Goal: Task Accomplishment & Management: Manage account settings

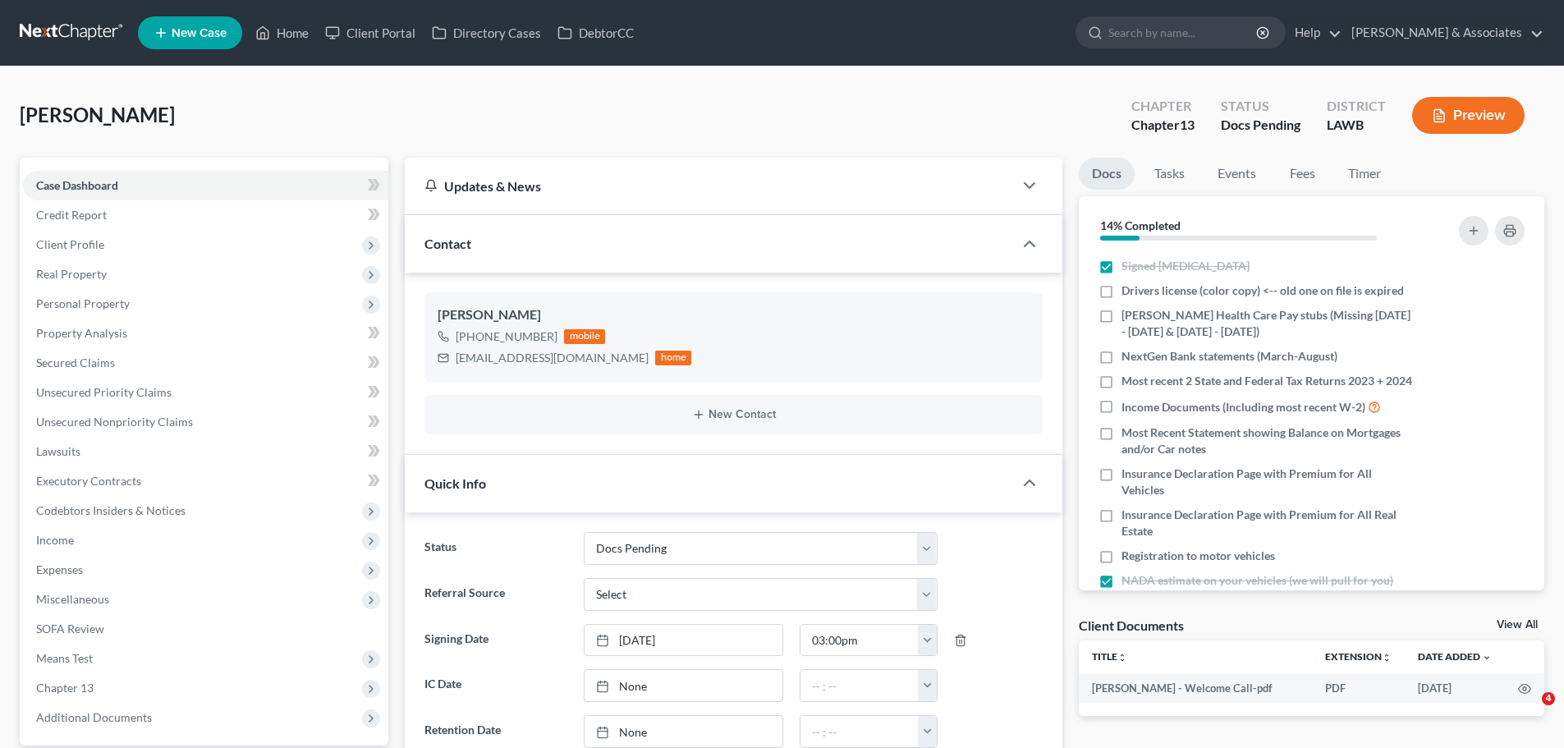
select select "6"
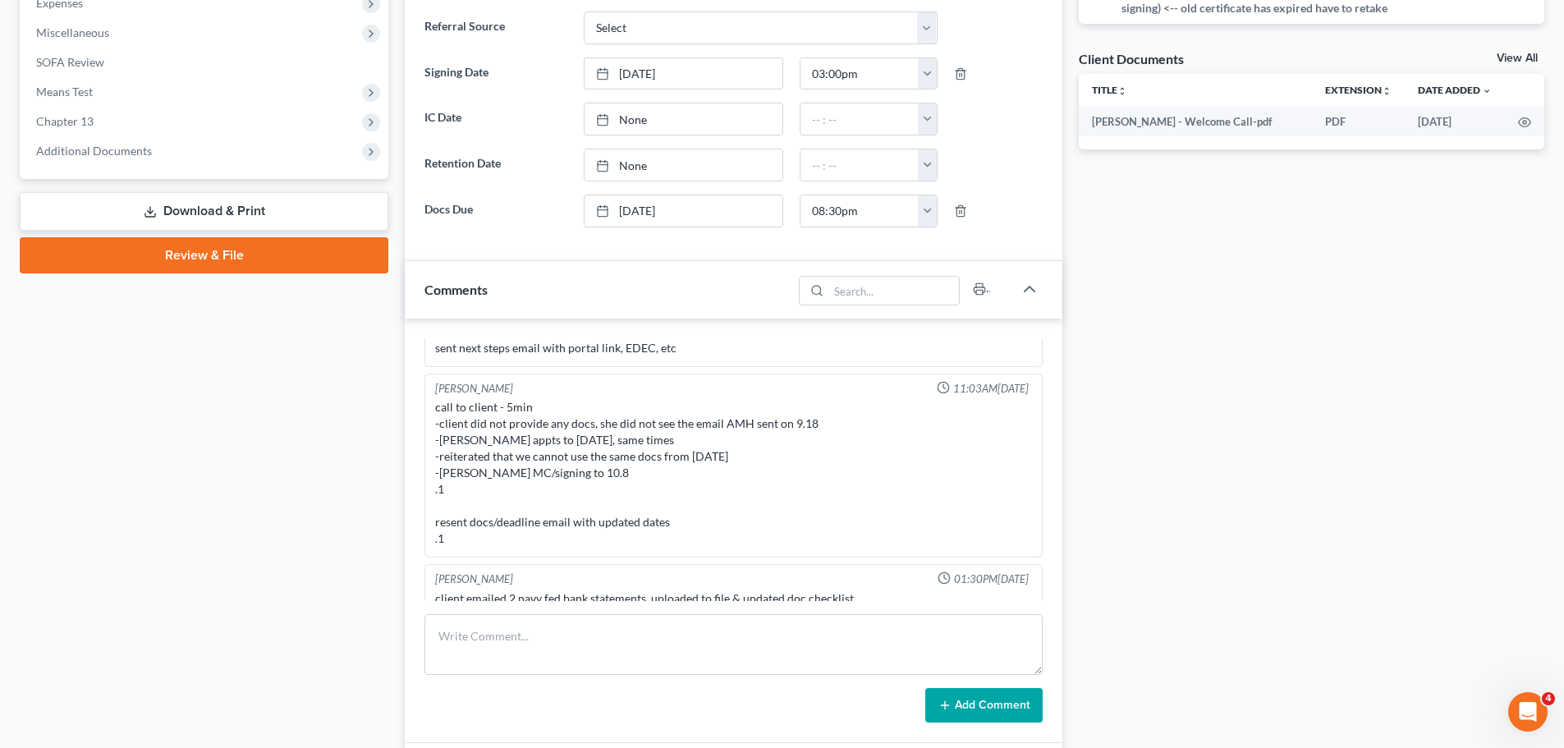
scroll to position [575, 0]
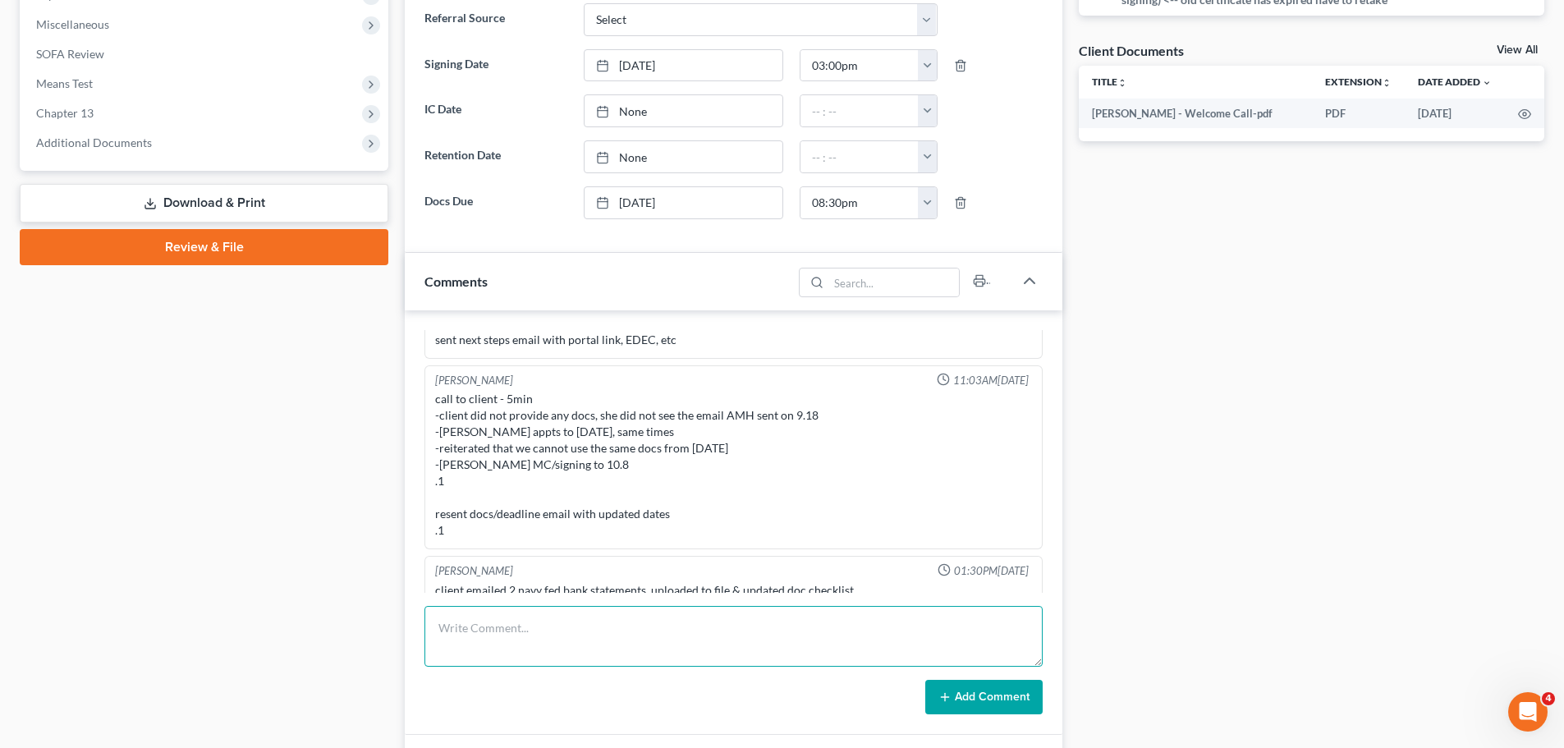
click at [563, 648] on textarea at bounding box center [734, 636] width 618 height 61
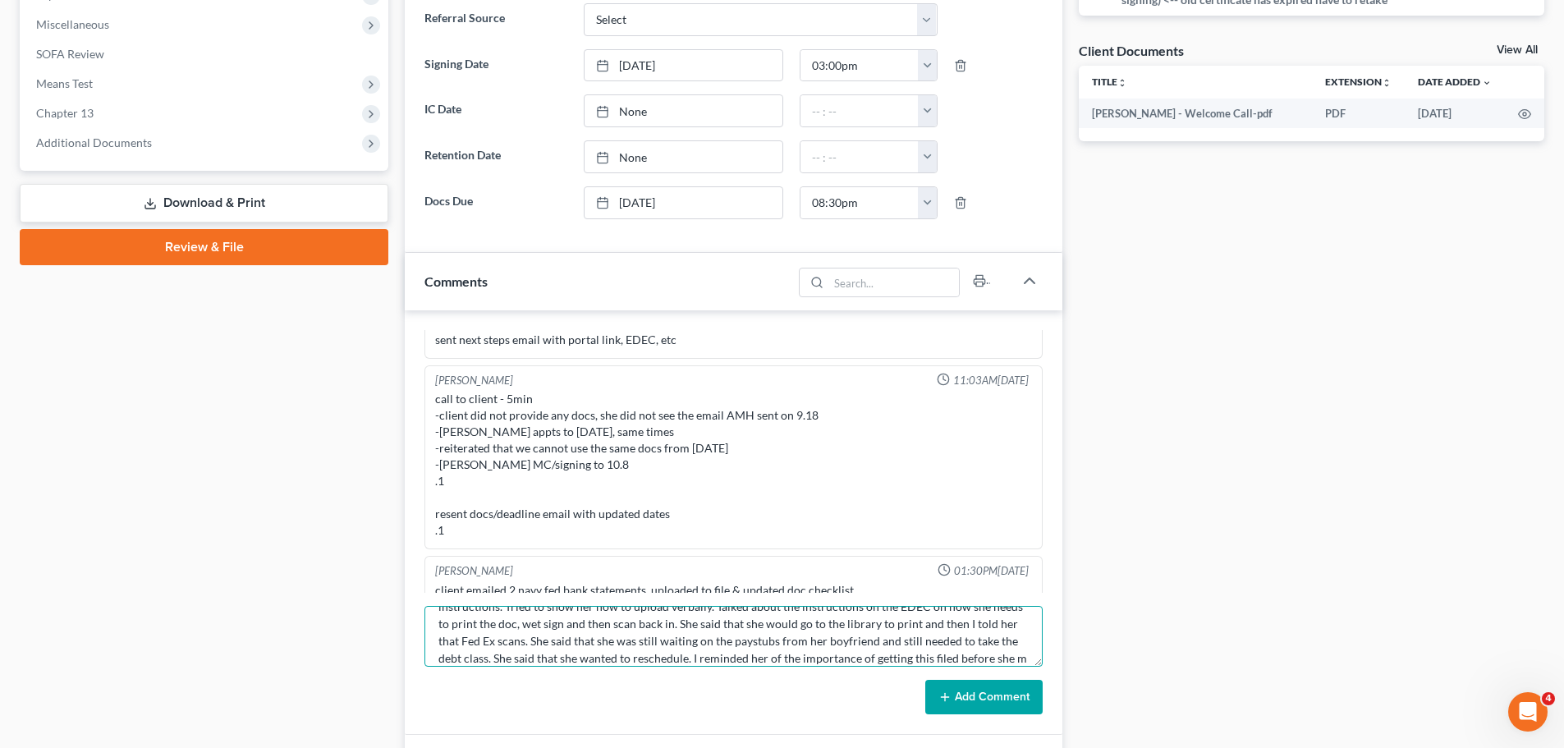
scroll to position [73, 0]
type textarea "Went over how to log on and use the portal. She didn't want to use the portal a…"
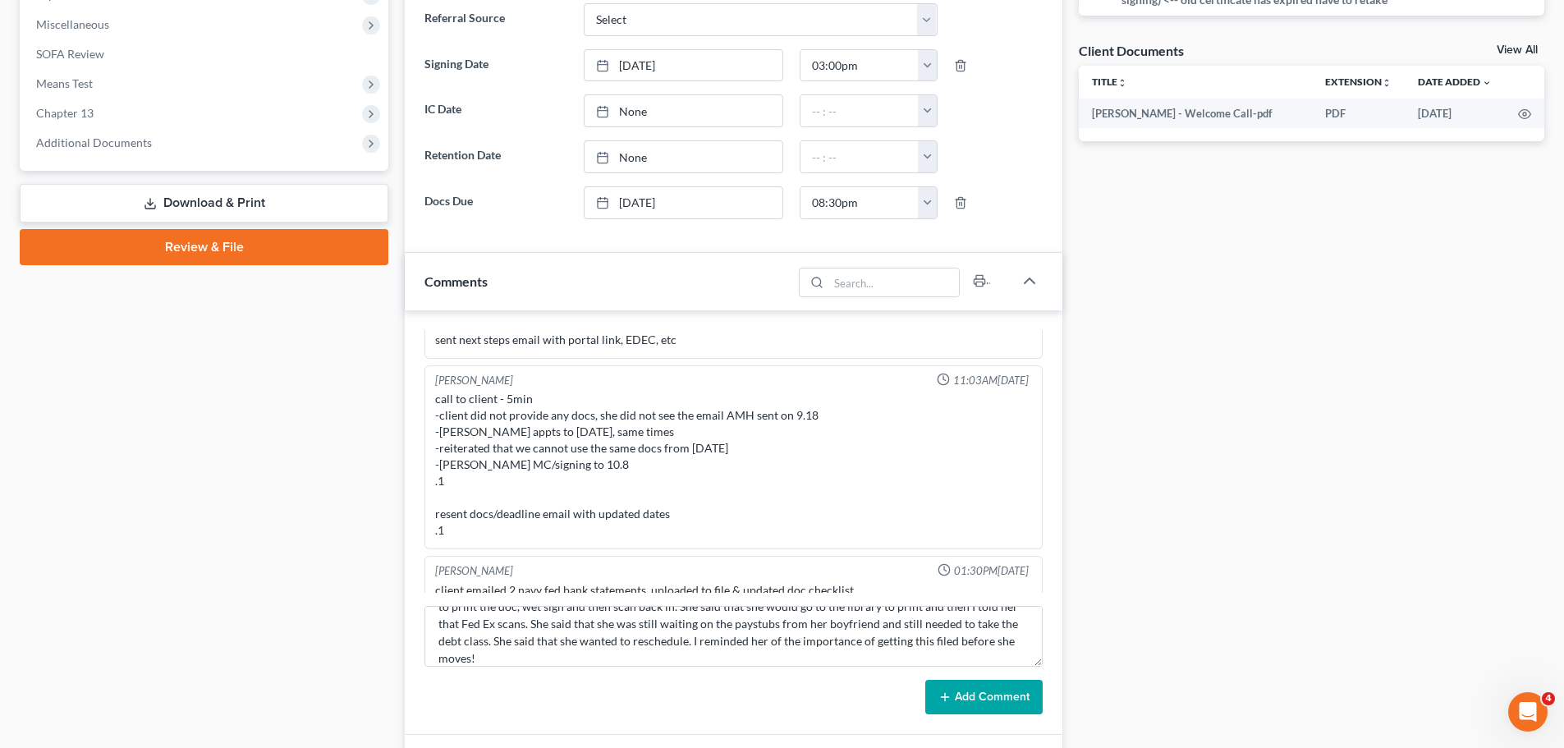
click at [987, 692] on button "Add Comment" at bounding box center [983, 697] width 117 height 34
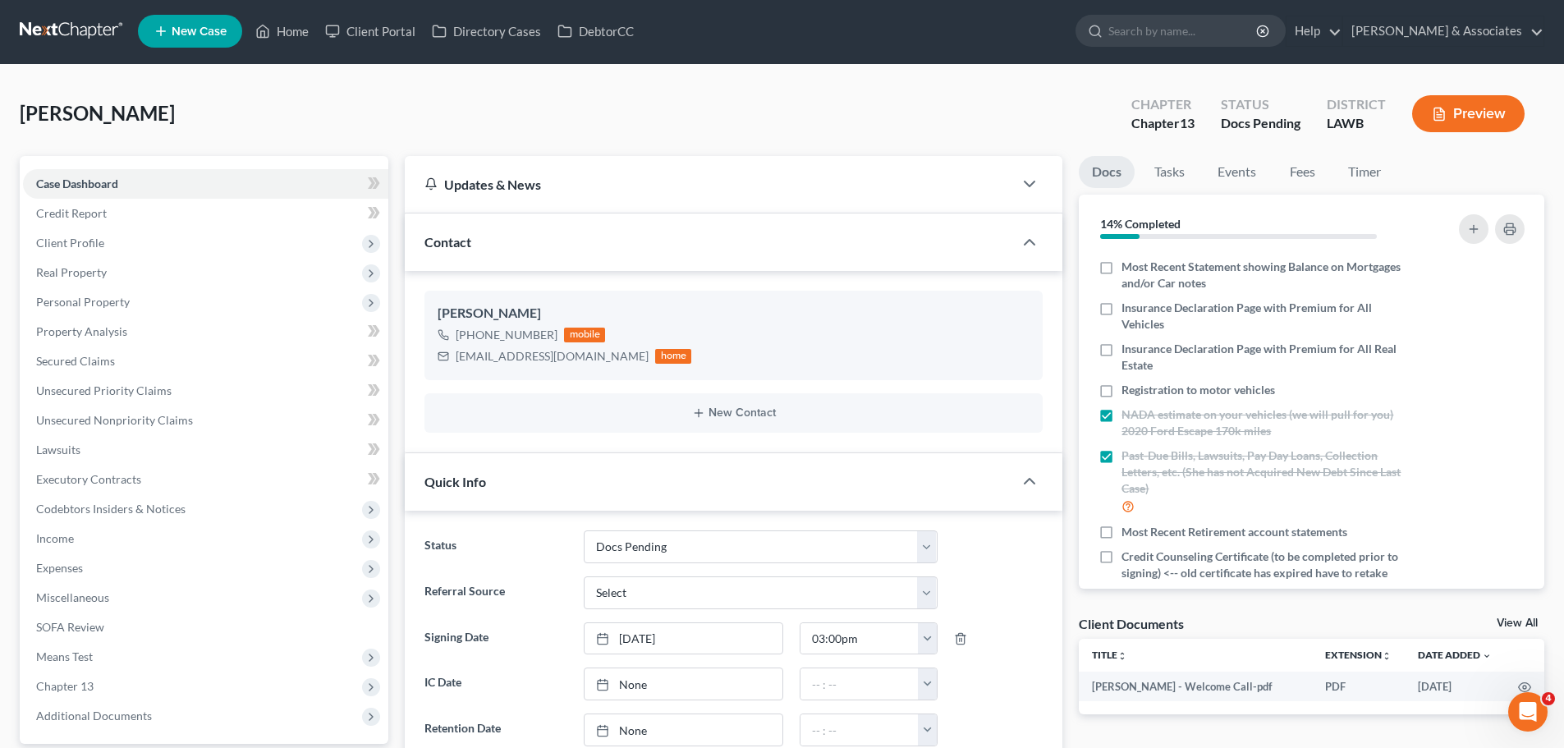
scroll to position [0, 0]
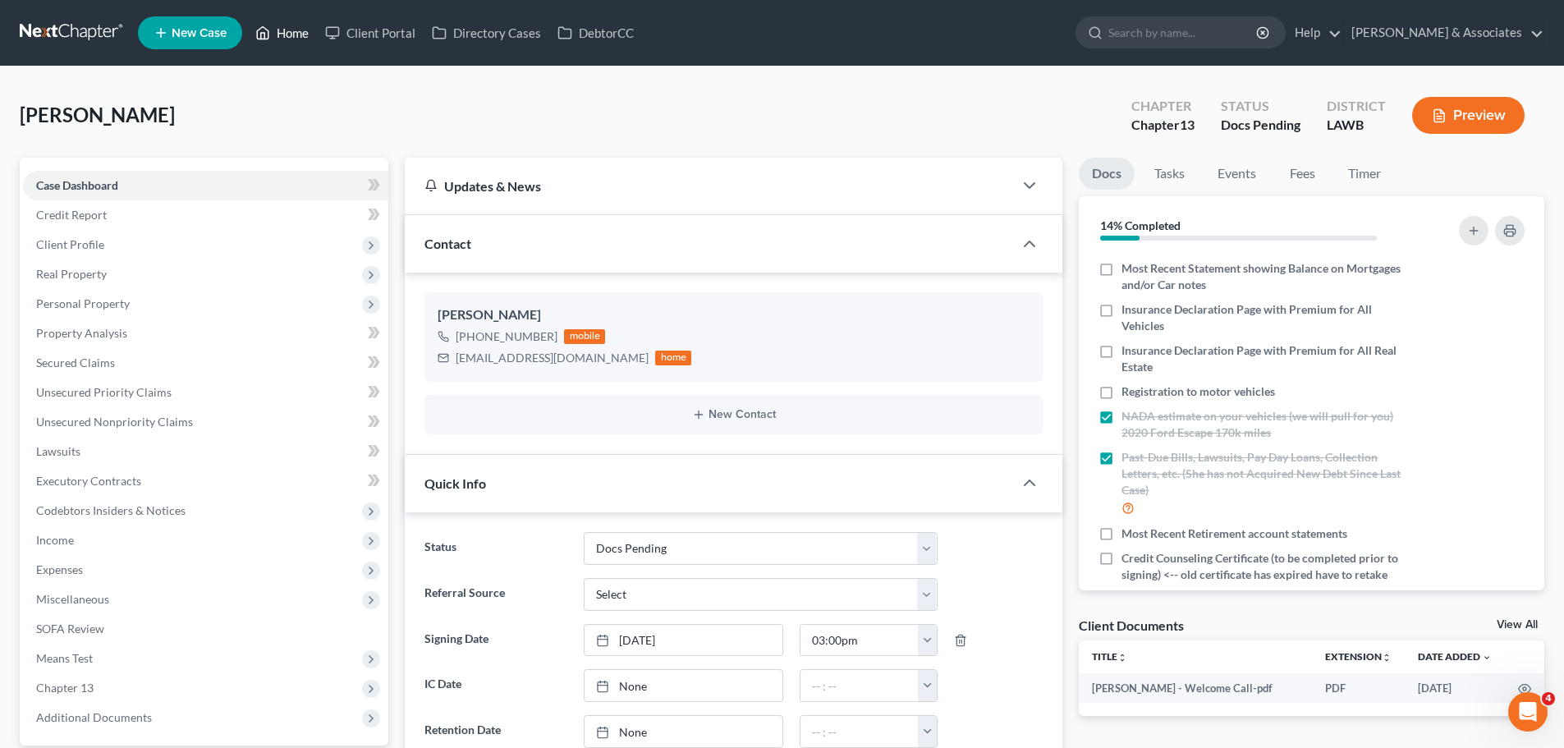
click at [294, 24] on link "Home" at bounding box center [282, 33] width 70 height 30
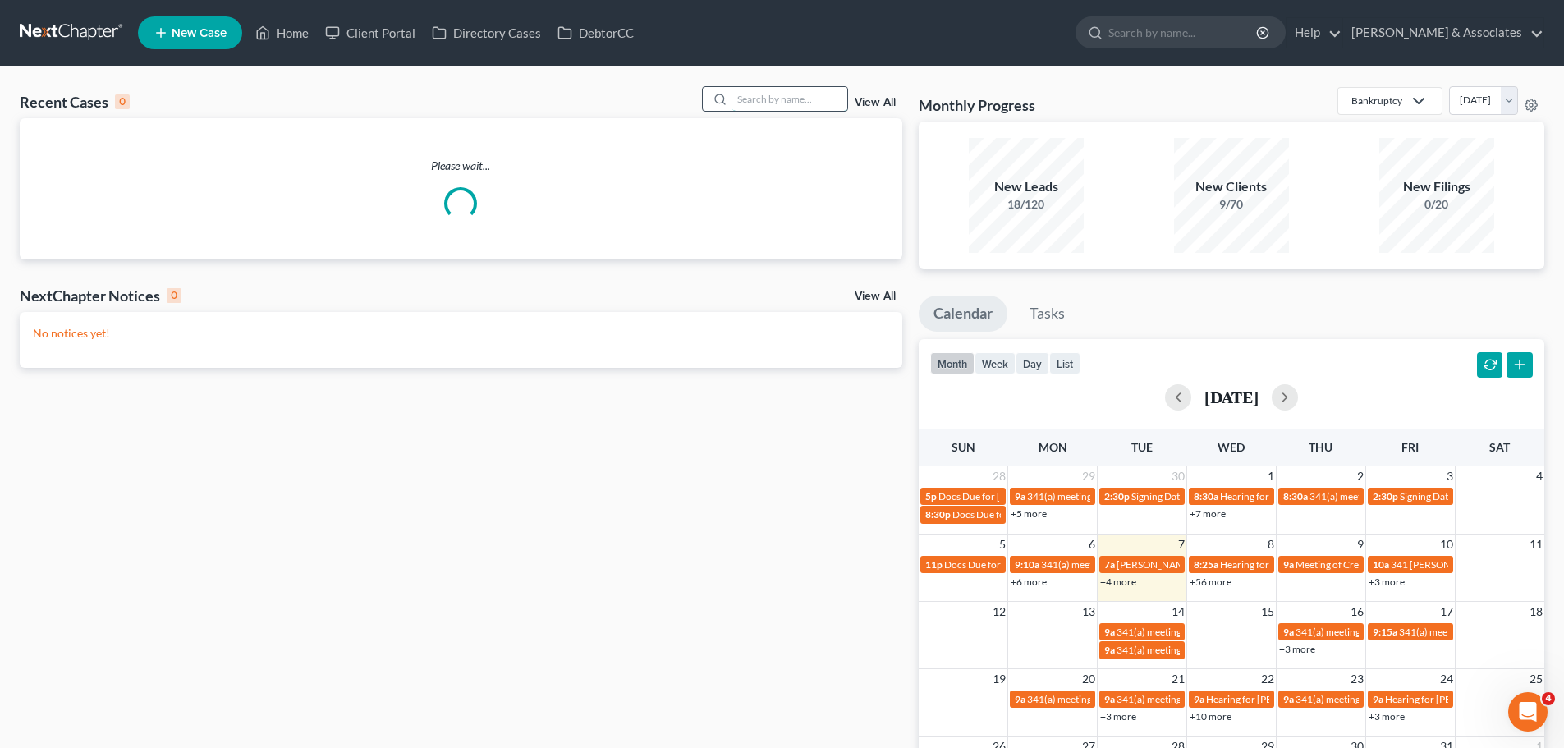
click at [808, 103] on input "search" at bounding box center [789, 99] width 115 height 24
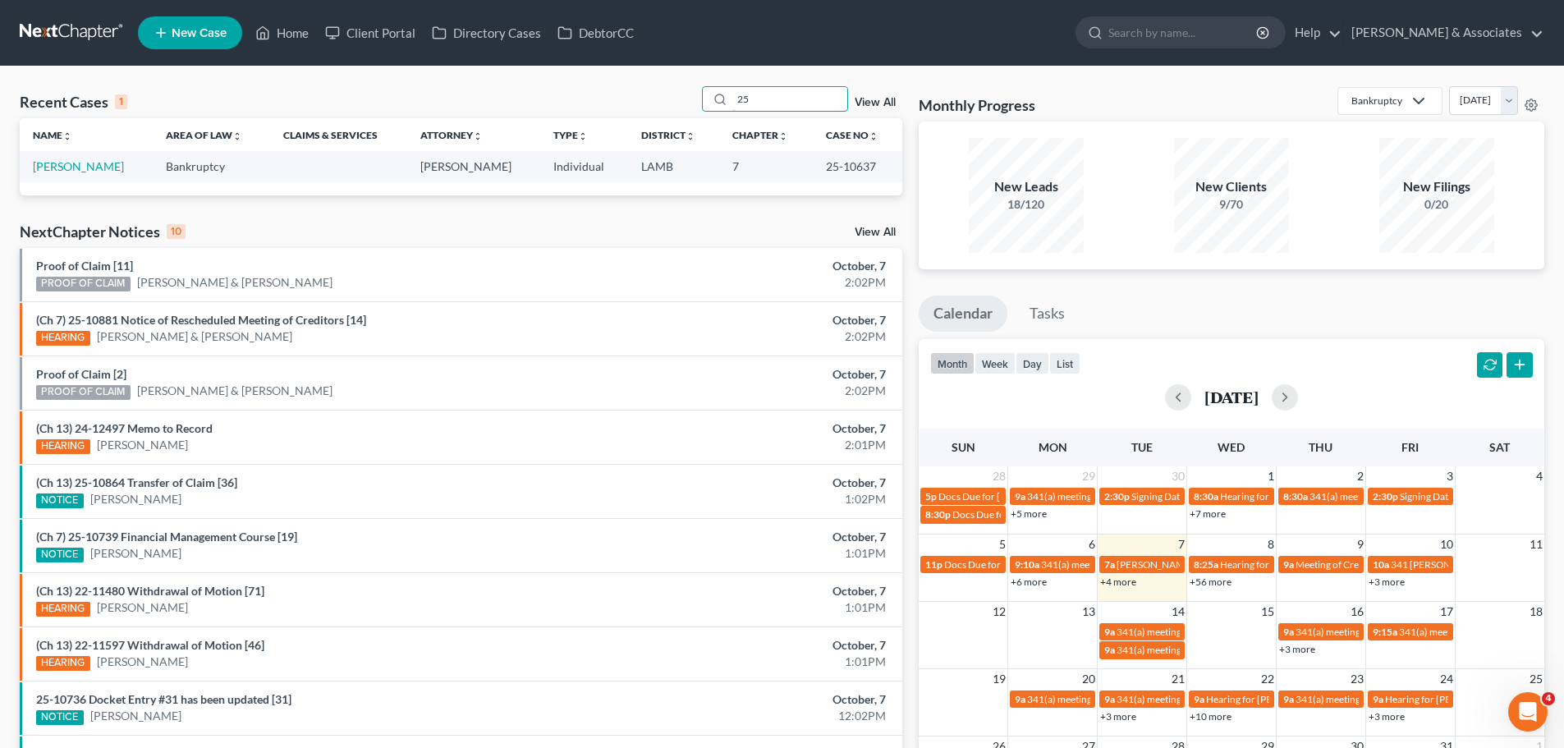
type input "2"
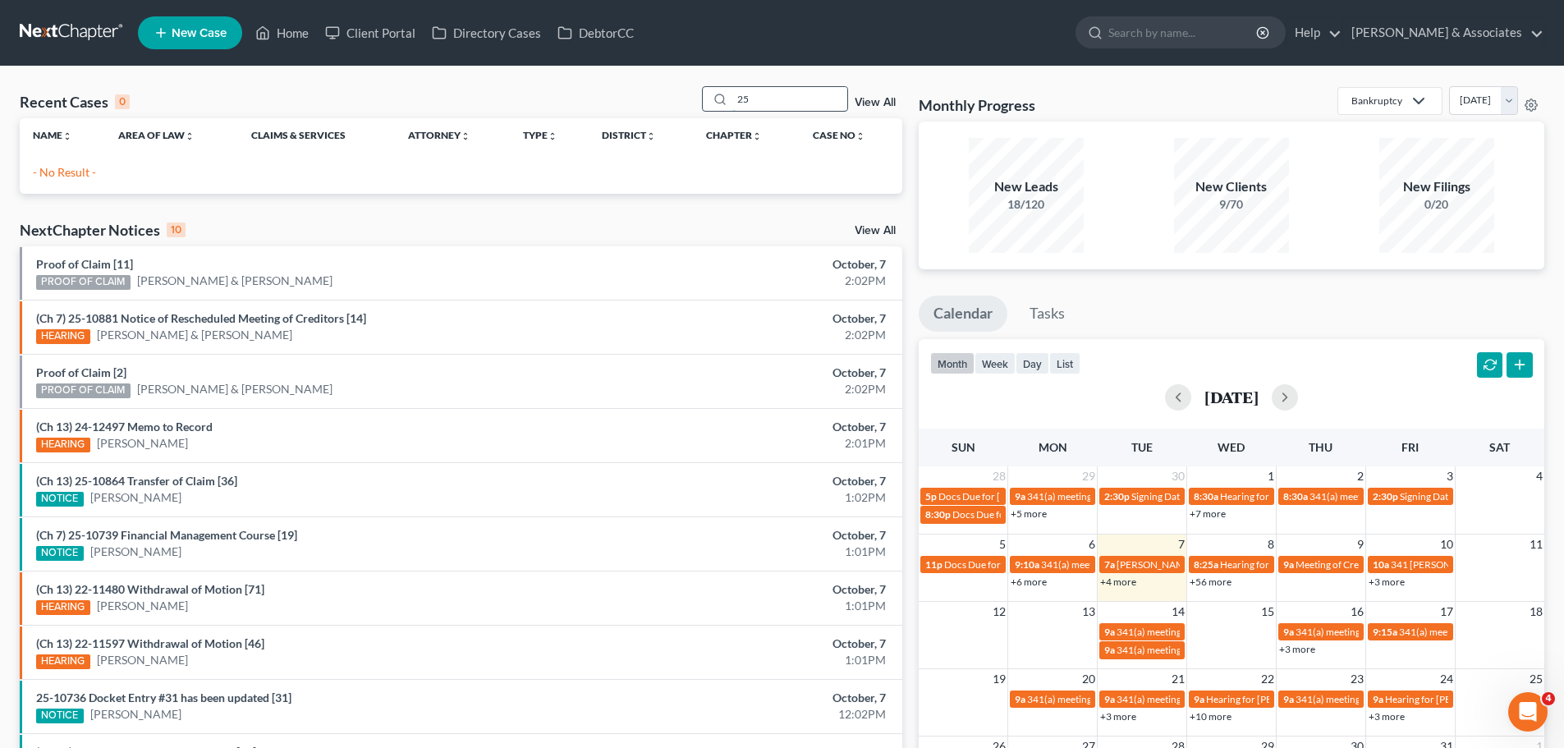
type input "2"
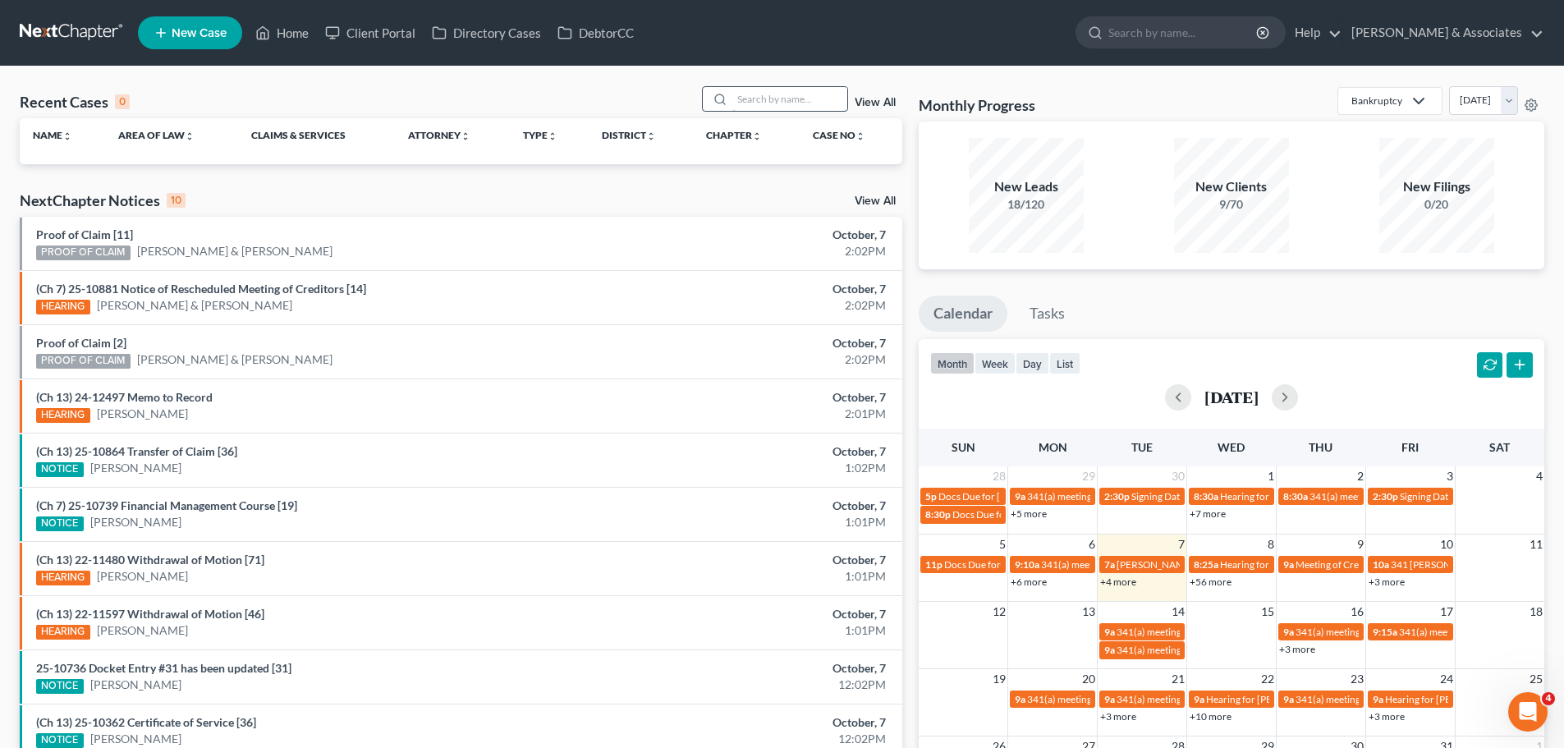
paste input "25-10576"
type input "25-10576"
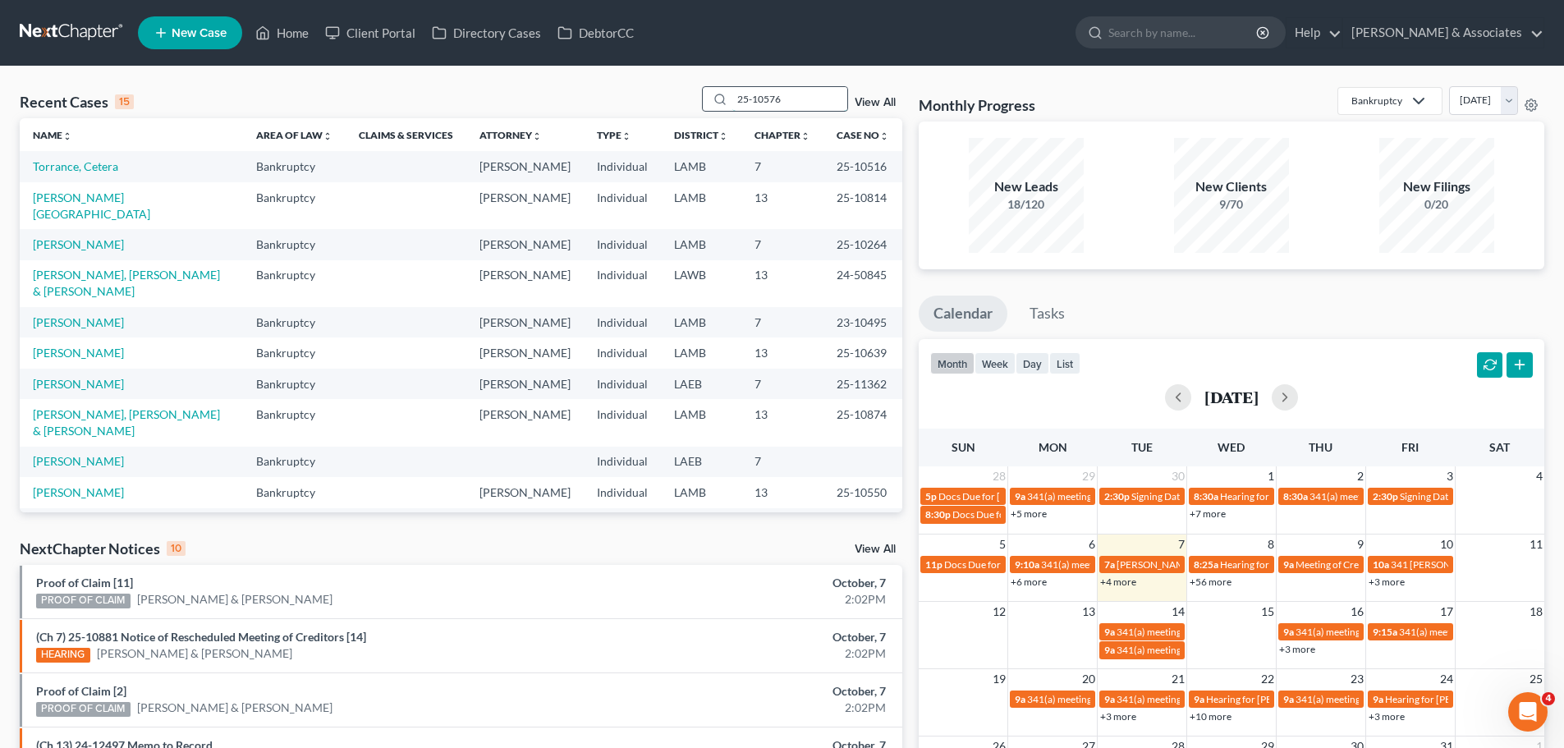
click at [799, 94] on input "25-10576" at bounding box center [789, 99] width 115 height 24
drag, startPoint x: 791, startPoint y: 103, endPoint x: 703, endPoint y: 108, distance: 88.0
click at [703, 108] on div "Recent Cases 15 25-10576 View All" at bounding box center [461, 102] width 883 height 32
paste input "25-10576"
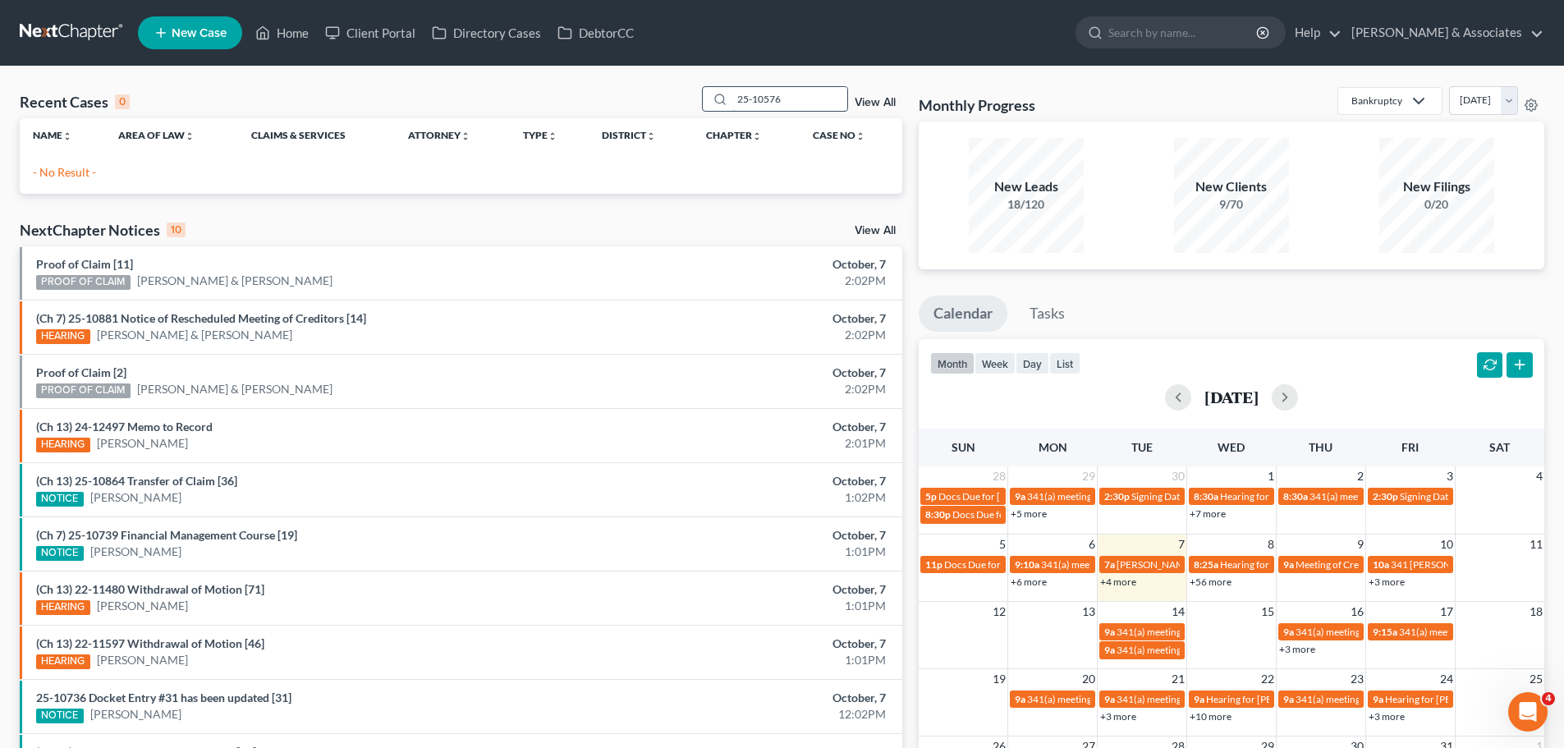
click at [751, 94] on input "25-10576" at bounding box center [789, 99] width 115 height 24
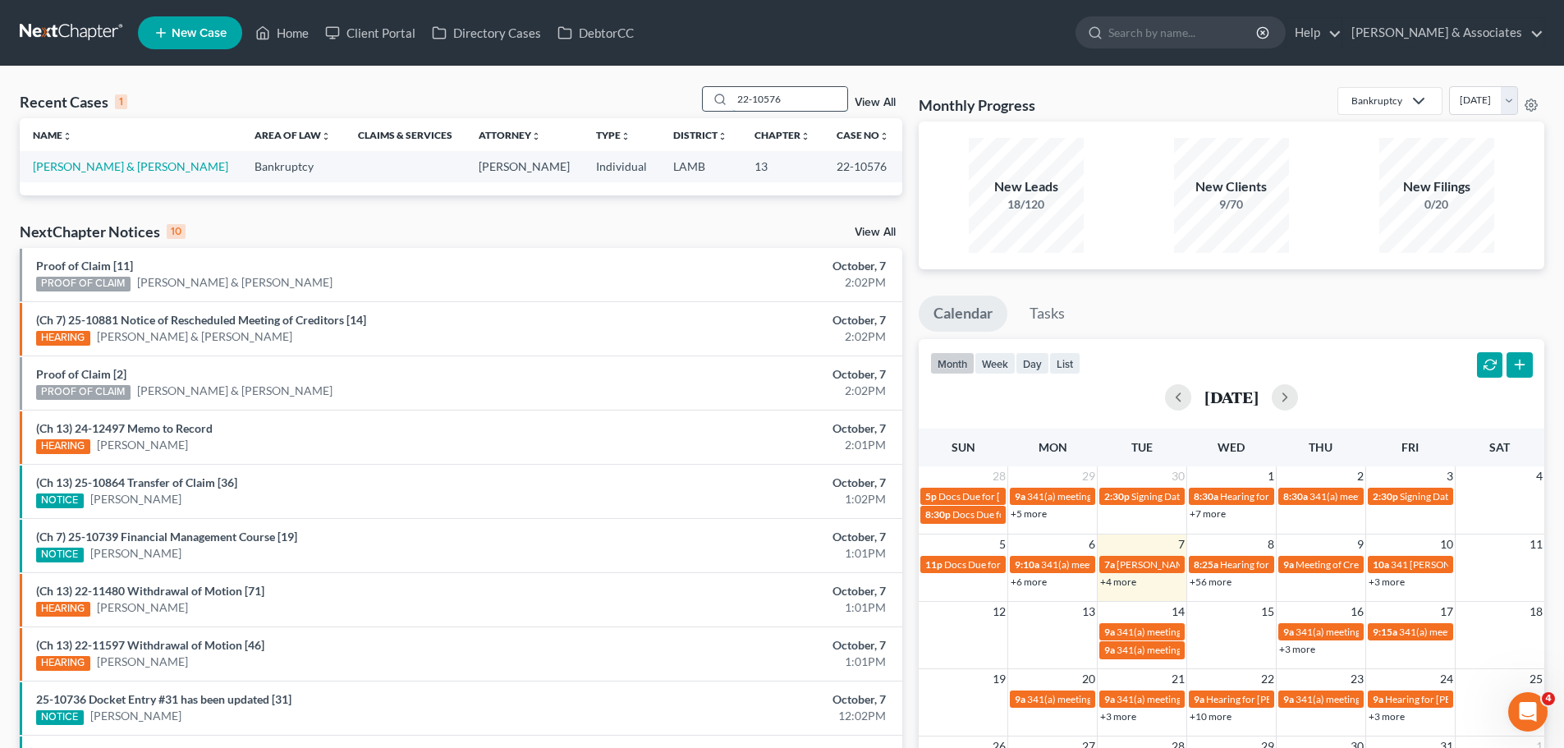
click at [821, 98] on input "22-10576" at bounding box center [789, 99] width 115 height 24
type input "2"
type input "25-10637"
click at [62, 168] on link "[PERSON_NAME]" at bounding box center [78, 166] width 91 height 14
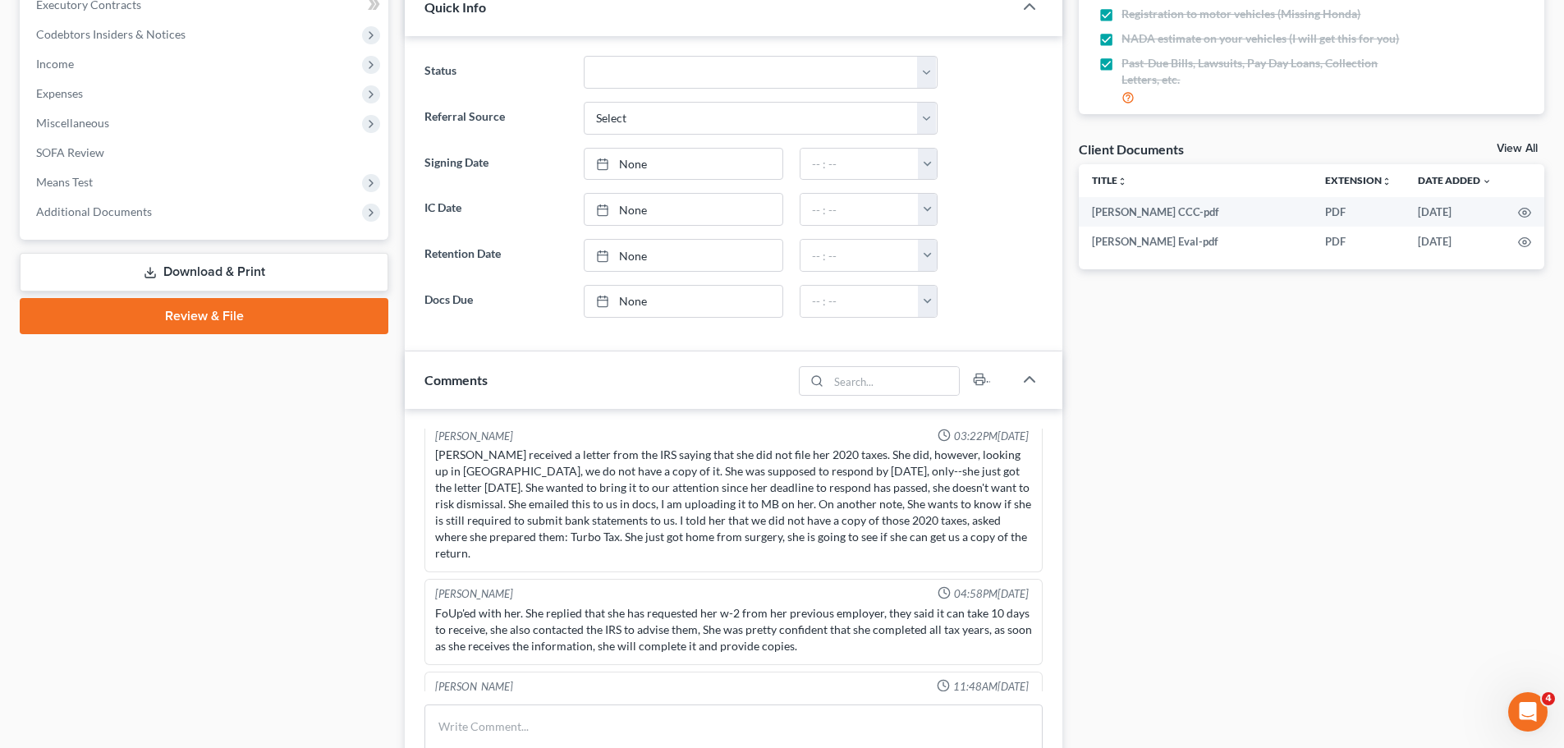
scroll to position [575, 0]
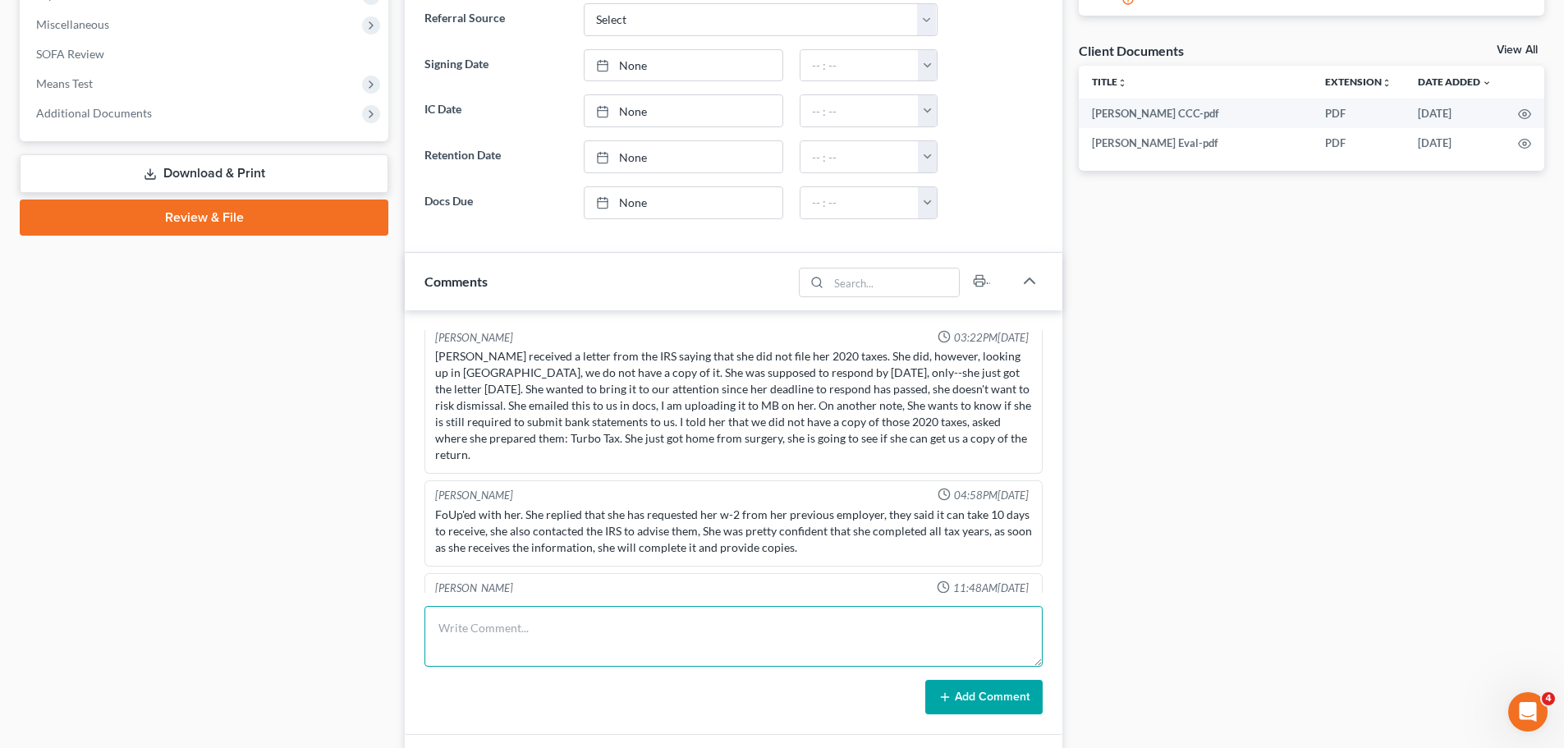
click at [549, 634] on textarea at bounding box center [734, 636] width 618 height 61
type textarea "Called to let her know that she still needs to take her second debtors course. …"
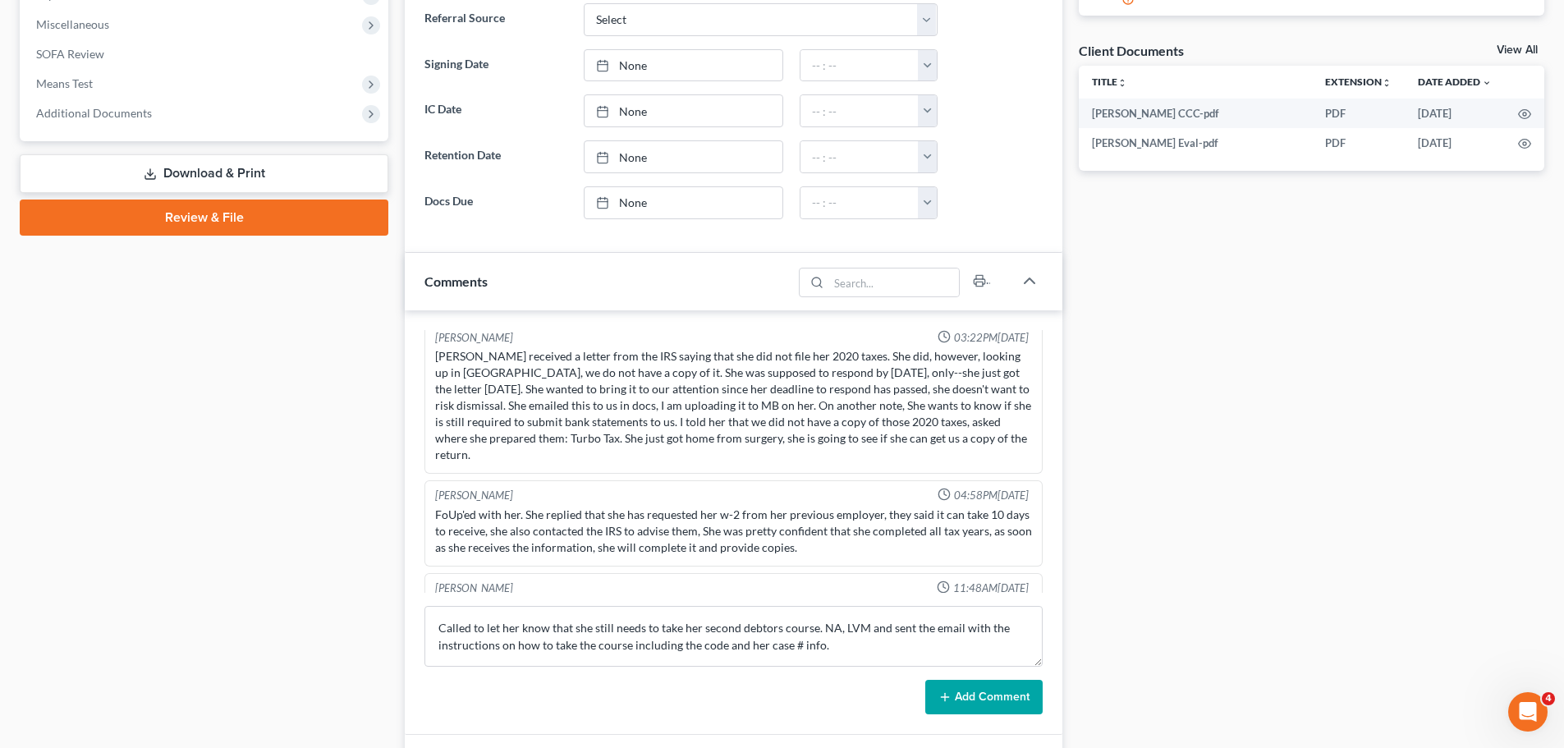
click at [985, 700] on button "Add Comment" at bounding box center [983, 697] width 117 height 34
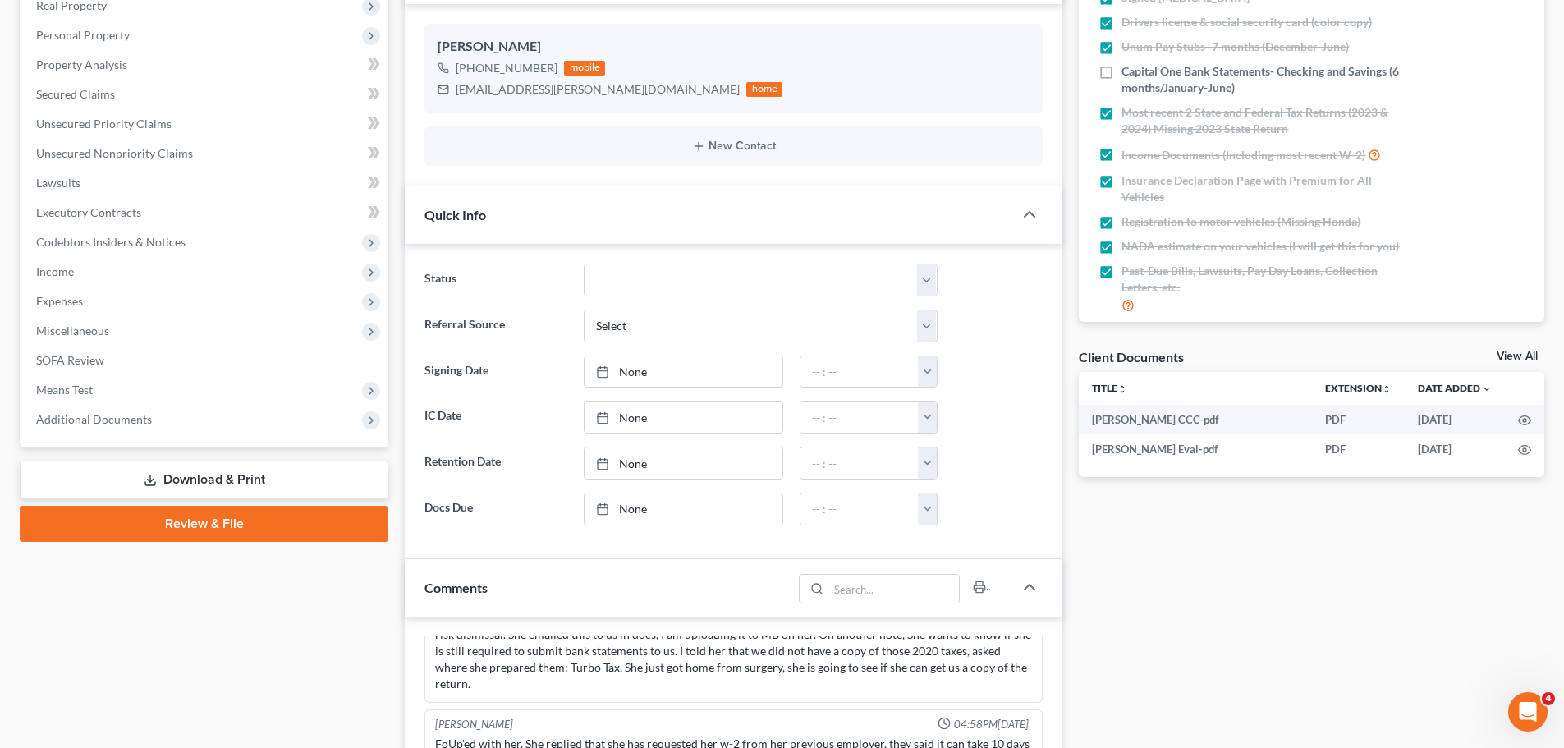
scroll to position [0, 0]
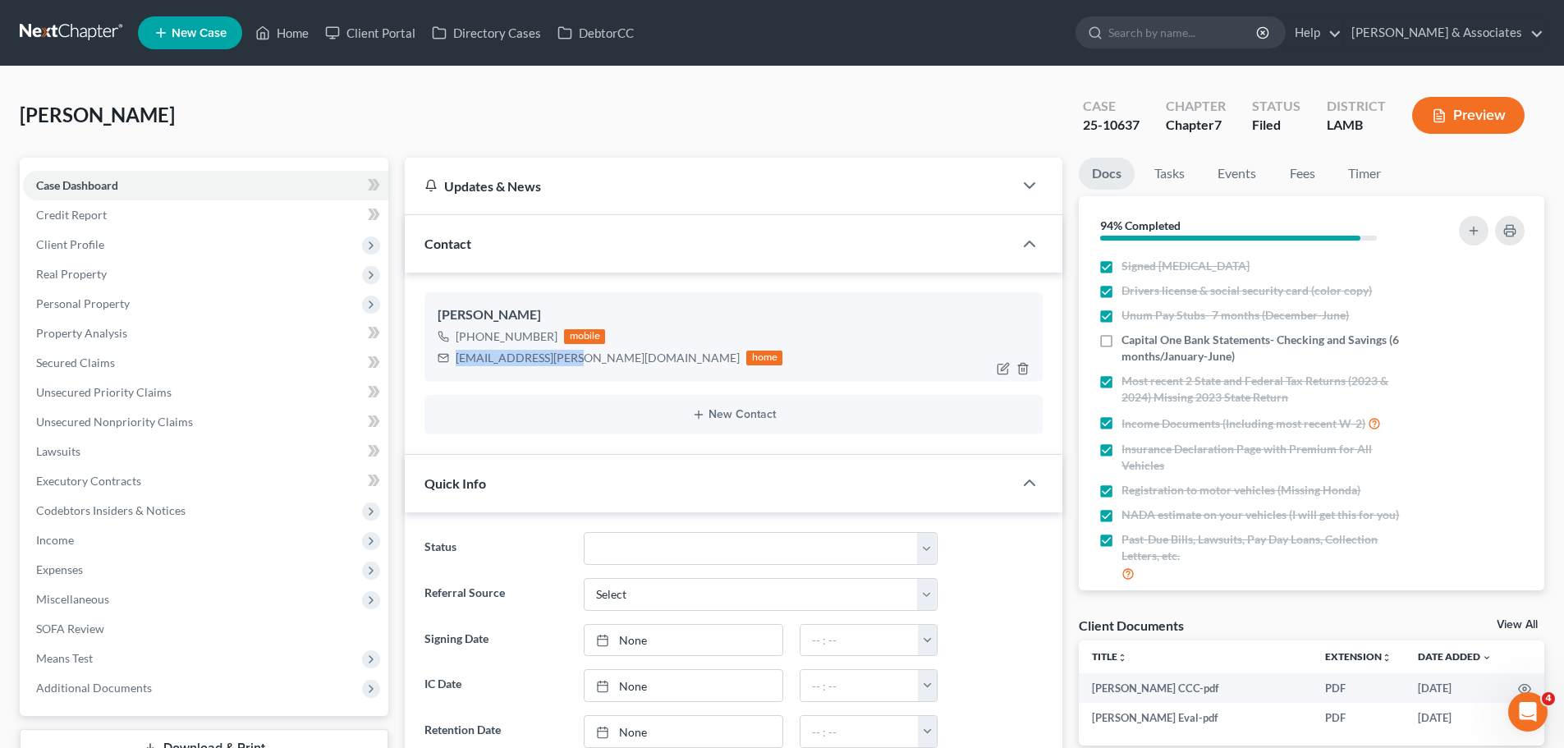
drag, startPoint x: 454, startPoint y: 364, endPoint x: 578, endPoint y: 358, distance: 124.1
click at [578, 358] on div "[EMAIL_ADDRESS][PERSON_NAME][DOMAIN_NAME] home" at bounding box center [610, 357] width 345 height 21
copy div "[EMAIL_ADDRESS][PERSON_NAME][DOMAIN_NAME]"
click at [301, 38] on link "Home" at bounding box center [282, 33] width 70 height 30
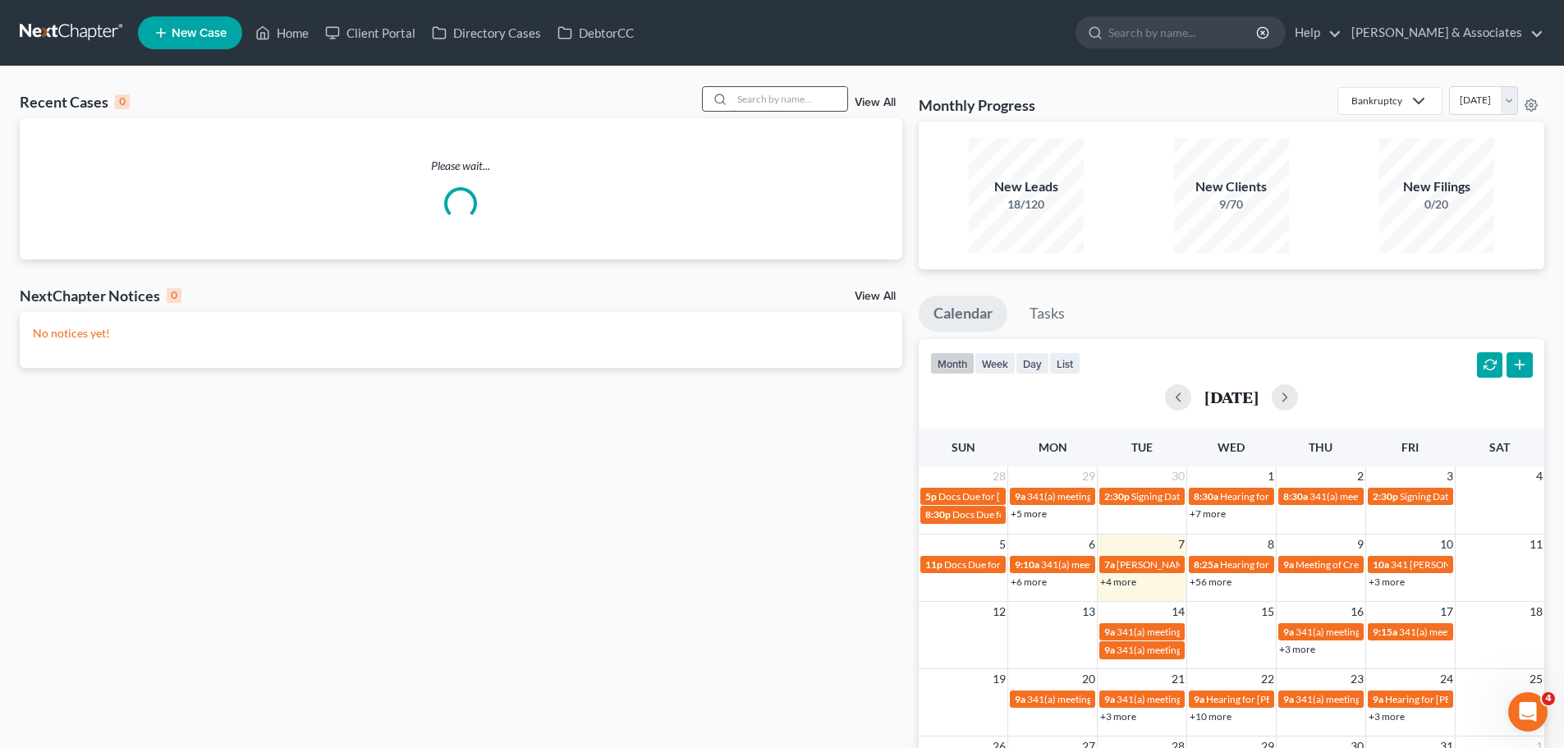
click at [819, 101] on input "search" at bounding box center [789, 99] width 115 height 24
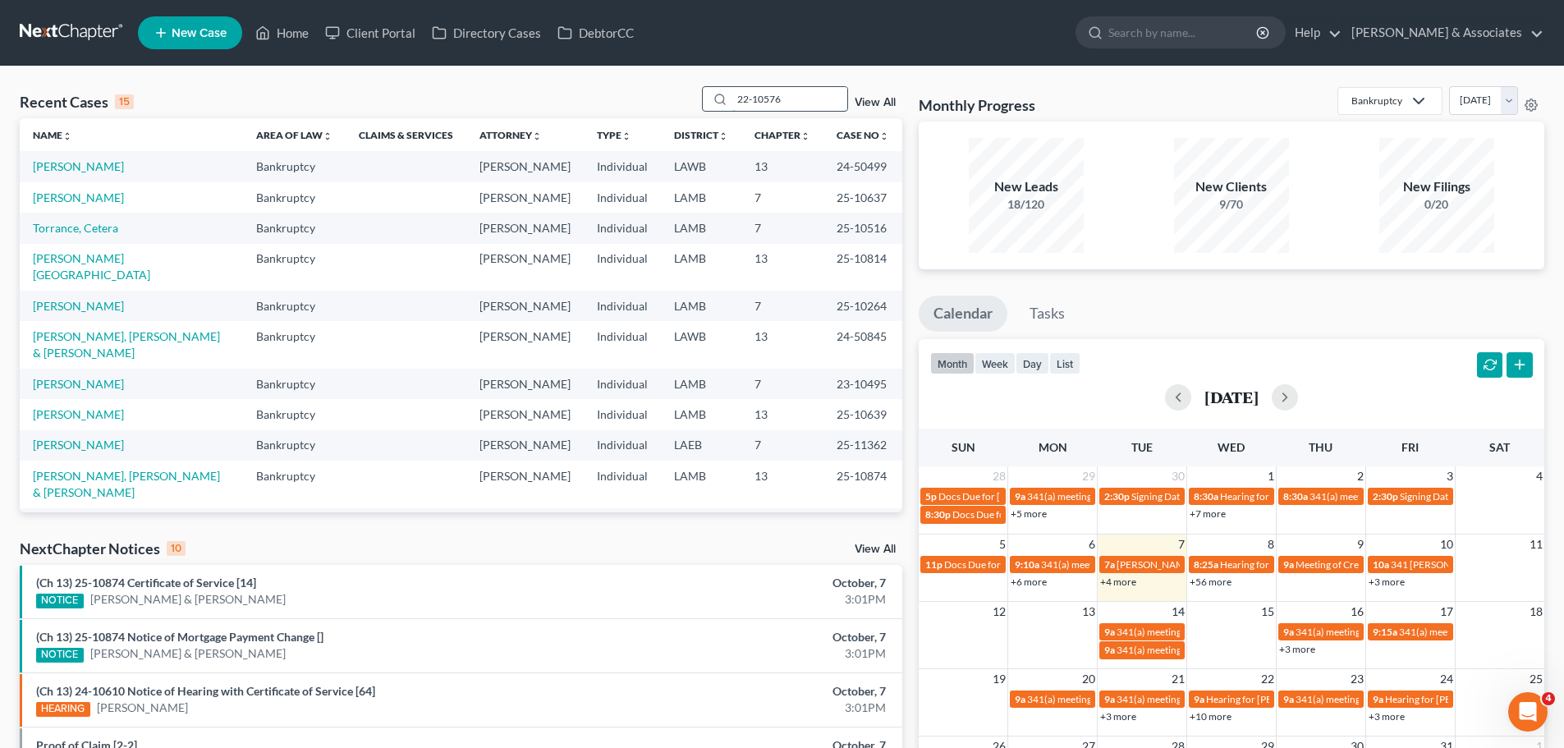
type input "22-10576"
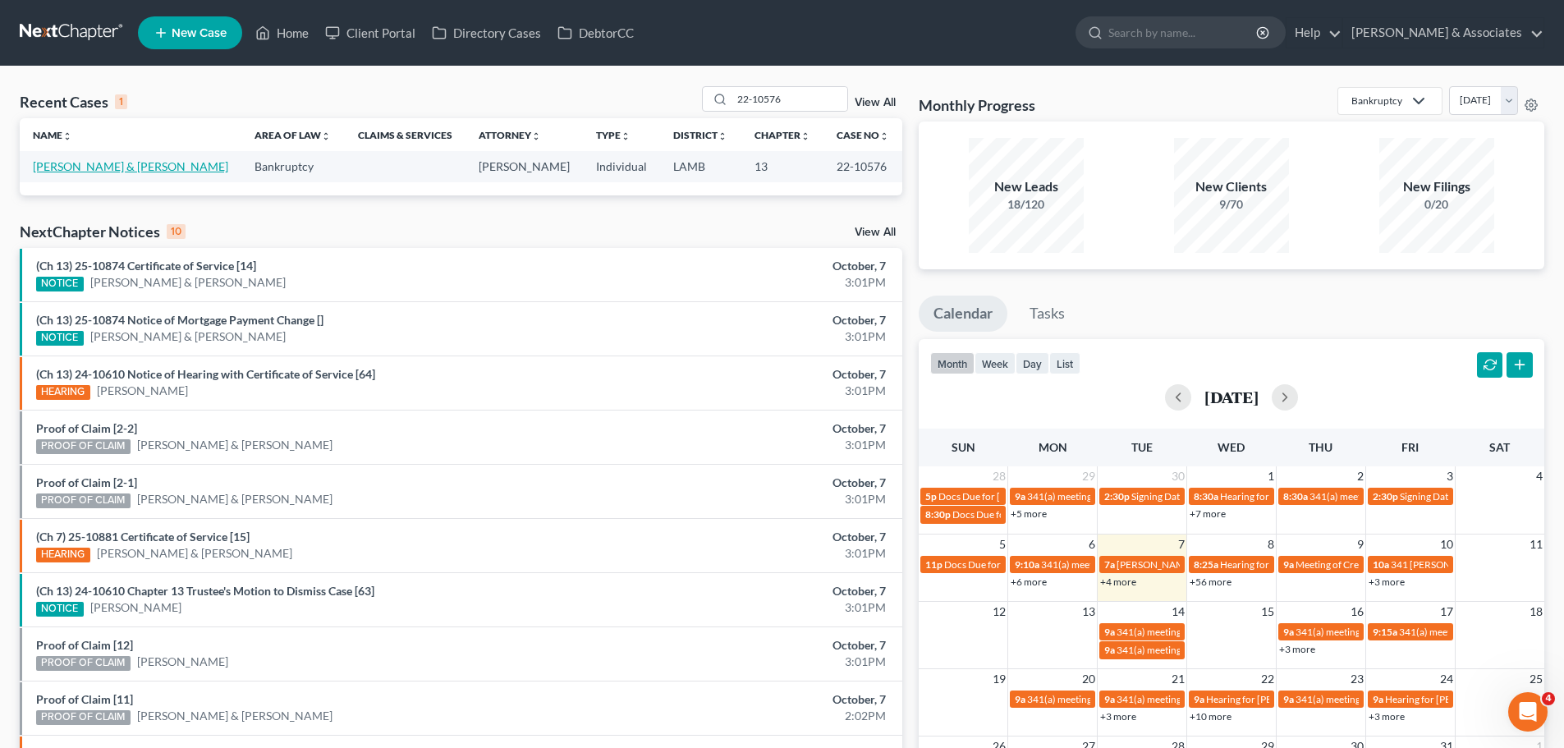
click at [112, 162] on link "[PERSON_NAME] & [PERSON_NAME]" at bounding box center [130, 166] width 195 height 14
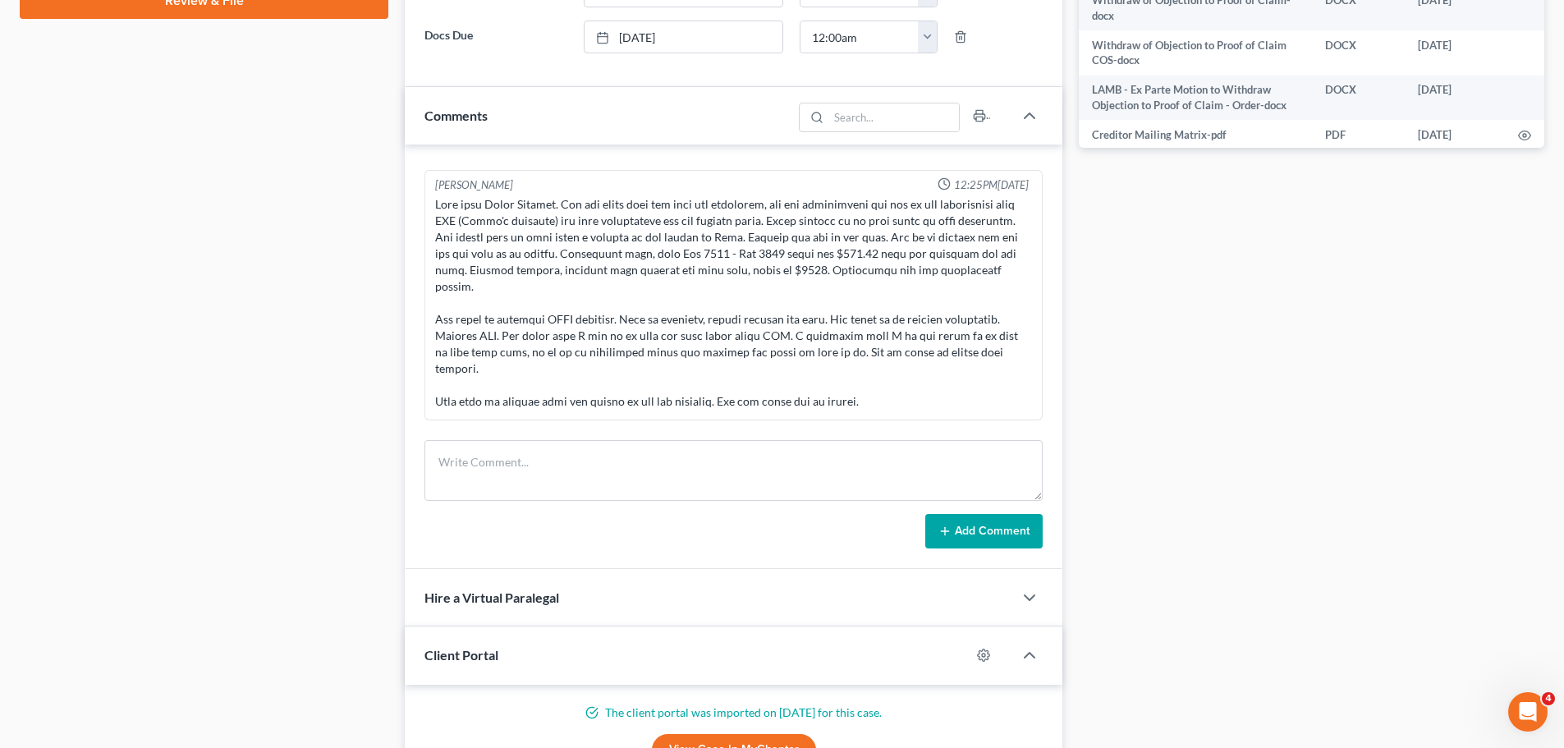
scroll to position [9705, 0]
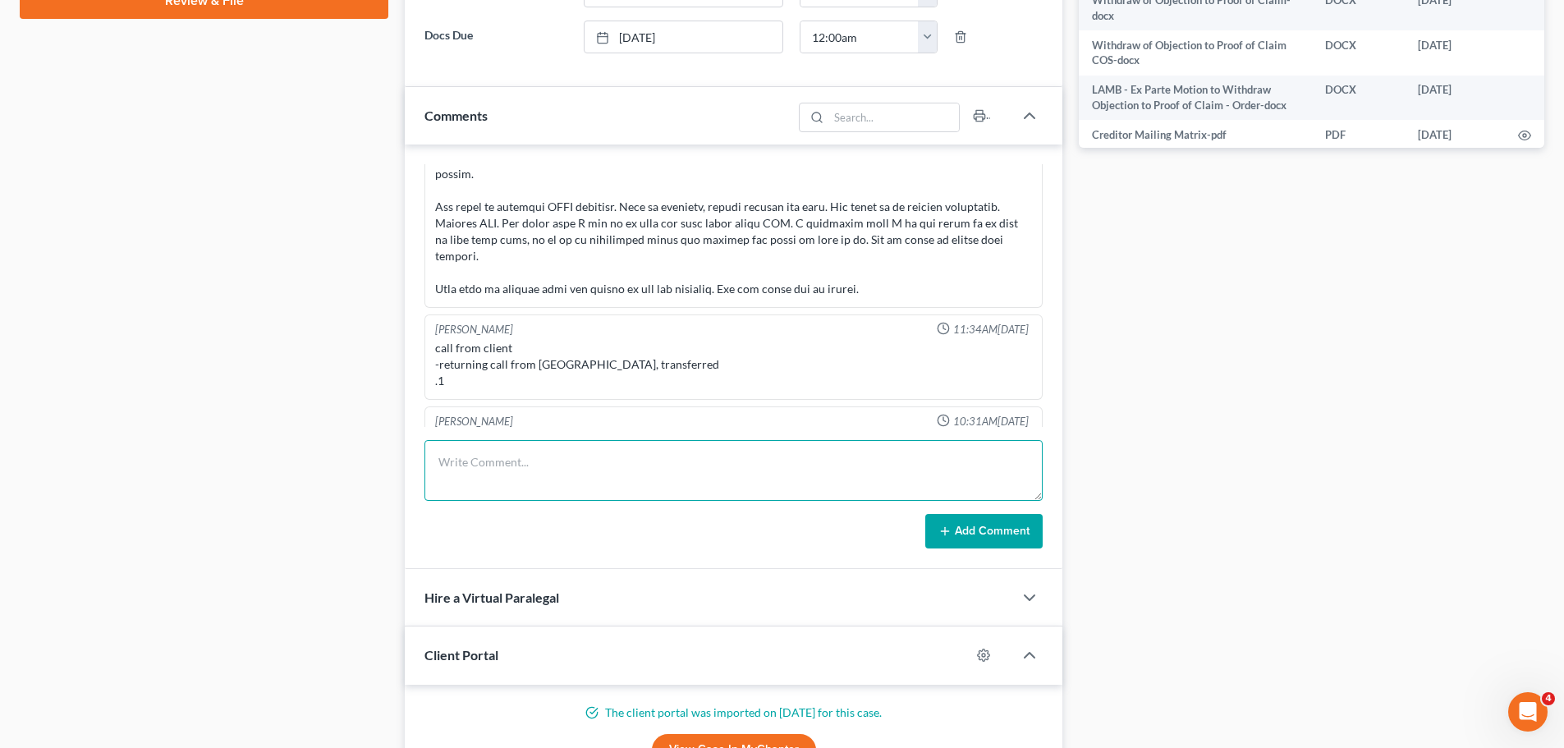
click at [540, 464] on textarea at bounding box center [734, 470] width 618 height 61
type textarea "Talked with [PERSON_NAME], emailing her the instructions on how to complete the…"
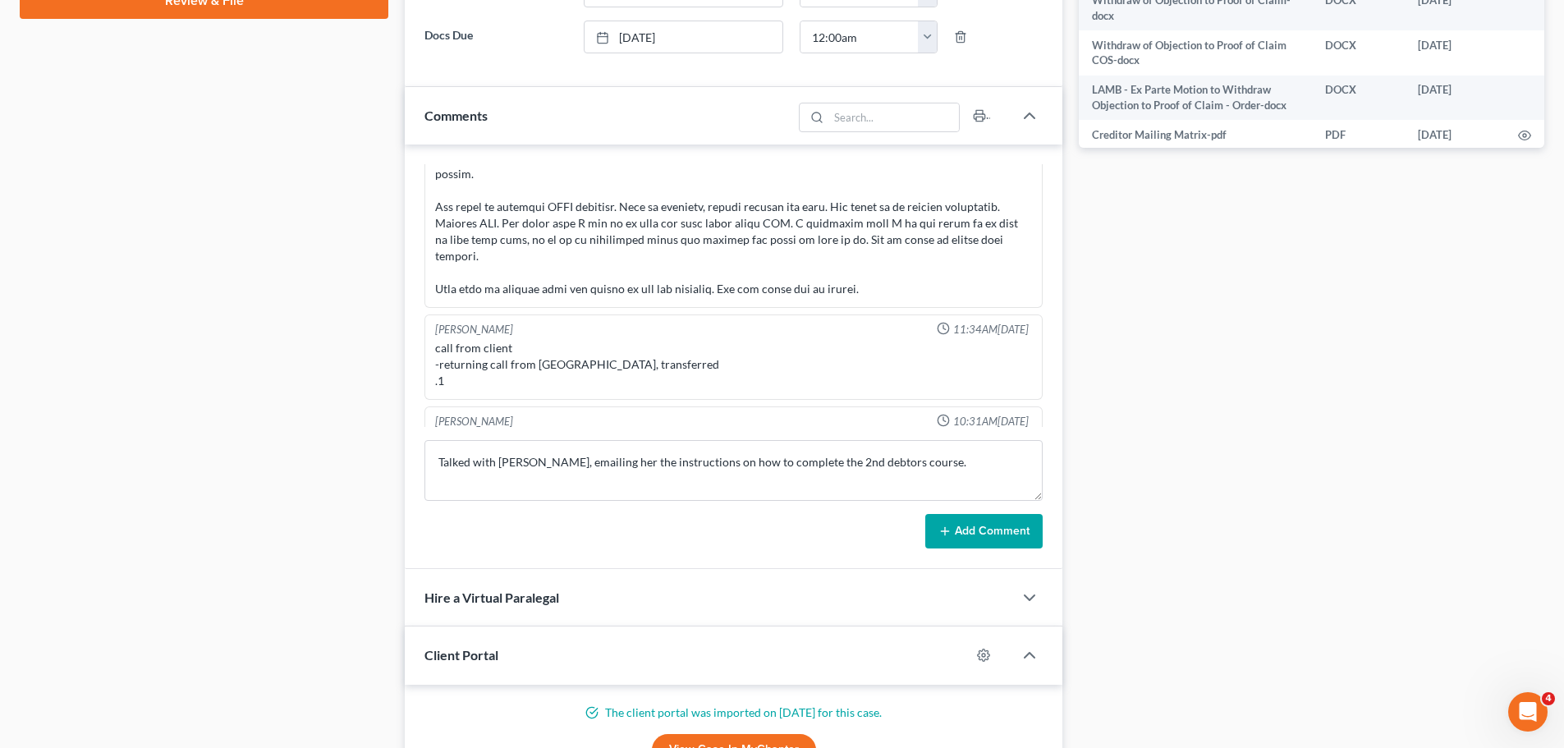
click at [967, 526] on button "Add Comment" at bounding box center [983, 531] width 117 height 34
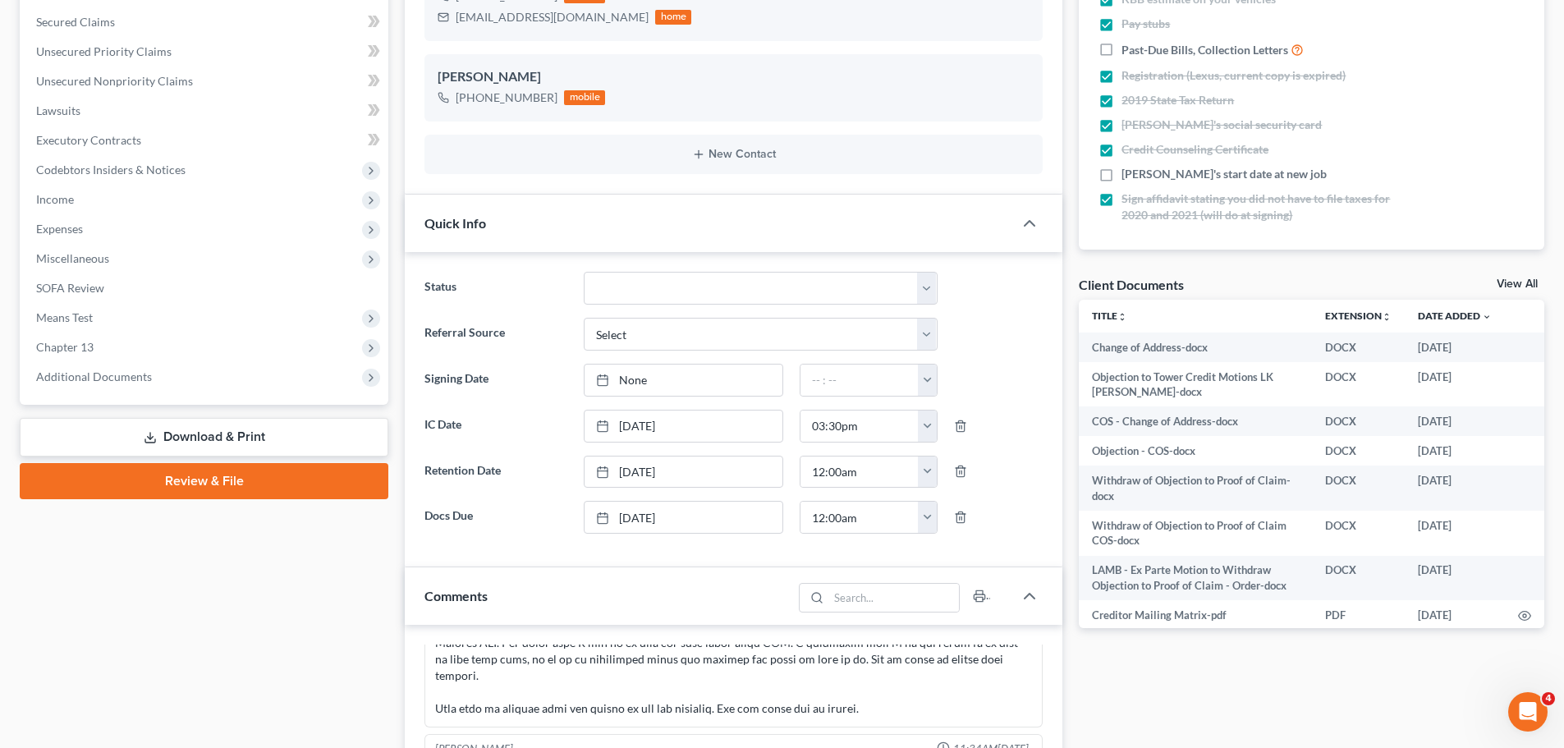
scroll to position [82, 0]
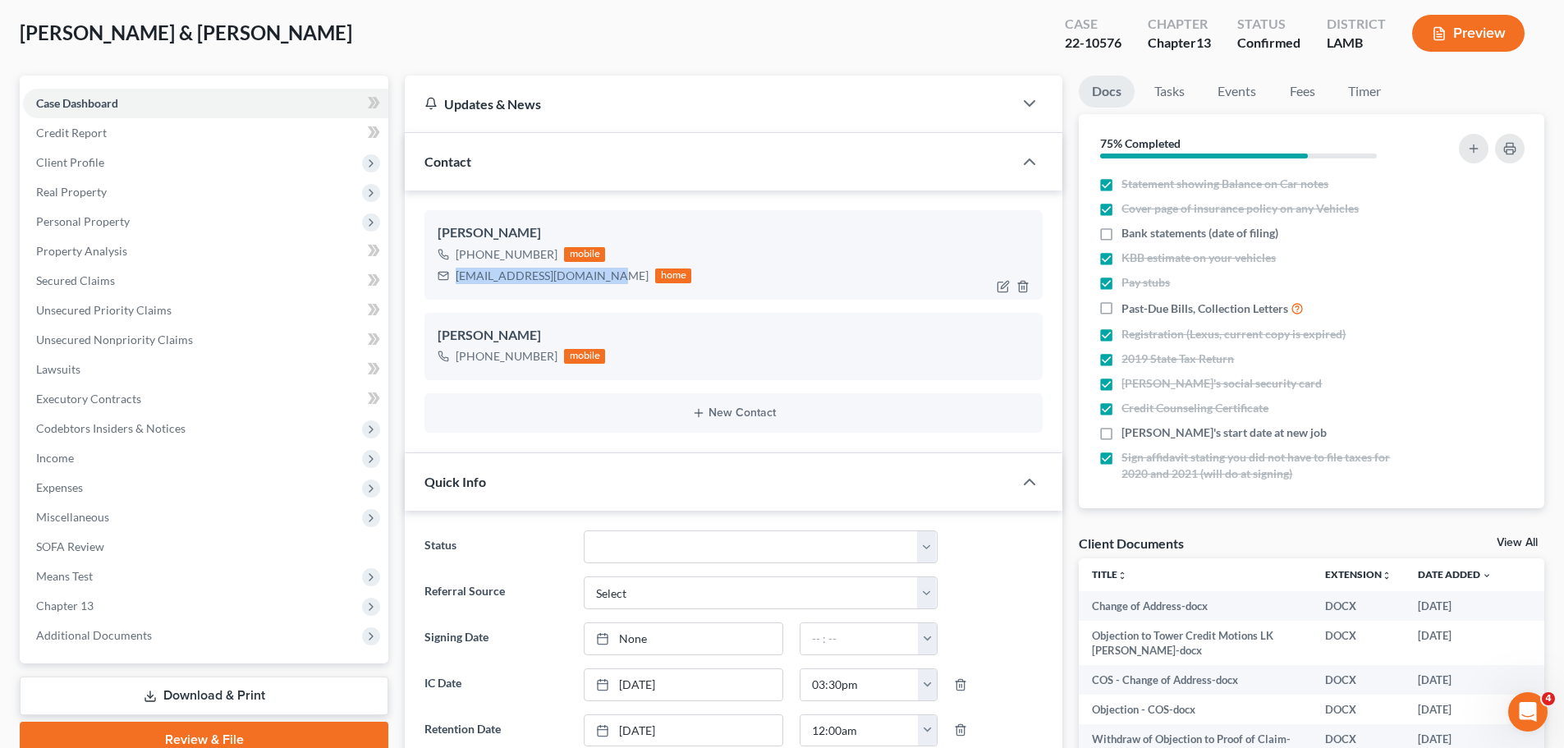
drag, startPoint x: 455, startPoint y: 278, endPoint x: 602, endPoint y: 285, distance: 147.2
click at [602, 285] on div "[EMAIL_ADDRESS][DOMAIN_NAME] home" at bounding box center [565, 275] width 254 height 21
copy div "[EMAIL_ADDRESS][DOMAIN_NAME]"
drag, startPoint x: 1060, startPoint y: 45, endPoint x: 1129, endPoint y: 42, distance: 69.1
click at [1129, 42] on div "Case 22-10576" at bounding box center [1093, 35] width 83 height 48
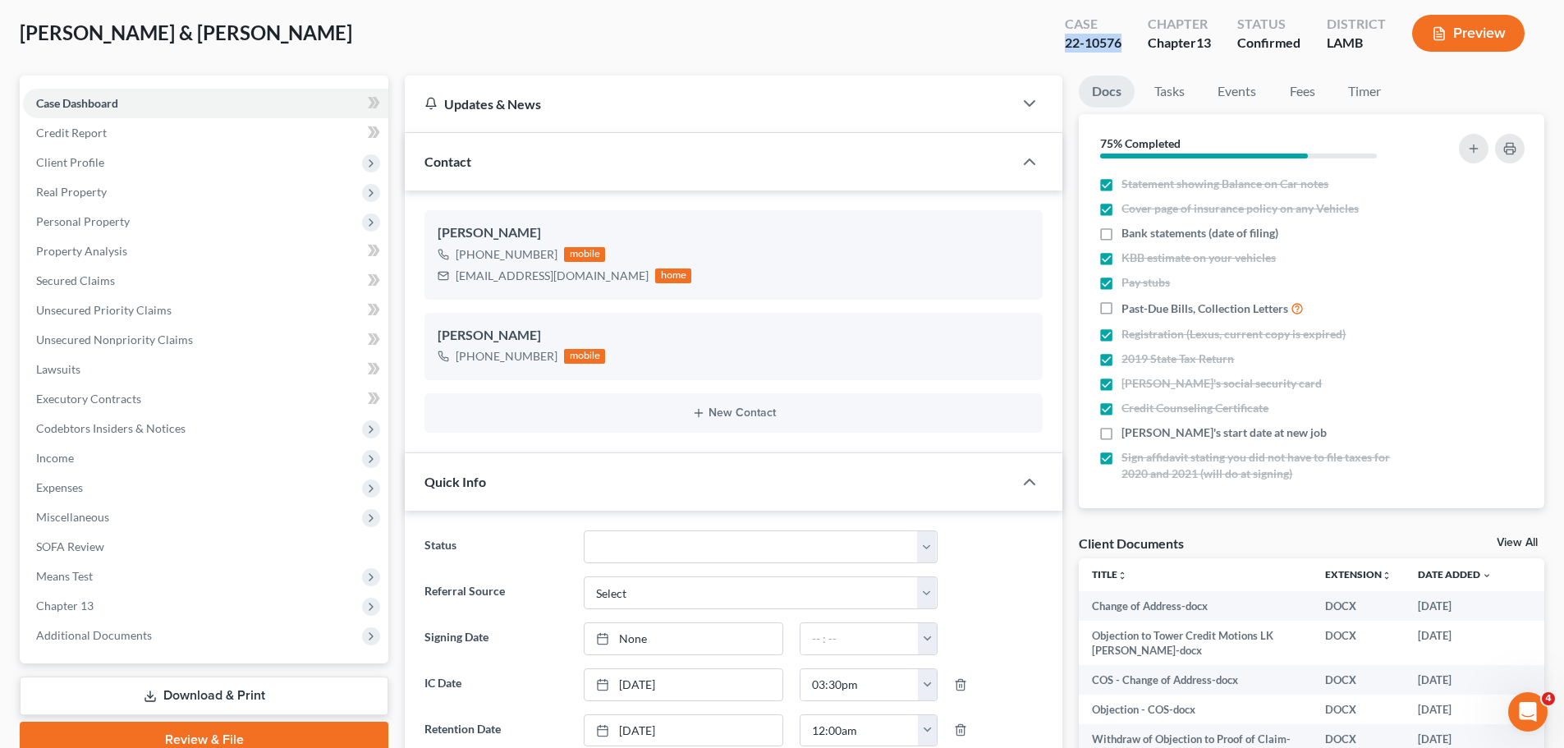
copy div "22-10576"
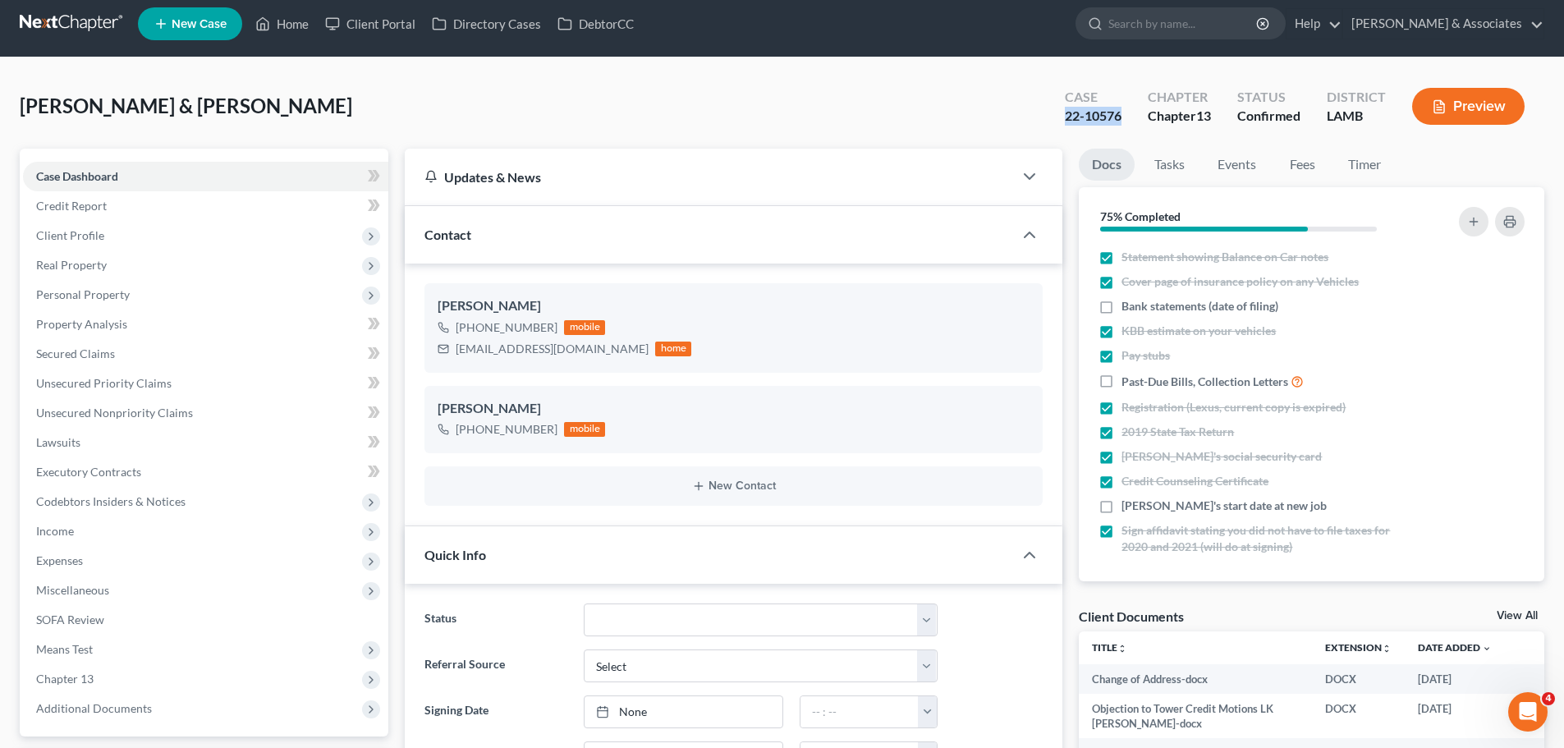
scroll to position [0, 0]
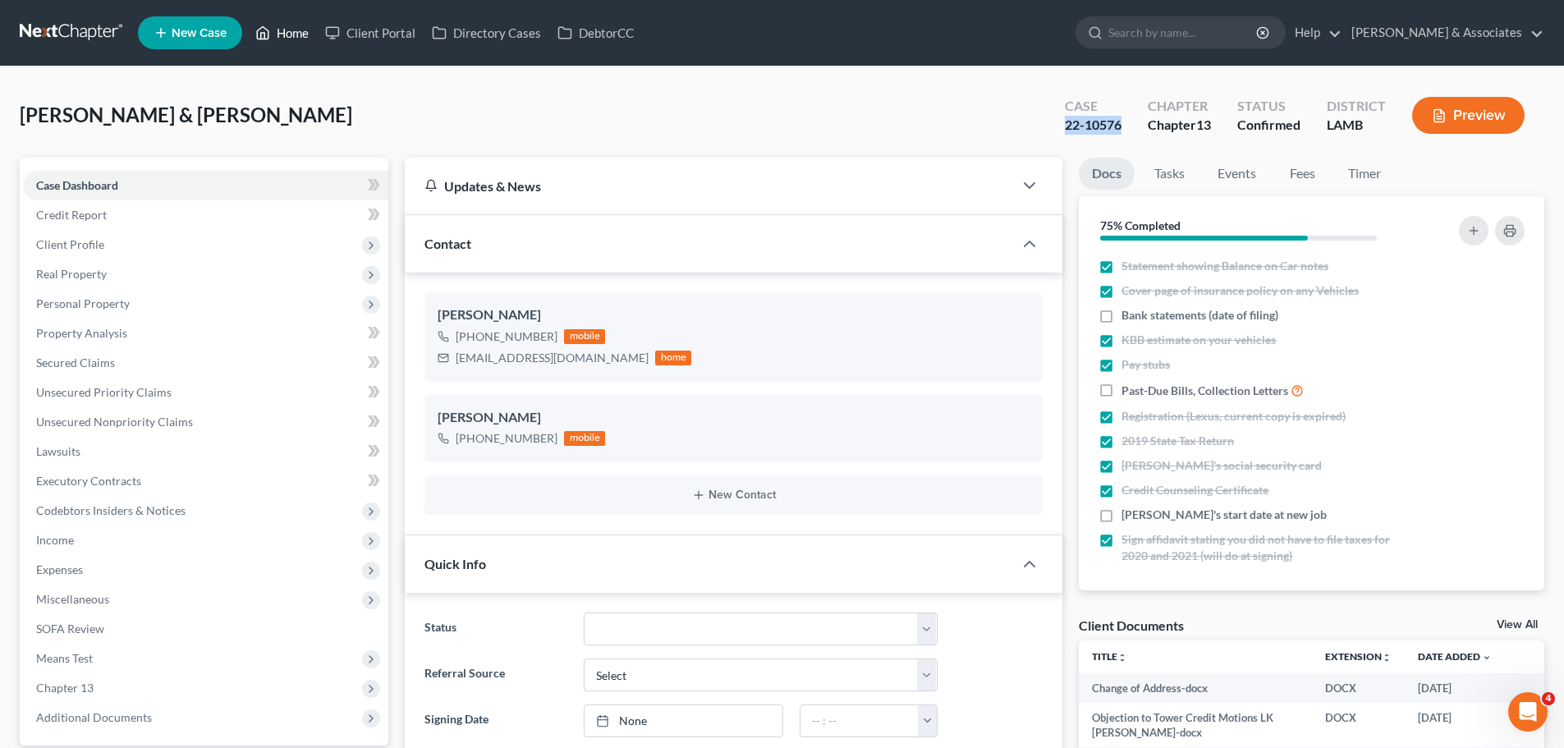
click at [274, 25] on link "Home" at bounding box center [282, 33] width 70 height 30
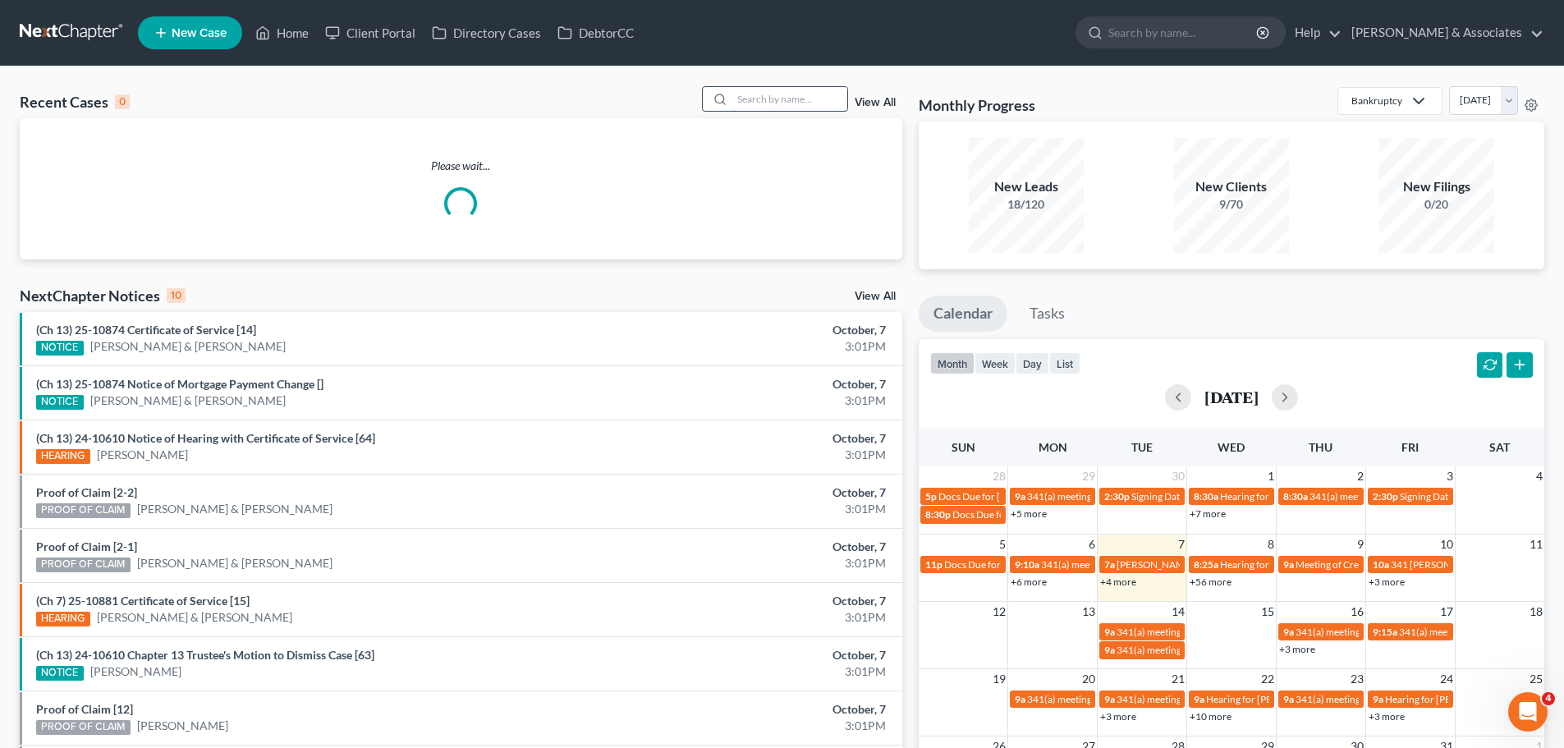
click at [776, 94] on input "search" at bounding box center [789, 99] width 115 height 24
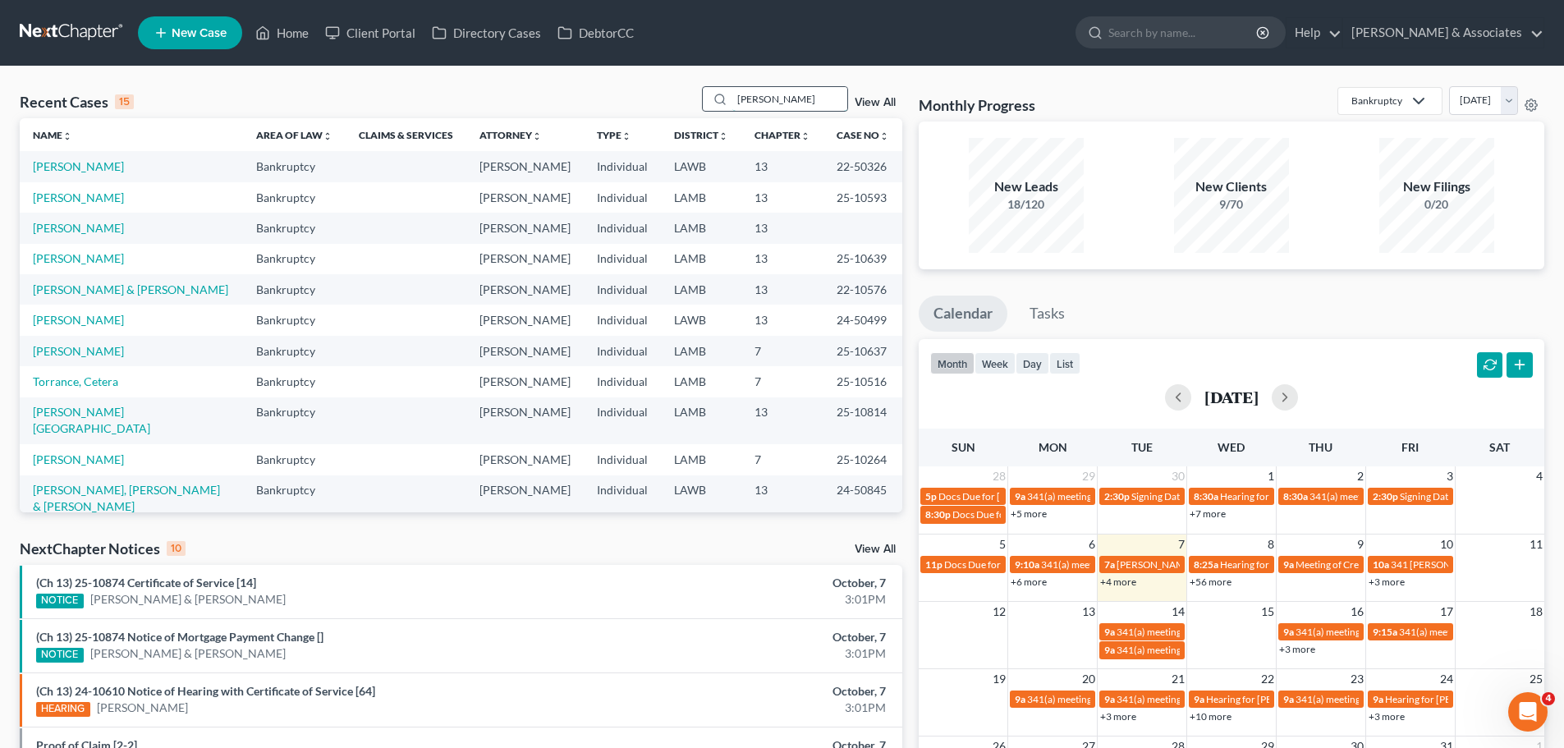
type input "[PERSON_NAME]"
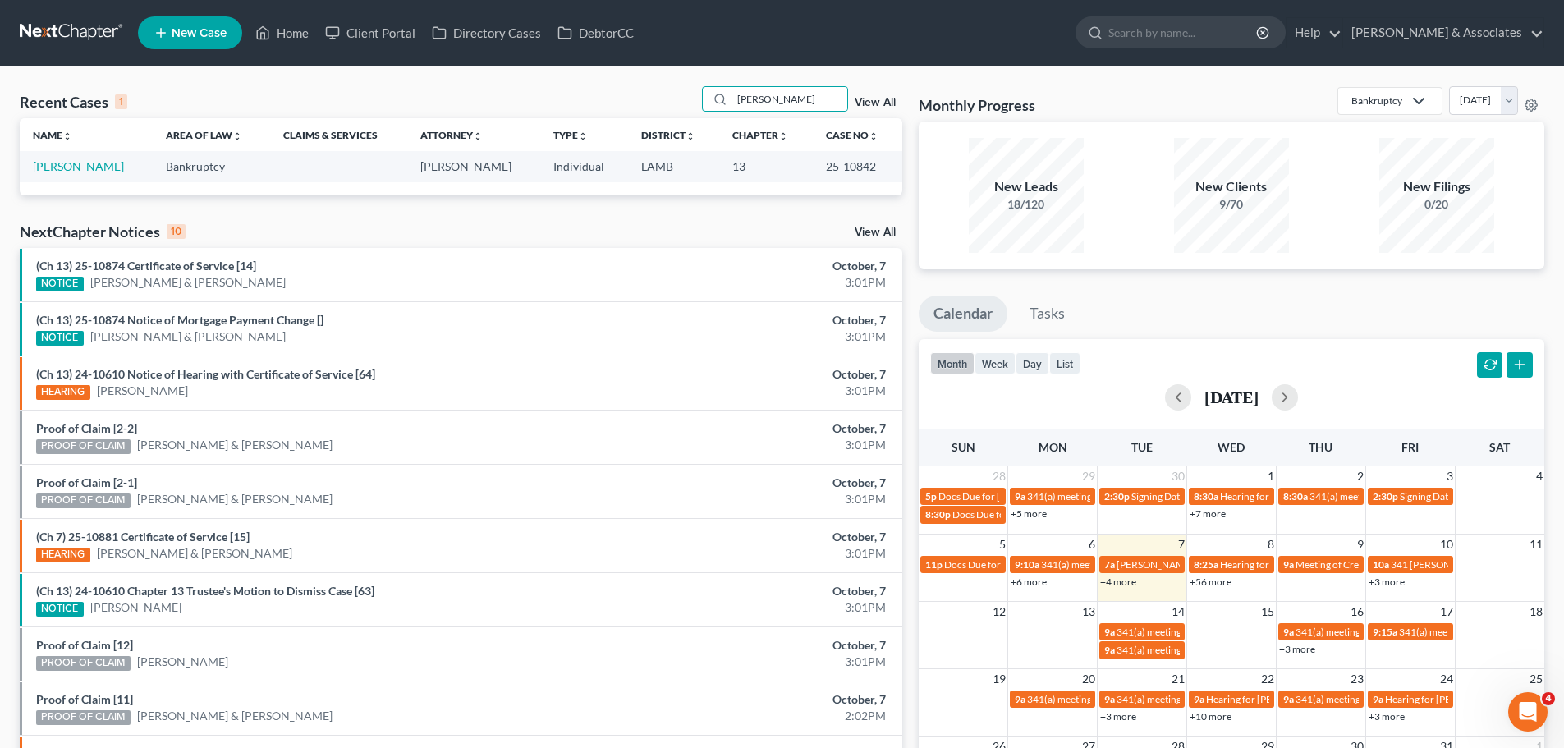
click at [73, 164] on link "[PERSON_NAME]" at bounding box center [78, 166] width 91 height 14
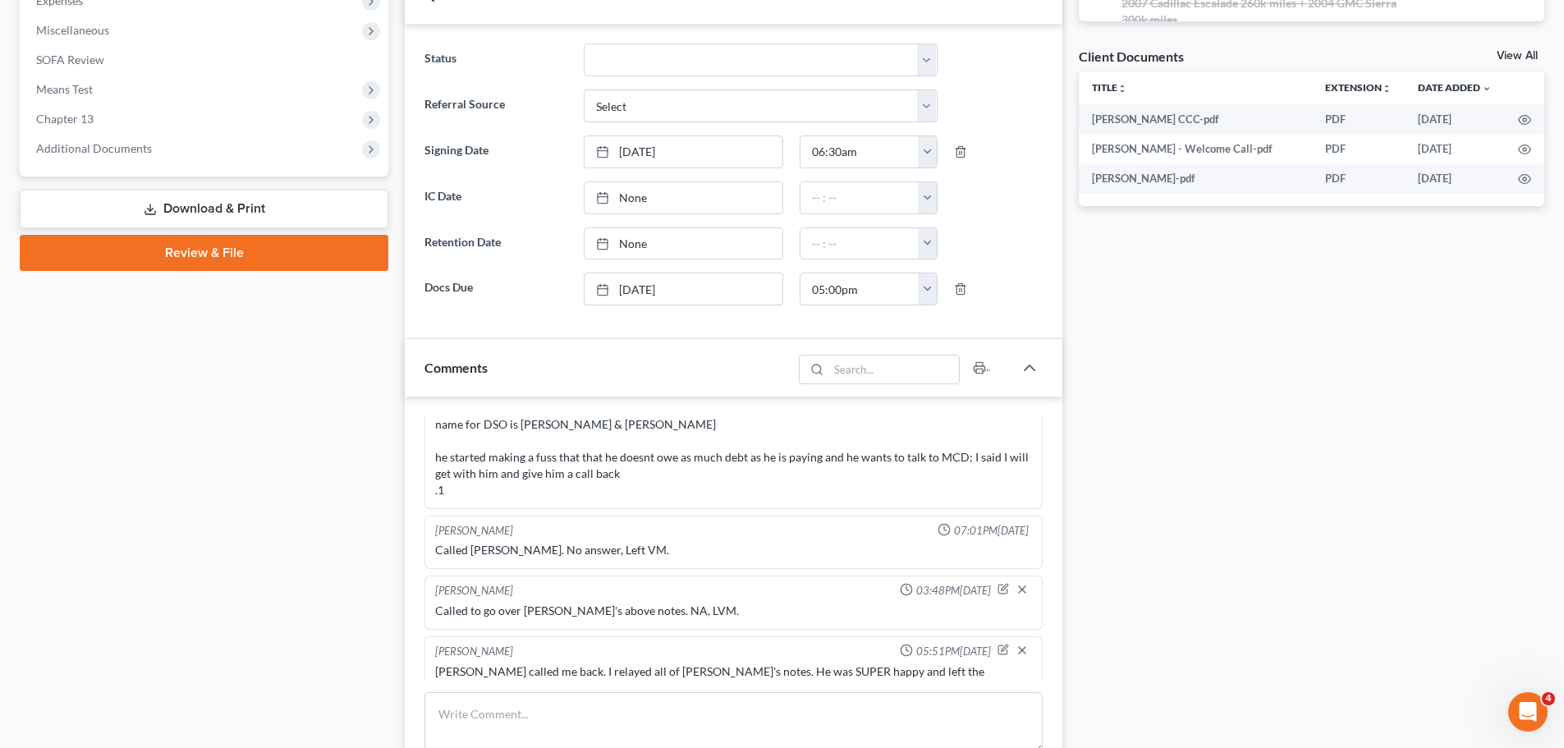
scroll to position [739, 0]
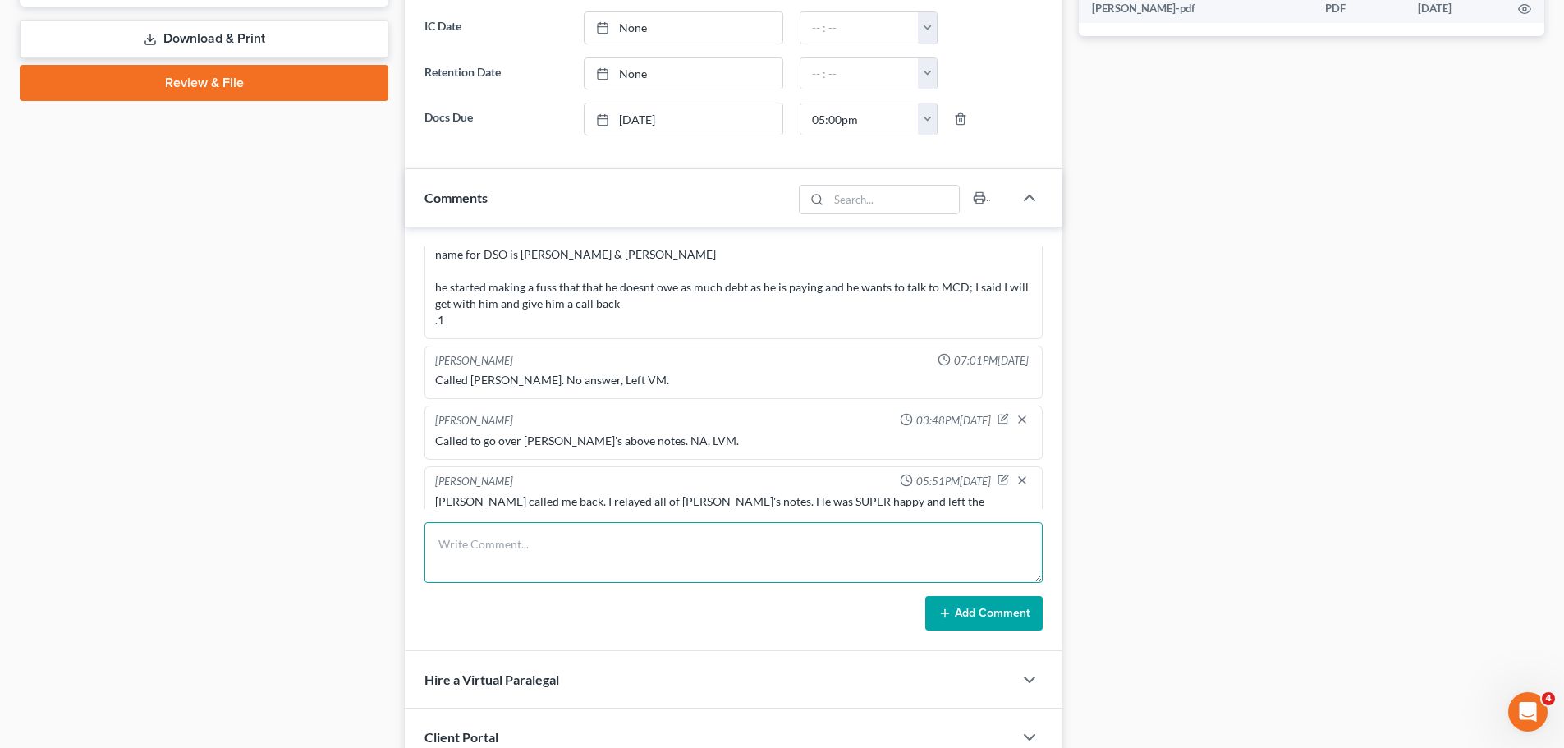
click at [592, 542] on textarea at bounding box center [734, 552] width 618 height 61
type textarea "TFS pmt failed. Suspended now. Called NA, LVM Email and Text!"
click at [952, 616] on icon at bounding box center [945, 613] width 13 height 13
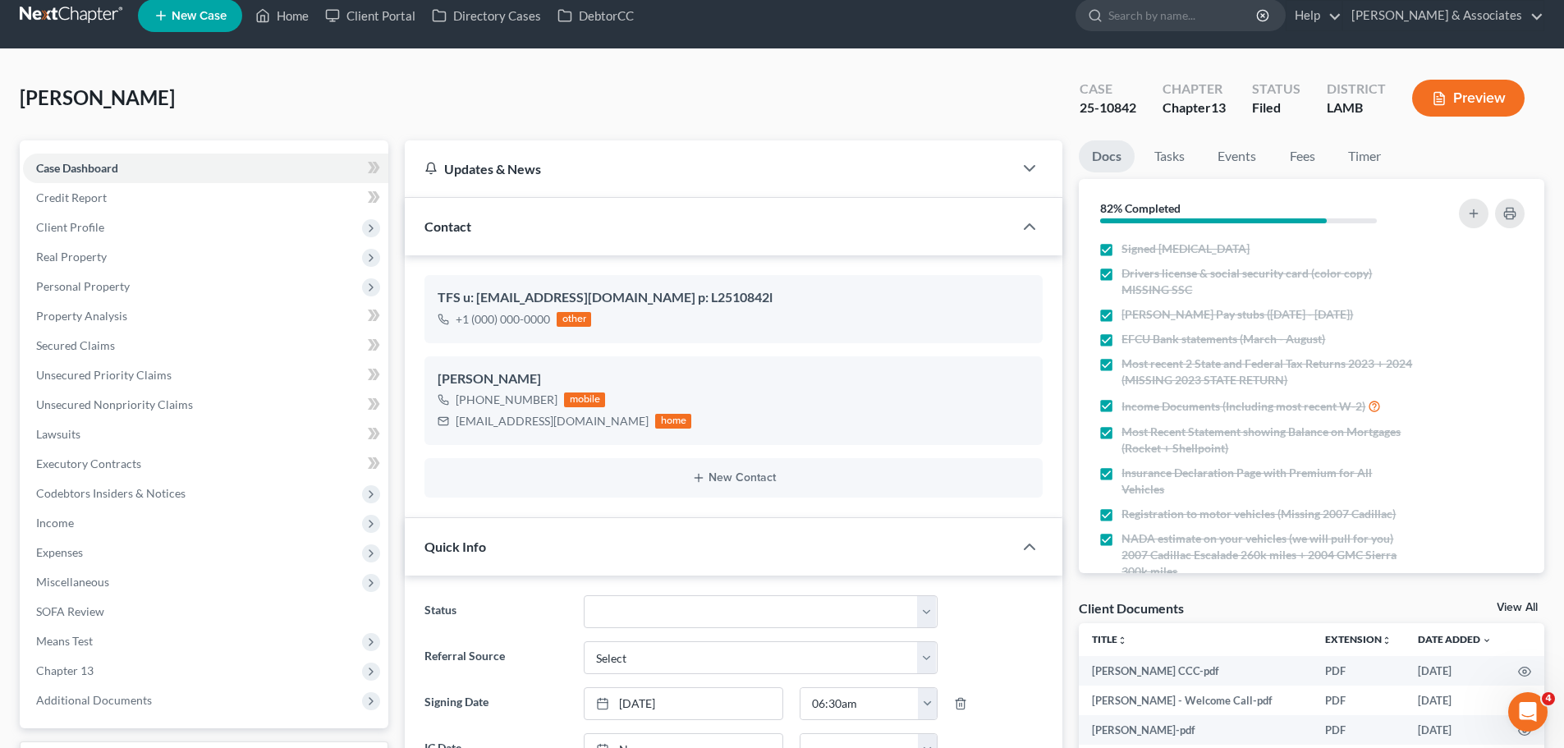
scroll to position [0, 0]
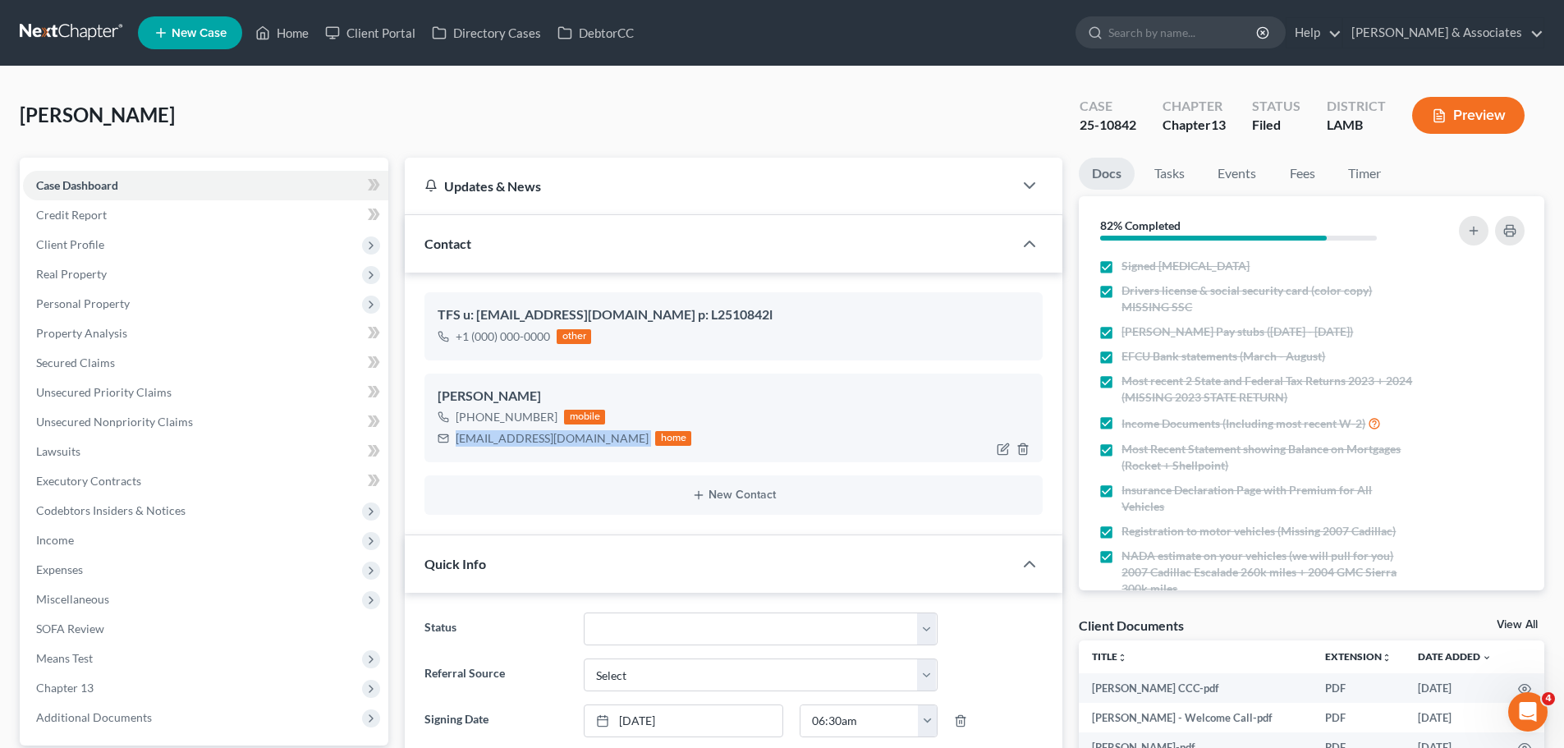
drag, startPoint x: 456, startPoint y: 440, endPoint x: 596, endPoint y: 435, distance: 140.5
click at [596, 435] on div "[EMAIL_ADDRESS][DOMAIN_NAME] home" at bounding box center [565, 438] width 254 height 21
copy div "[EMAIL_ADDRESS][DOMAIN_NAME]"
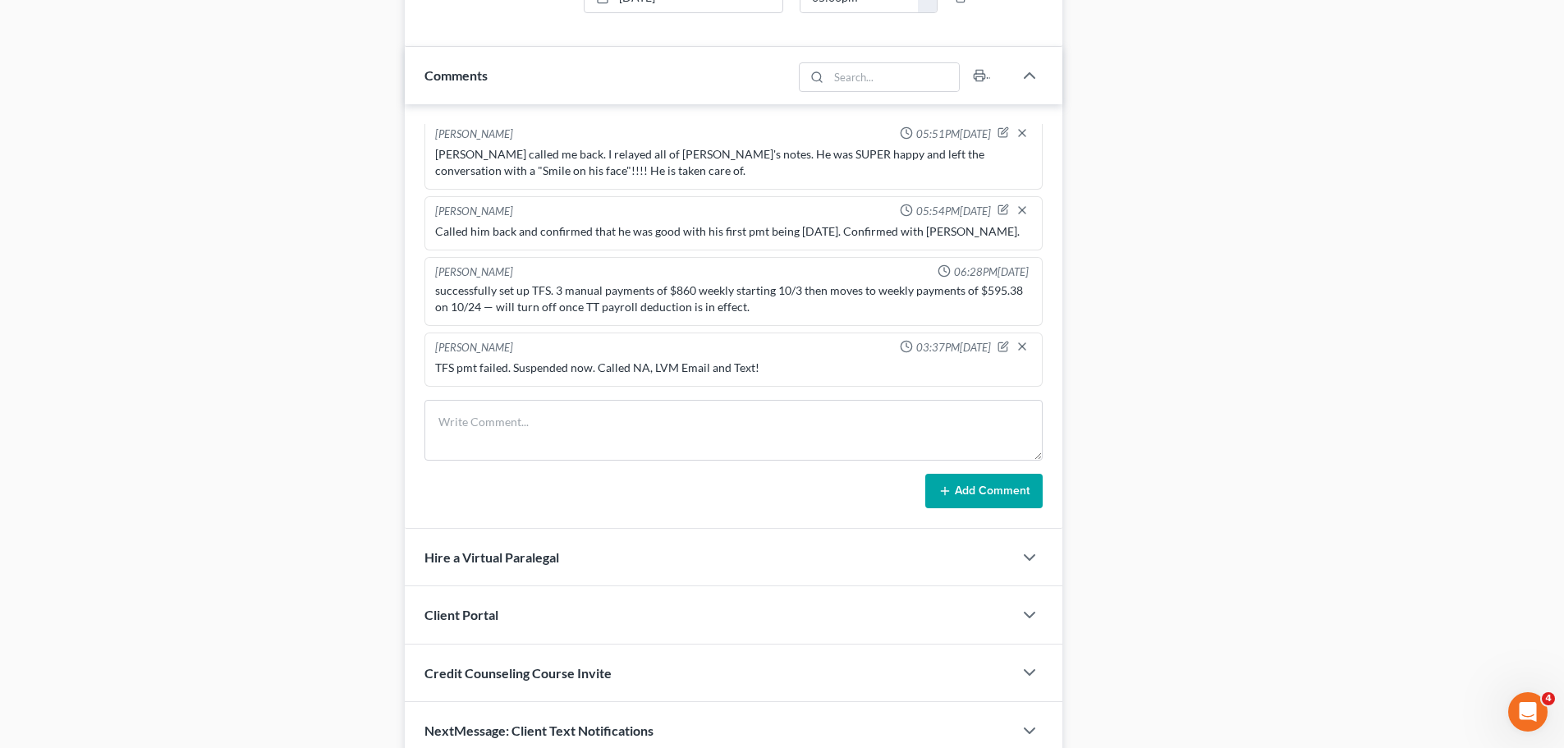
scroll to position [935, 0]
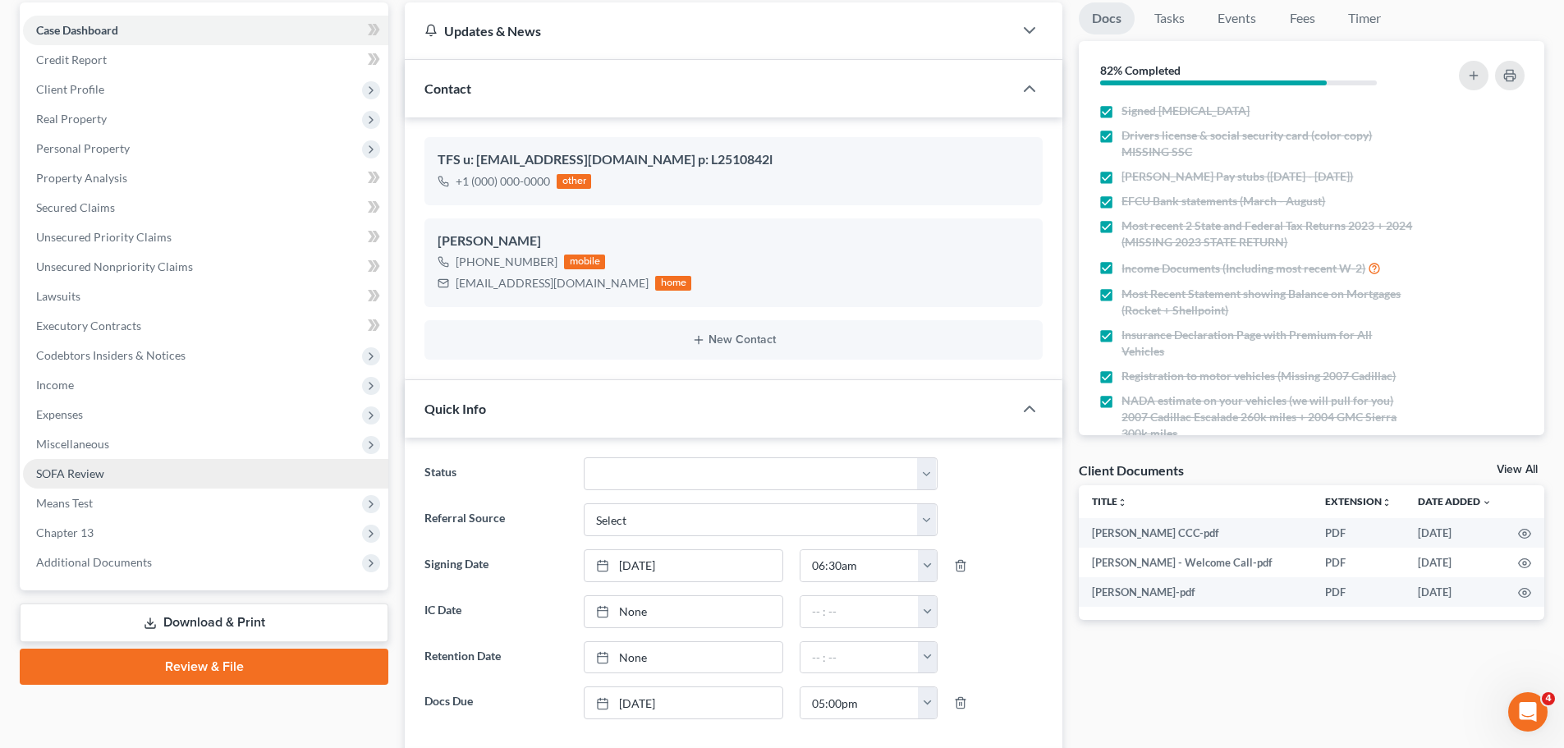
scroll to position [164, 0]
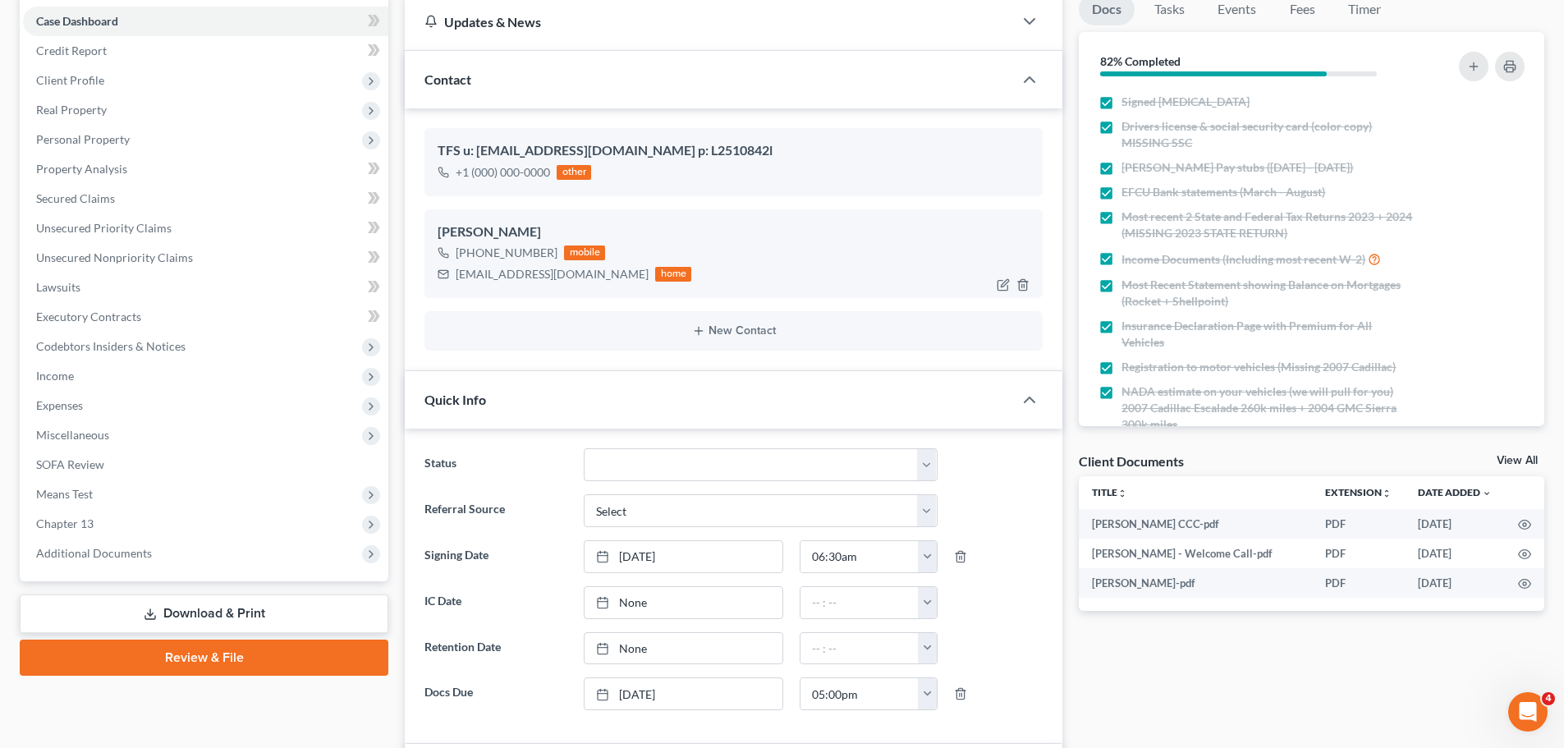
drag, startPoint x: 471, startPoint y: 251, endPoint x: 553, endPoint y: 243, distance: 83.3
click at [553, 243] on div "[PHONE_NUMBER] mobile" at bounding box center [565, 252] width 254 height 21
click at [654, 232] on div "[PERSON_NAME]" at bounding box center [734, 233] width 592 height 20
drag, startPoint x: 457, startPoint y: 275, endPoint x: 590, endPoint y: 271, distance: 133.9
click at [590, 271] on div "[EMAIL_ADDRESS][DOMAIN_NAME] home" at bounding box center [565, 274] width 254 height 21
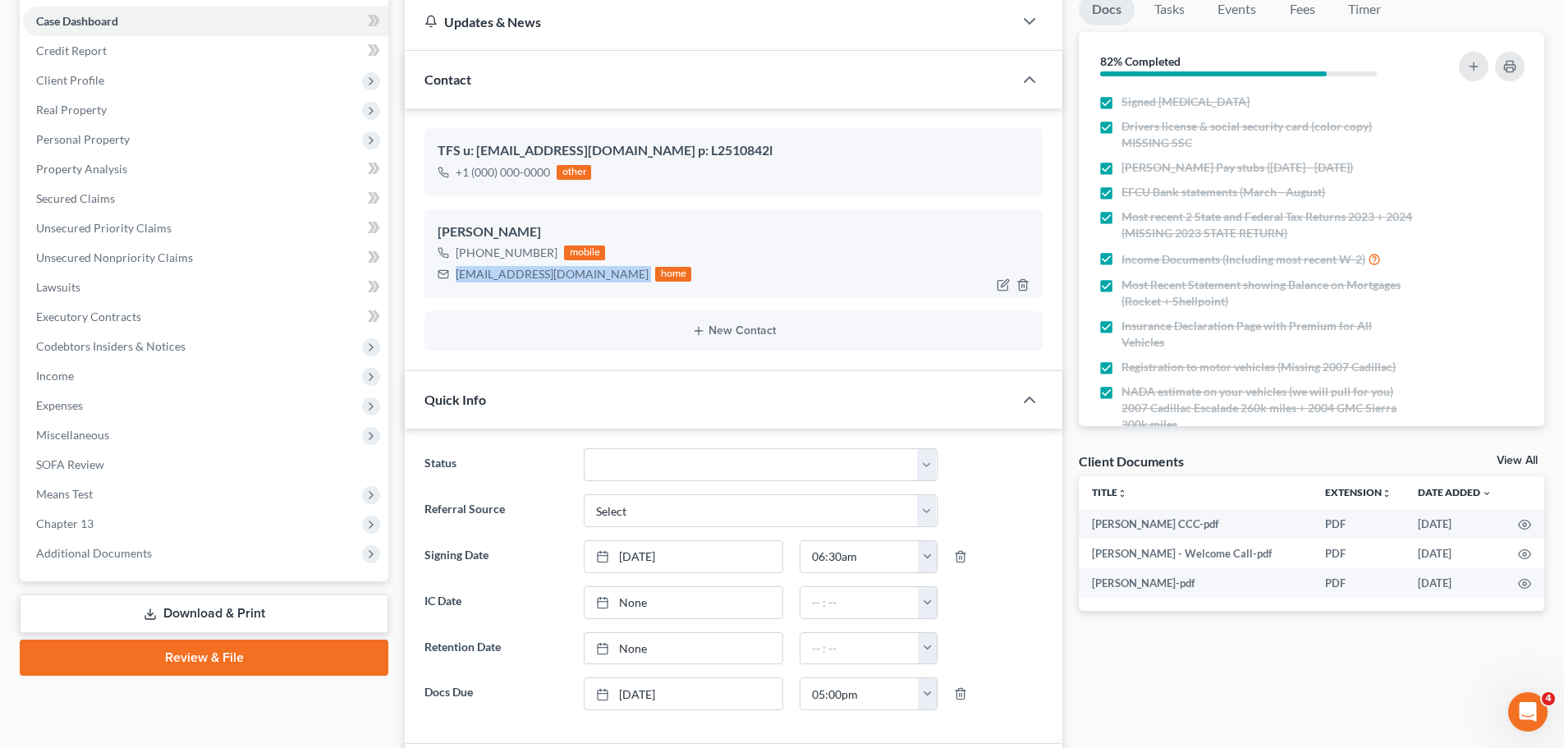
copy div "[EMAIL_ADDRESS][DOMAIN_NAME]"
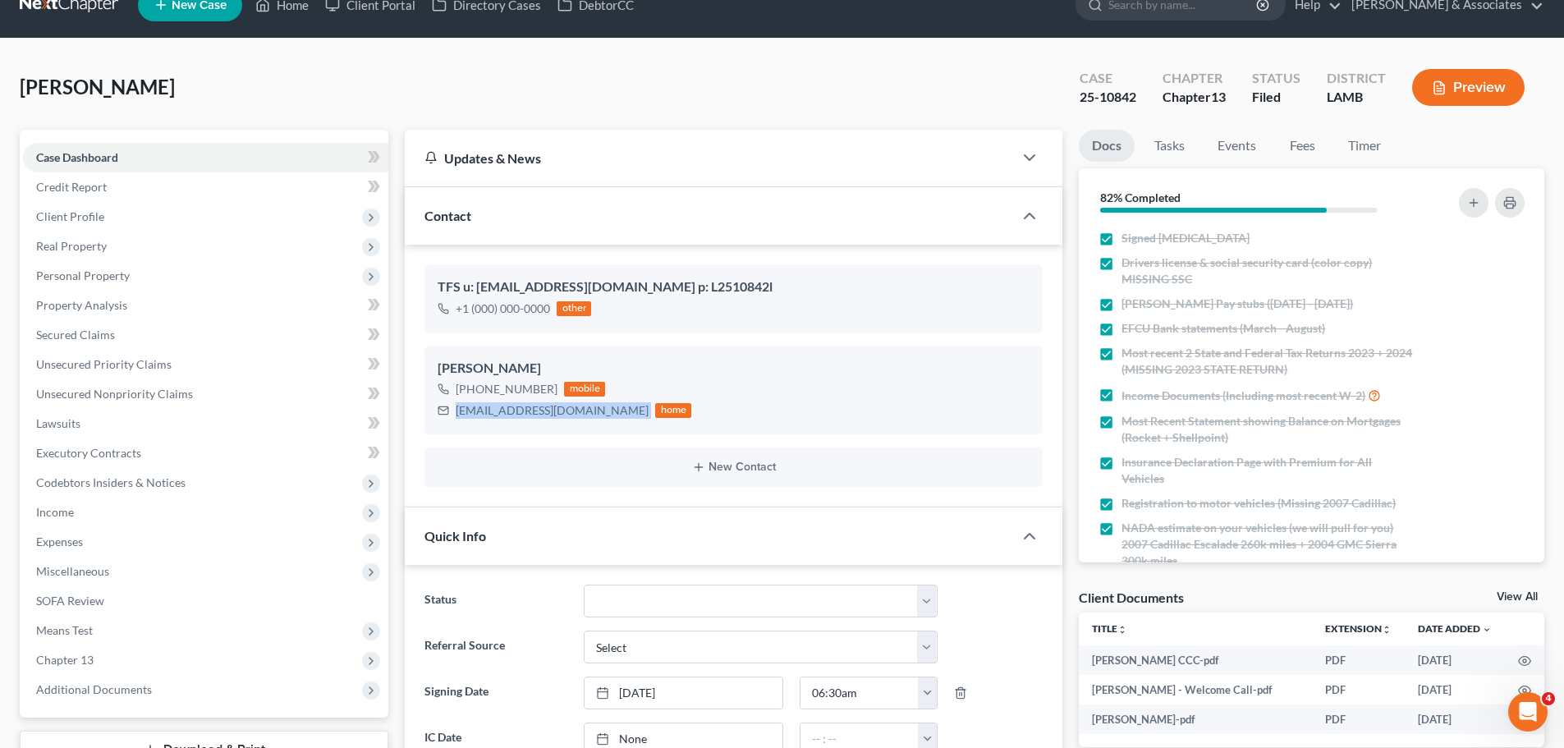
scroll to position [0, 0]
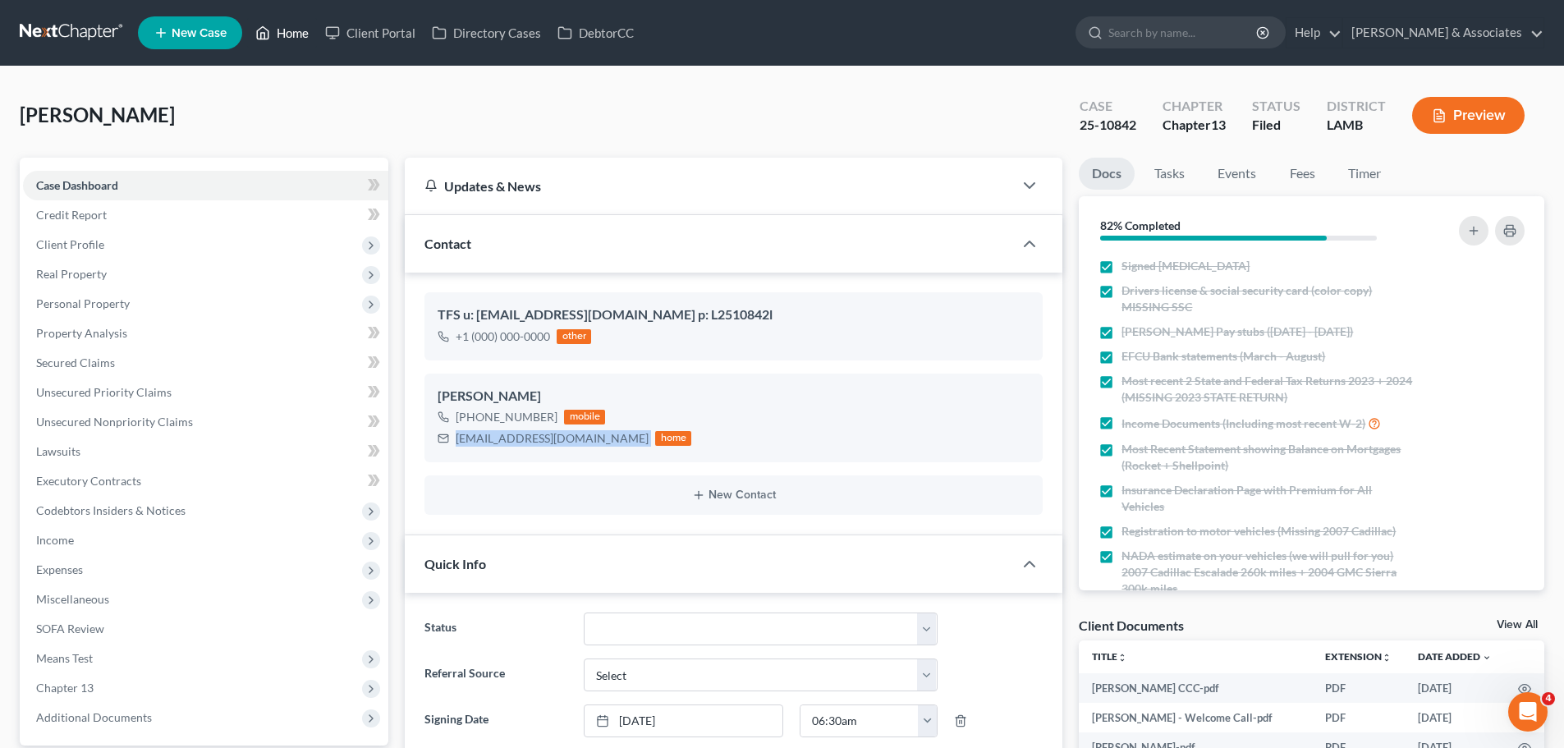
click at [278, 25] on link "Home" at bounding box center [282, 33] width 70 height 30
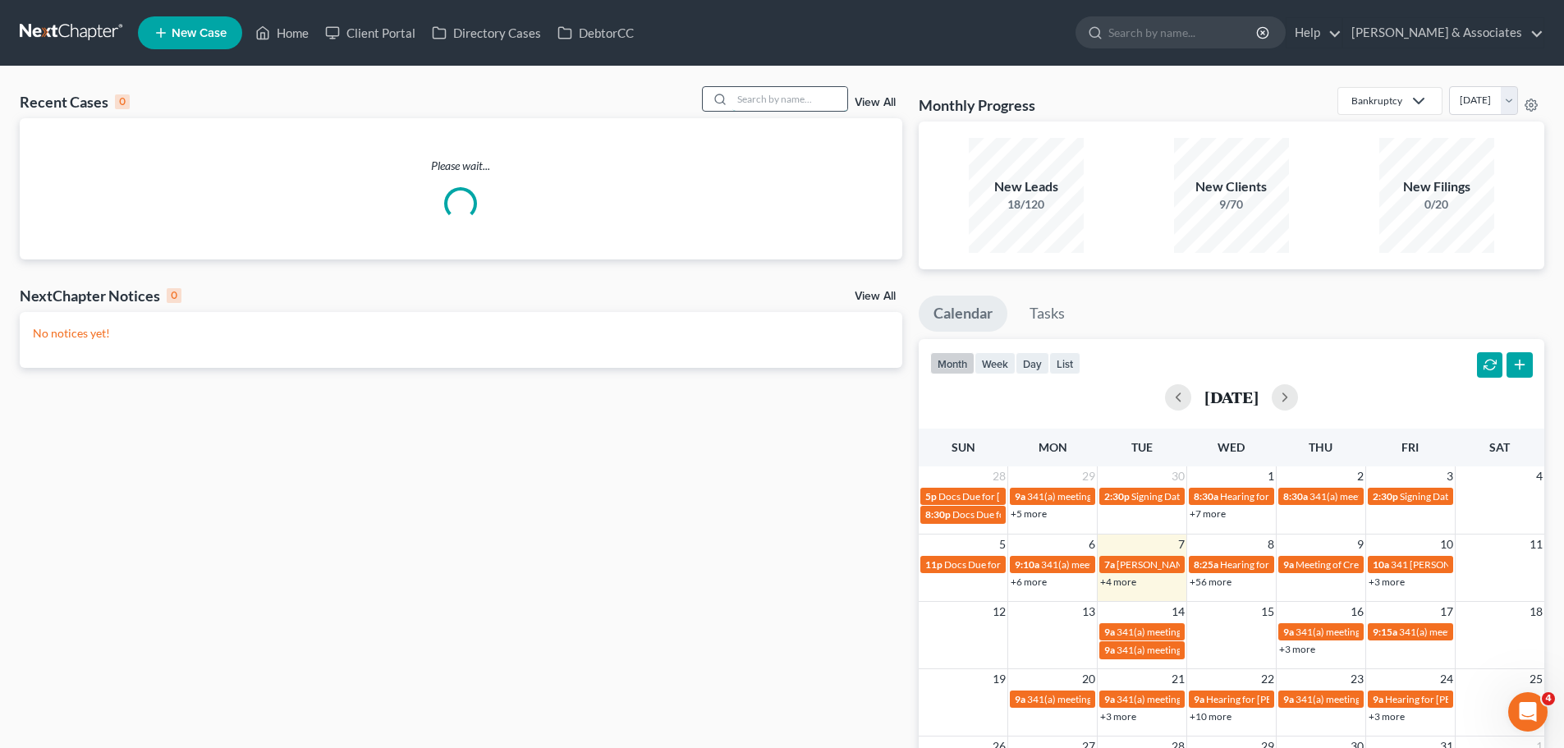
click at [759, 106] on input "search" at bounding box center [789, 99] width 115 height 24
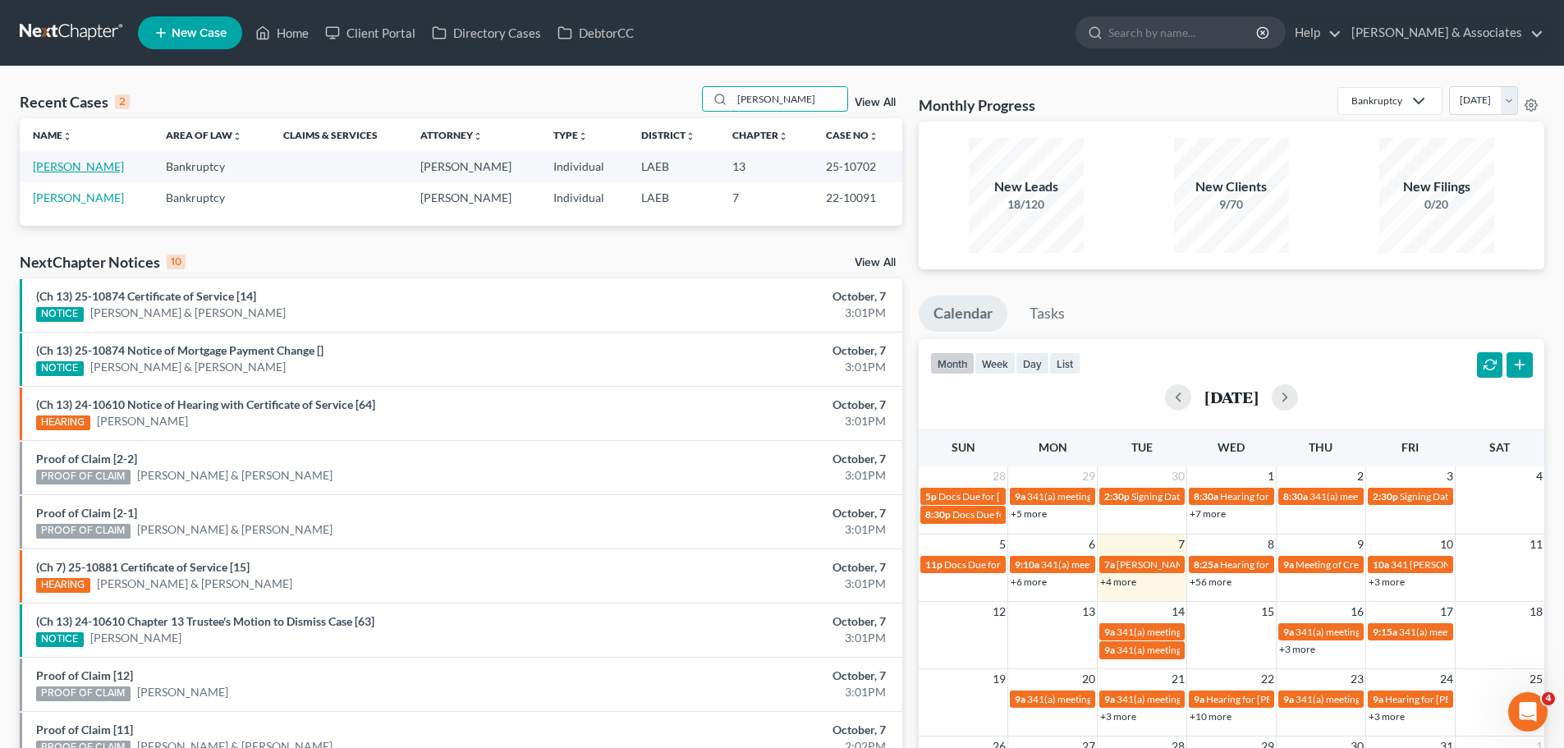
type input "[PERSON_NAME]"
click at [78, 168] on link "[PERSON_NAME]" at bounding box center [78, 166] width 91 height 14
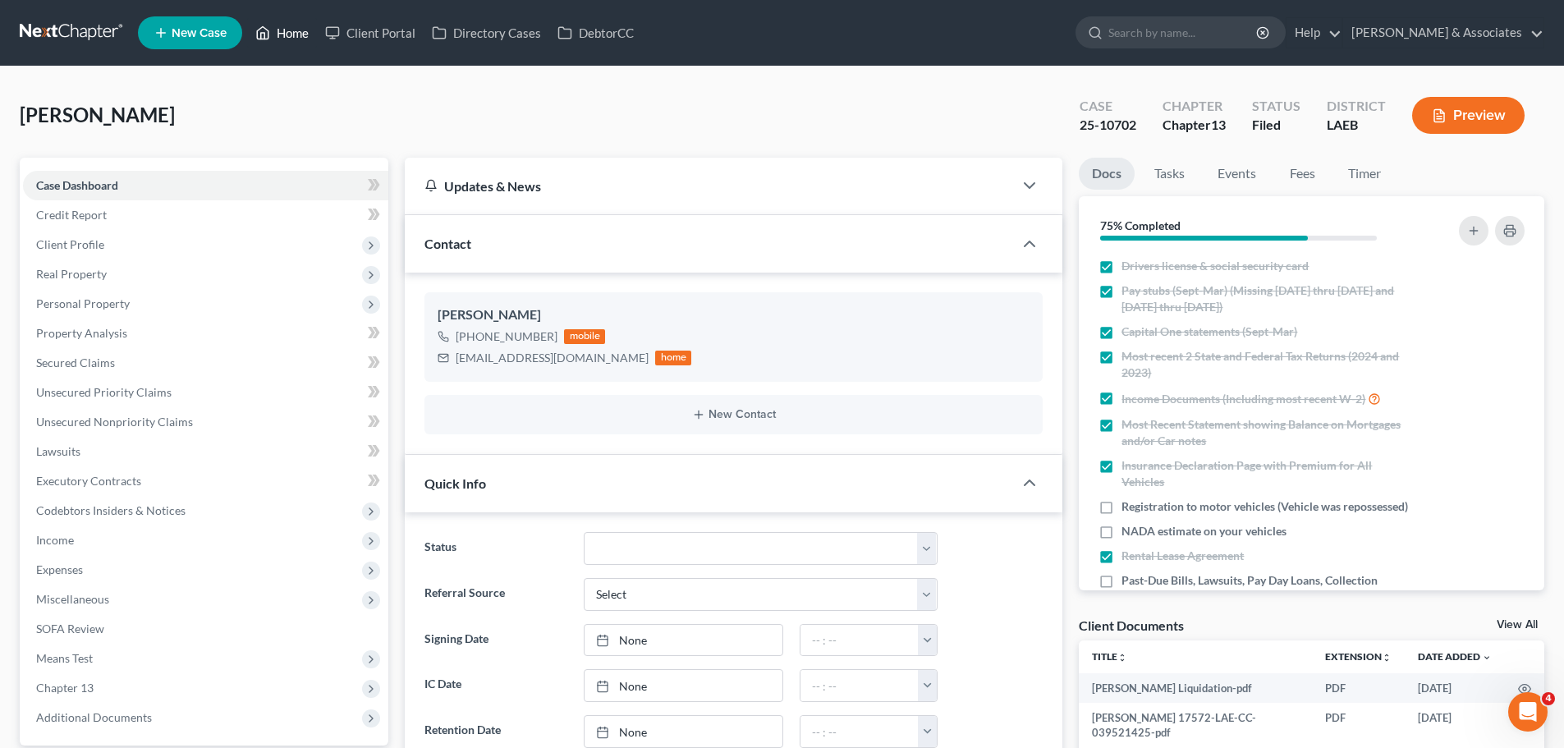
click at [296, 34] on link "Home" at bounding box center [282, 33] width 70 height 30
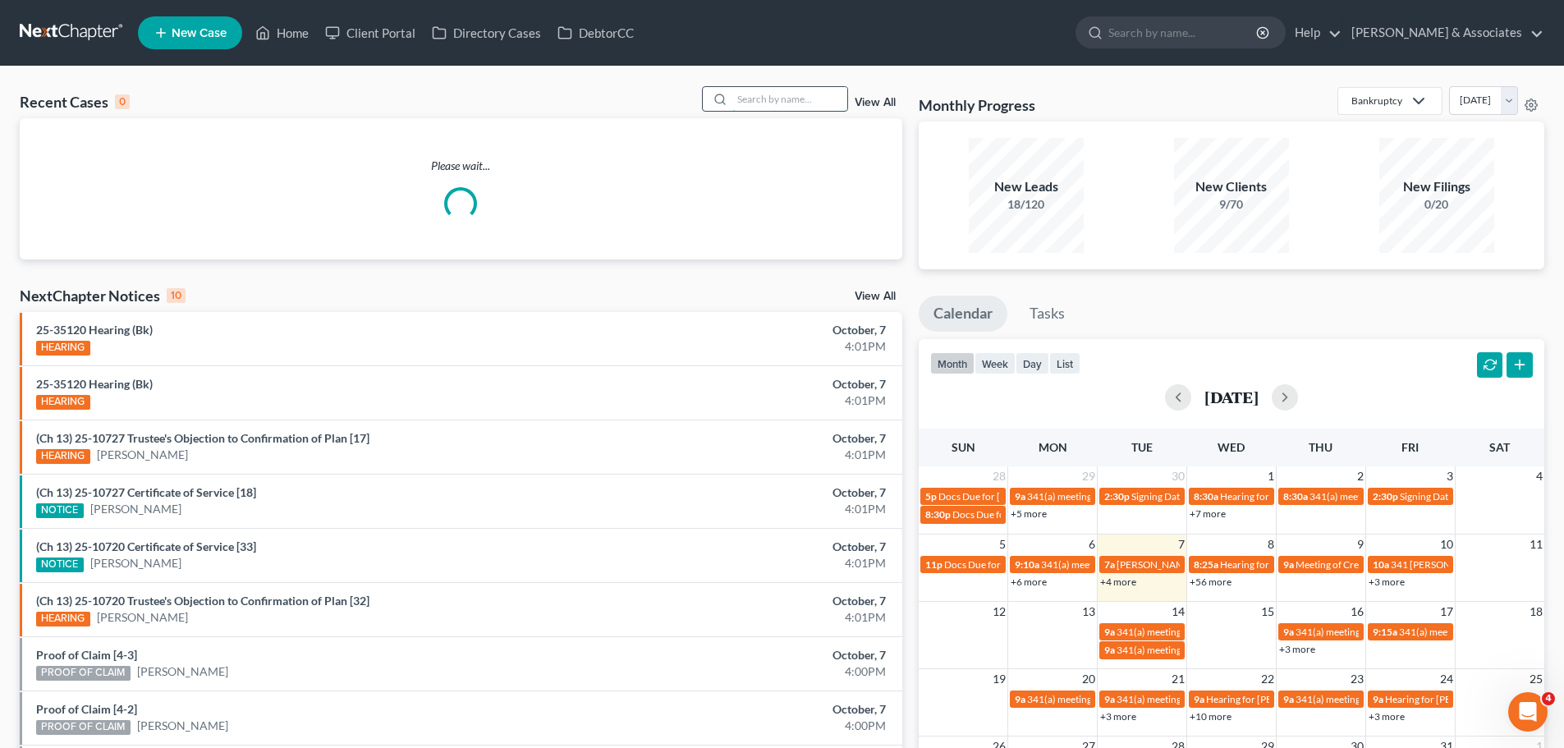
click at [806, 102] on input "search" at bounding box center [789, 99] width 115 height 24
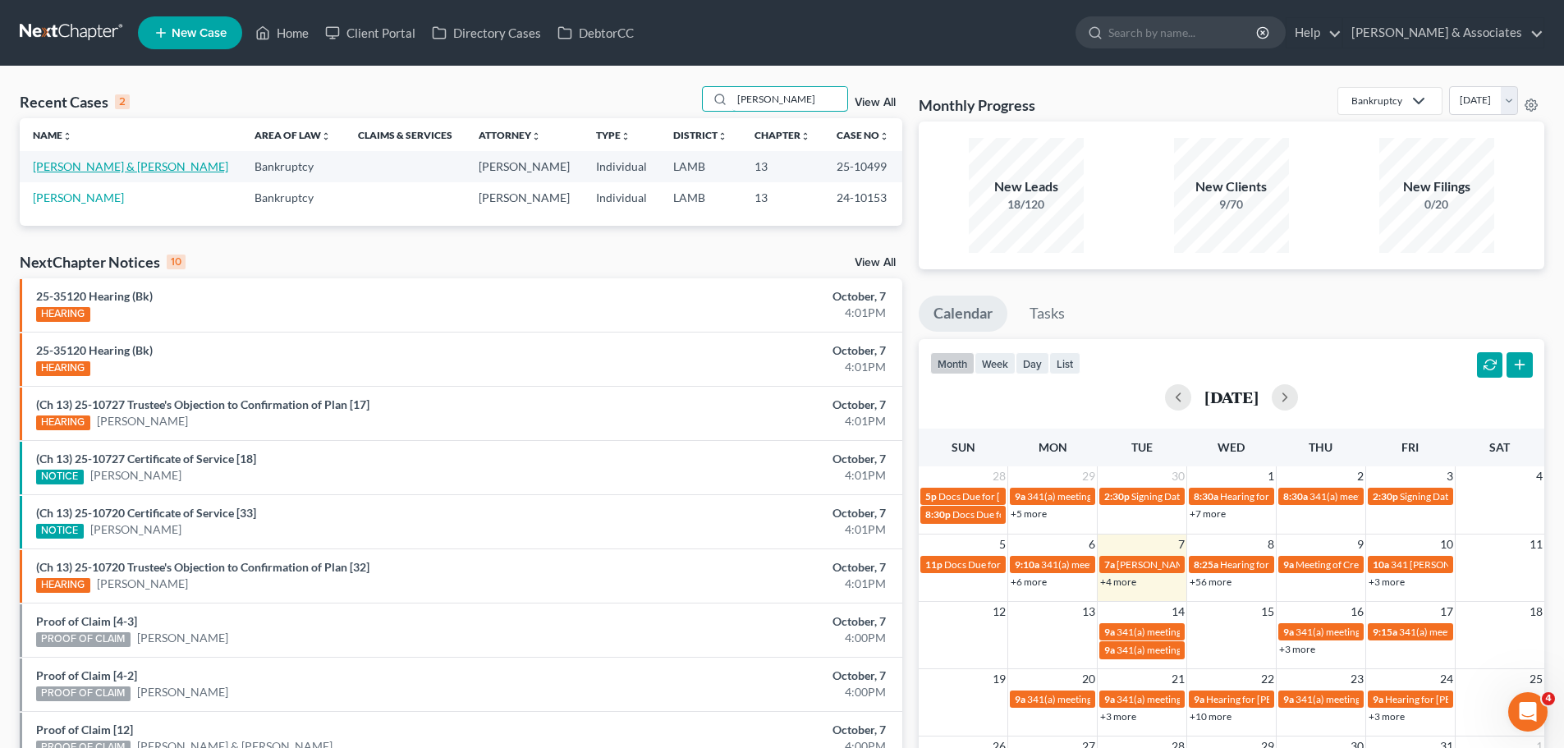
type input "[PERSON_NAME]"
click at [130, 172] on link "[PERSON_NAME] & [PERSON_NAME]" at bounding box center [130, 166] width 195 height 14
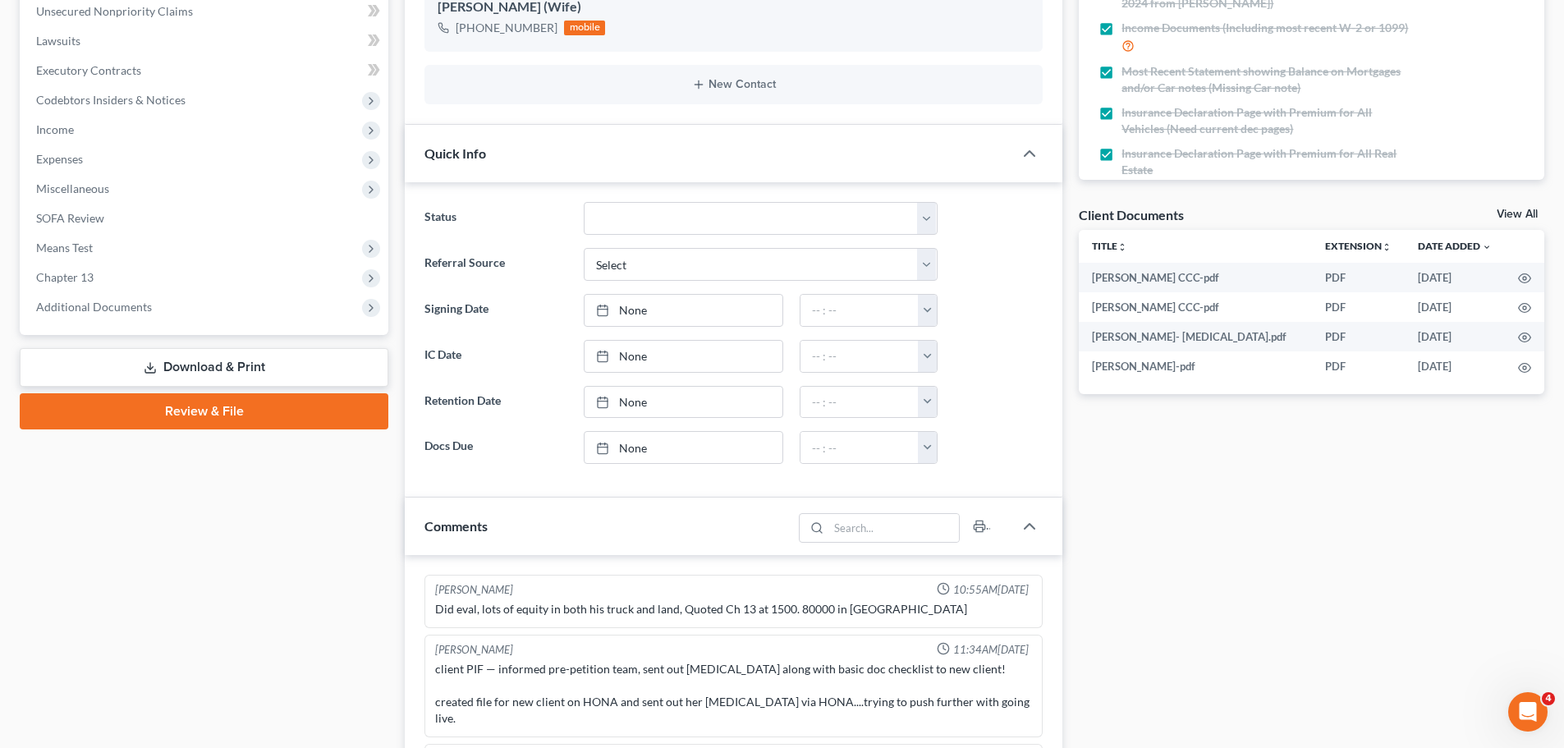
scroll to position [4534, 0]
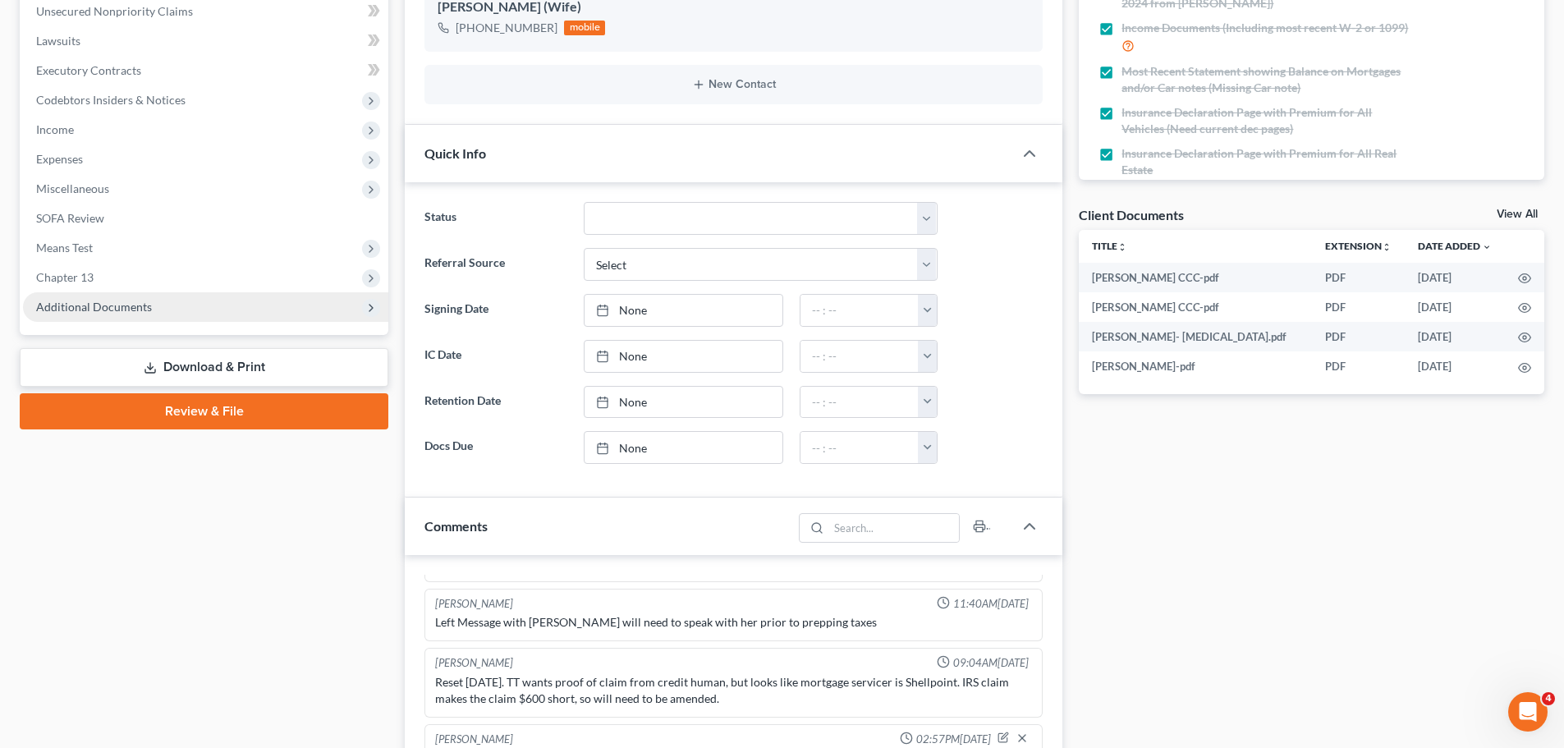
click at [73, 312] on span "Additional Documents" at bounding box center [94, 307] width 116 height 14
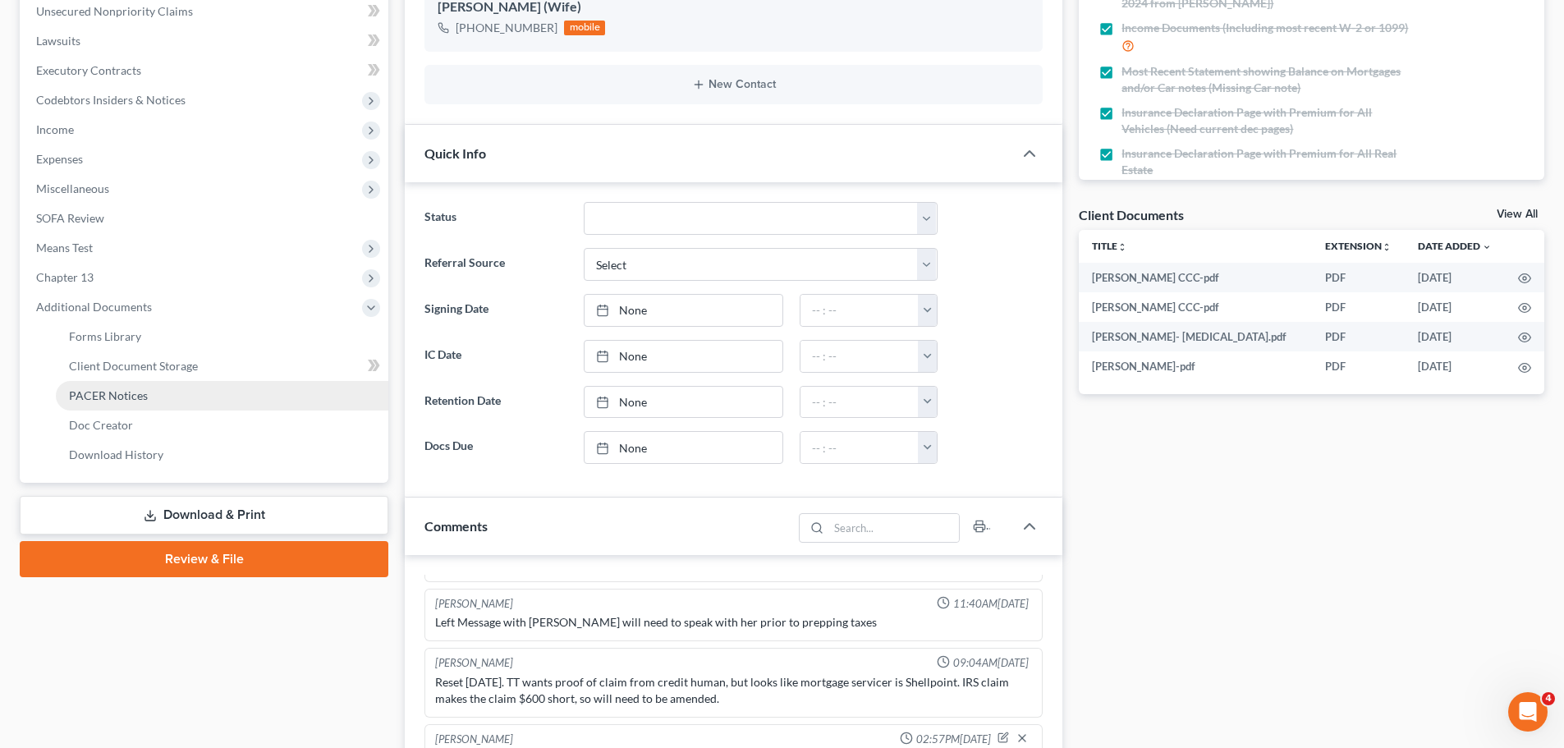
click at [149, 399] on link "PACER Notices" at bounding box center [222, 396] width 333 height 30
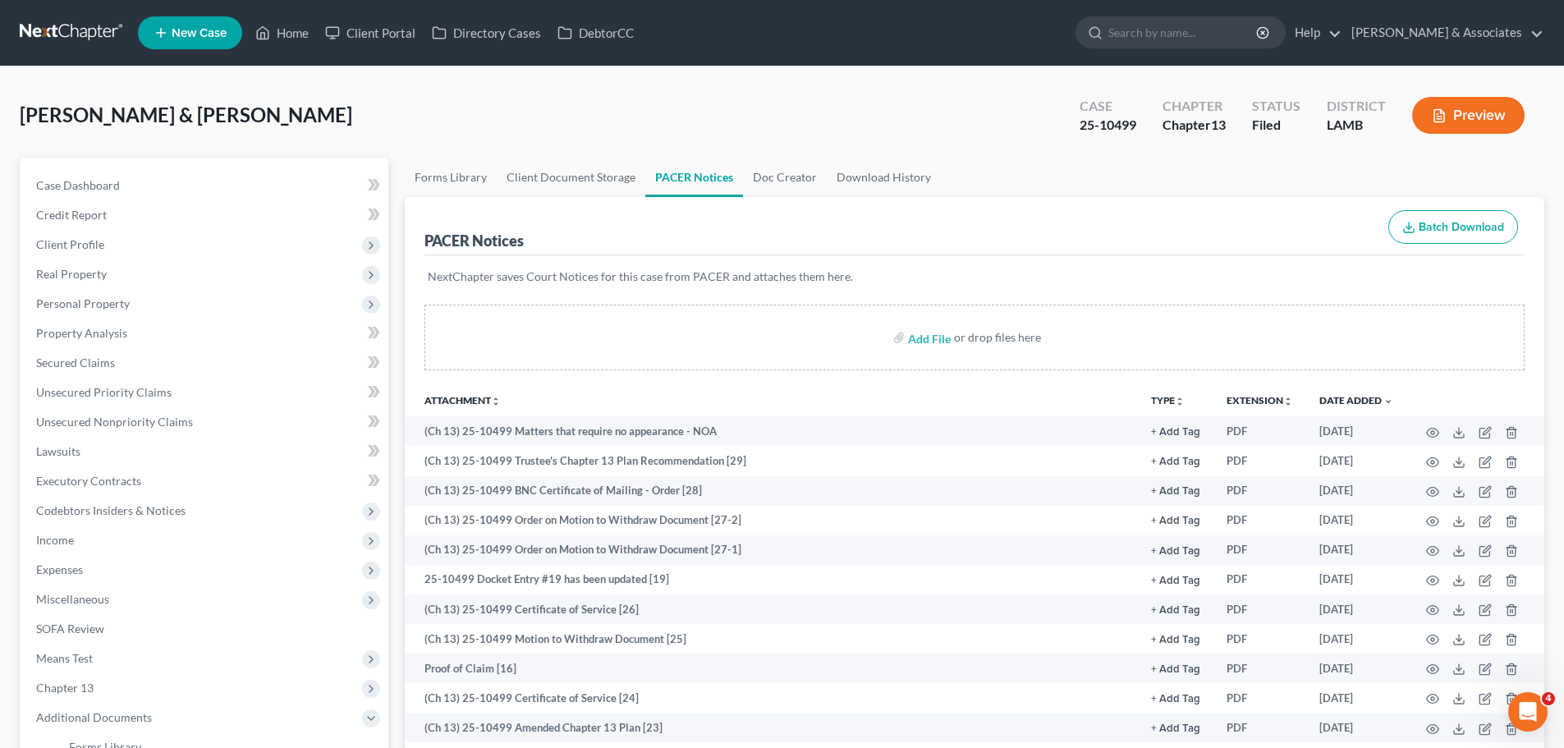
scroll to position [246, 0]
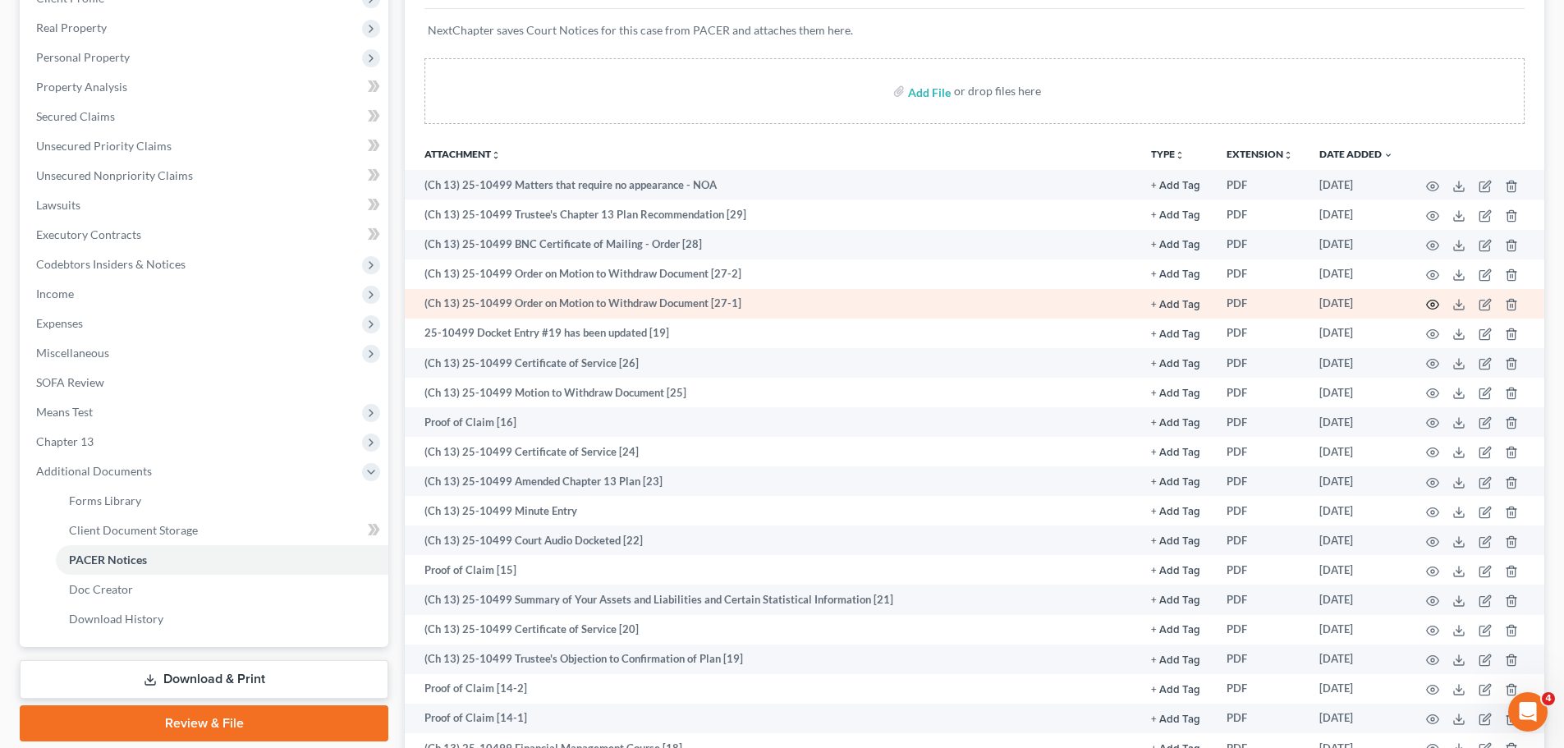
click at [1436, 298] on icon "button" at bounding box center [1432, 304] width 13 height 13
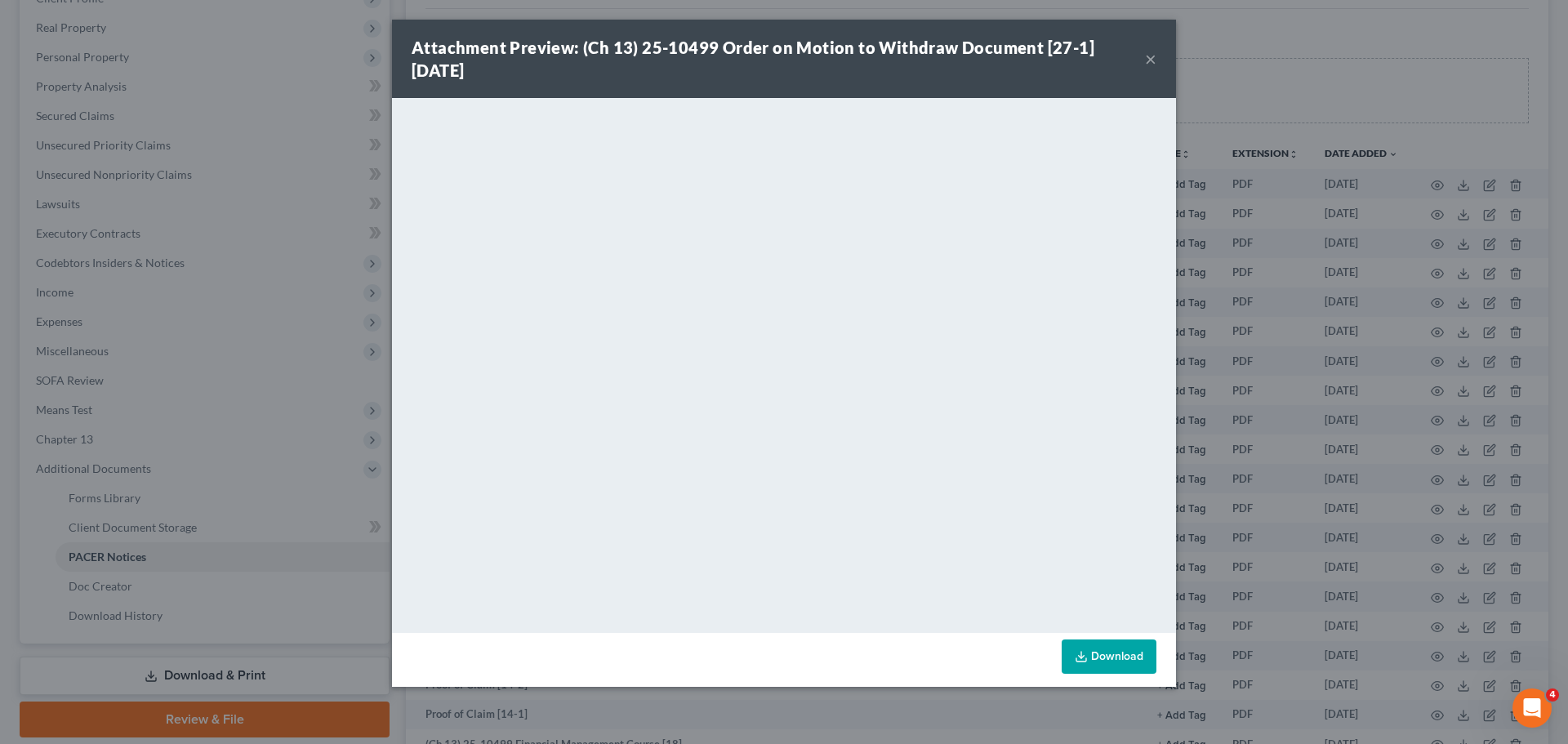
click at [1152, 57] on button "×" at bounding box center [1149, 59] width 11 height 20
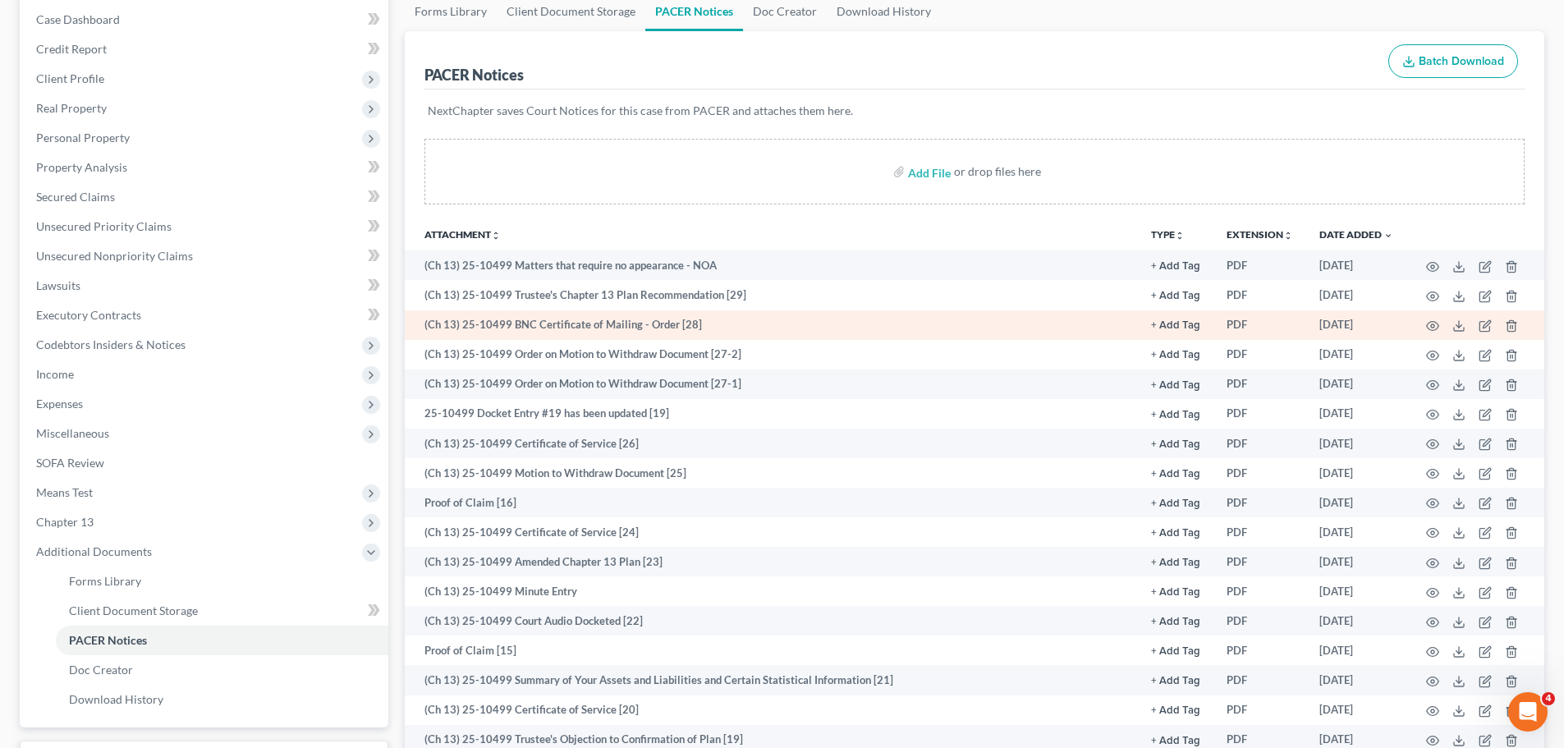
scroll to position [0, 0]
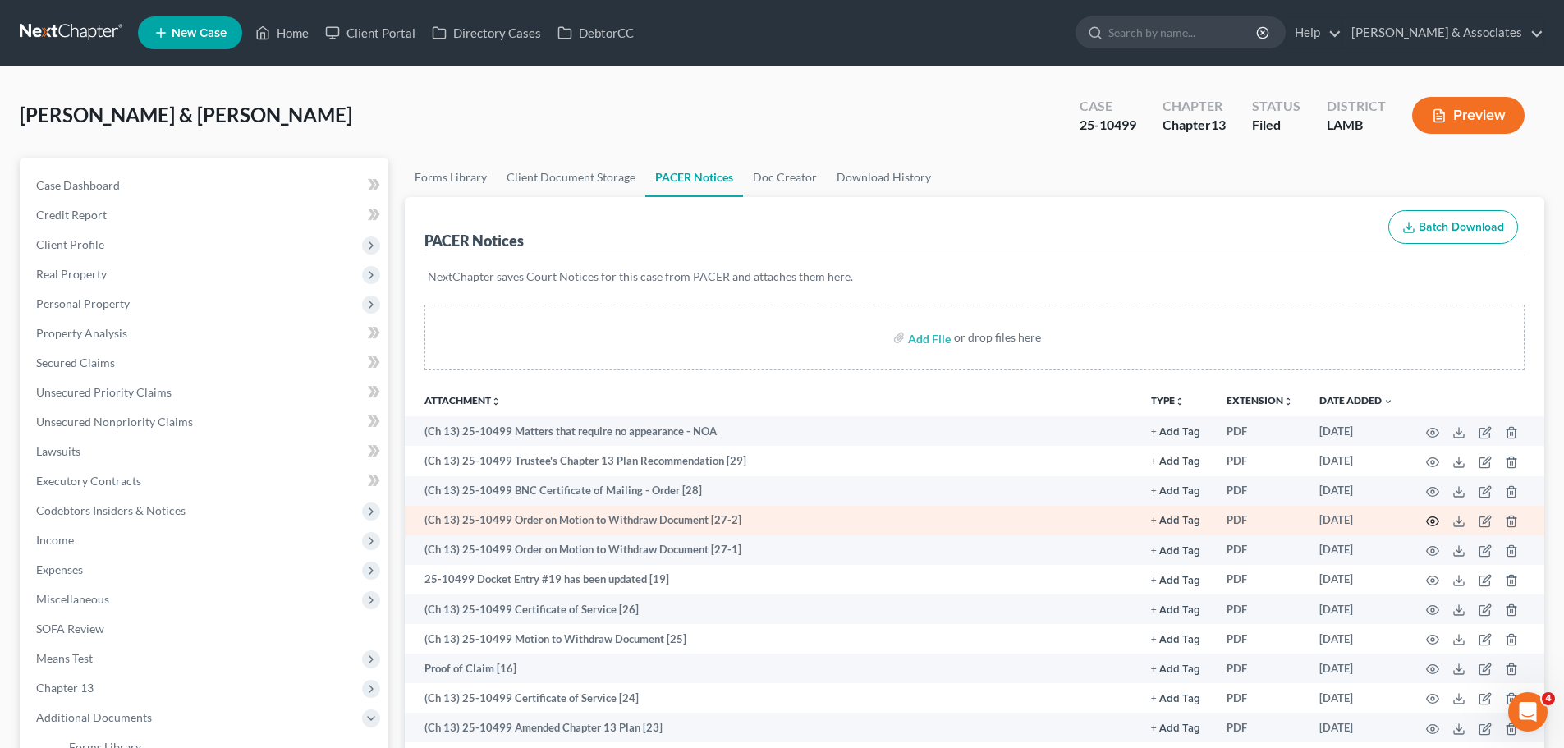
click at [1427, 526] on icon "button" at bounding box center [1432, 521] width 13 height 13
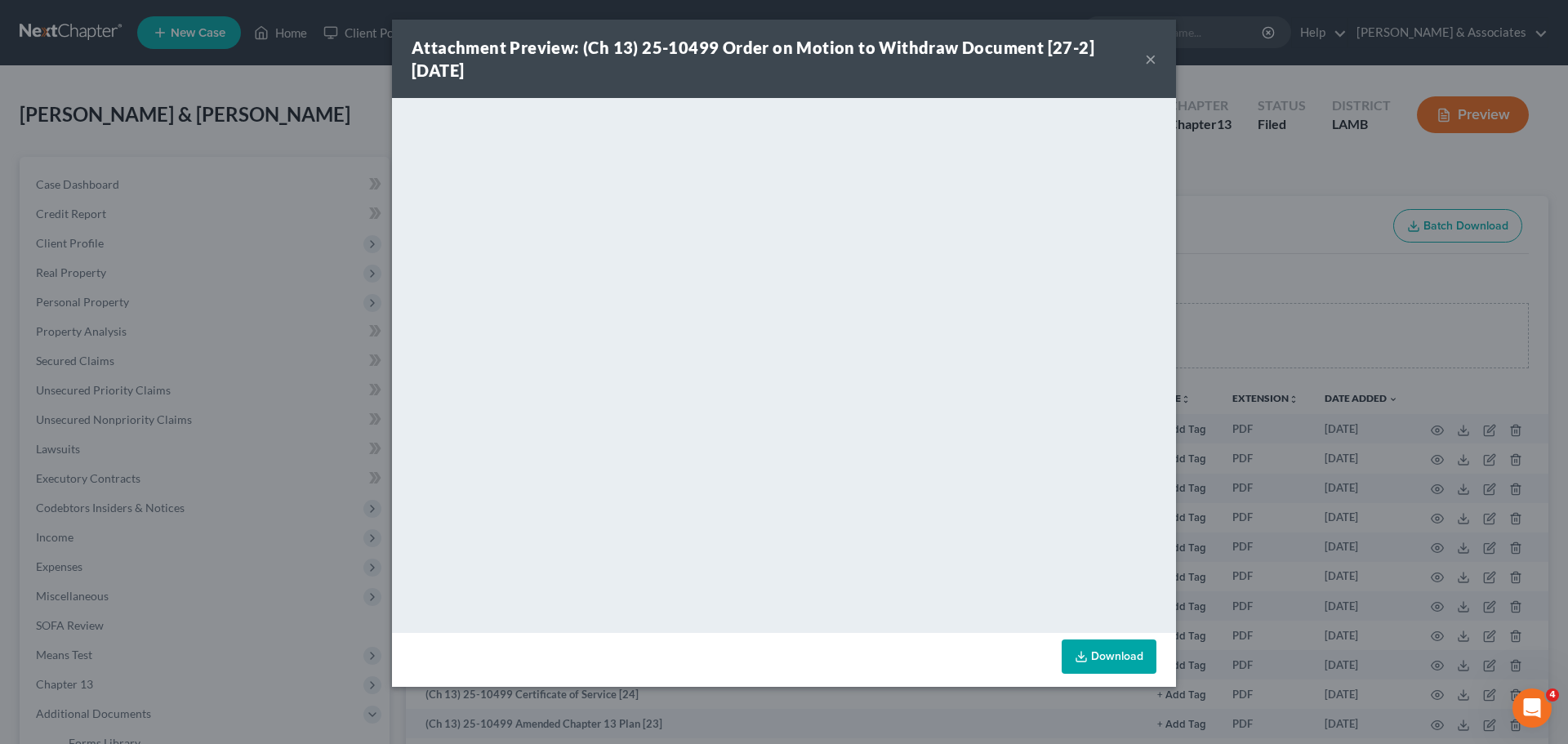
click at [1152, 60] on button "×" at bounding box center [1149, 59] width 11 height 20
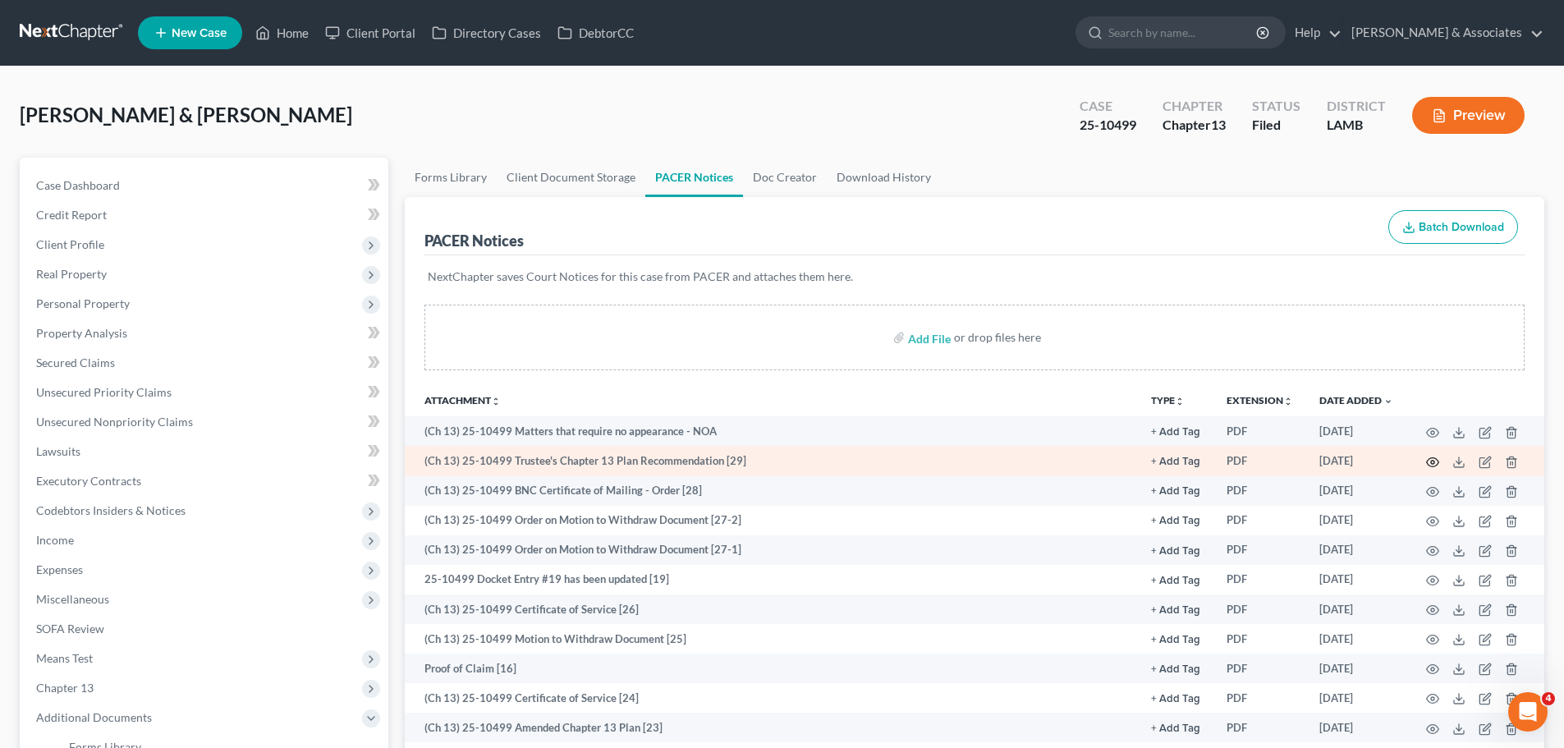
click at [1427, 466] on icon "button" at bounding box center [1432, 462] width 13 height 13
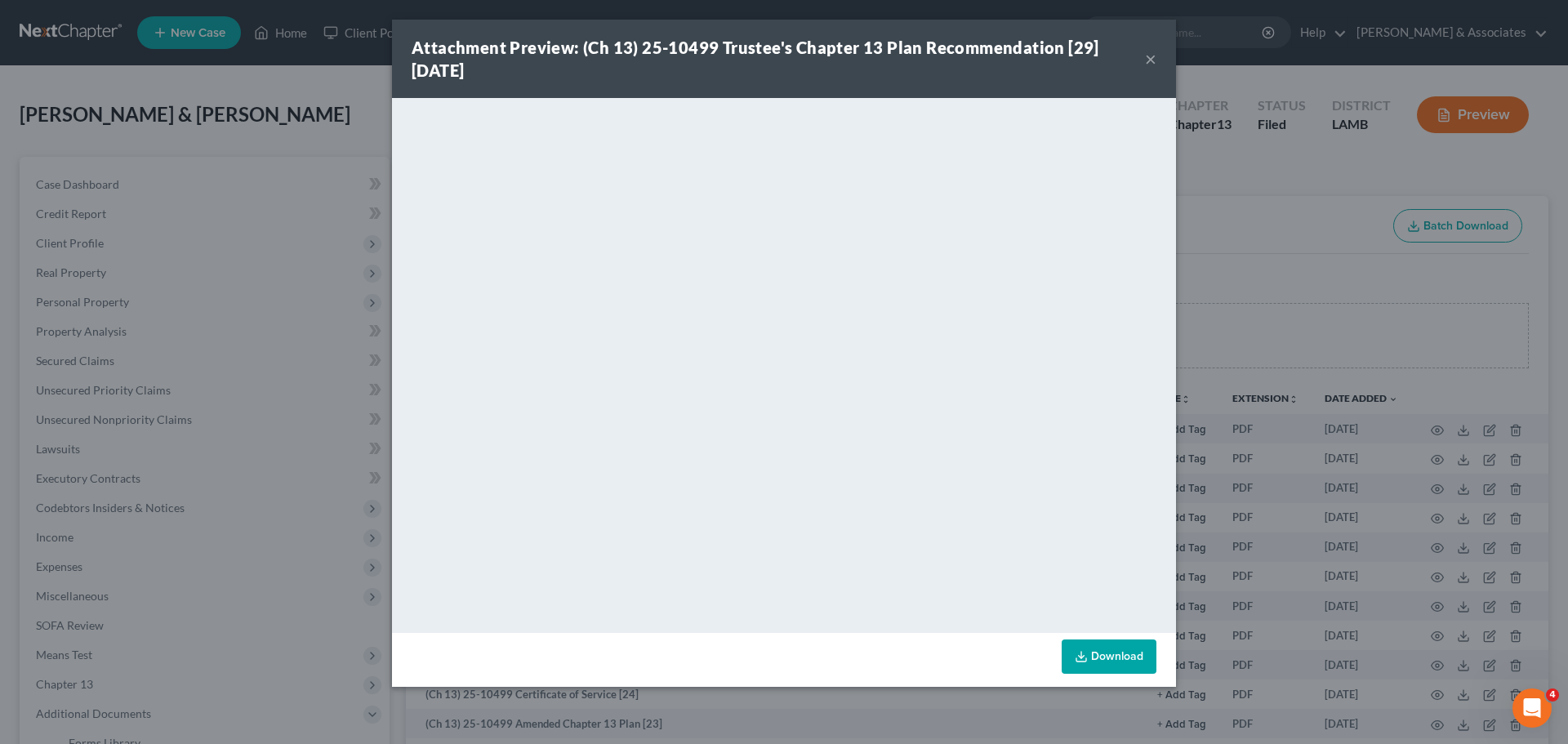
click at [1149, 53] on button "×" at bounding box center [1149, 59] width 11 height 20
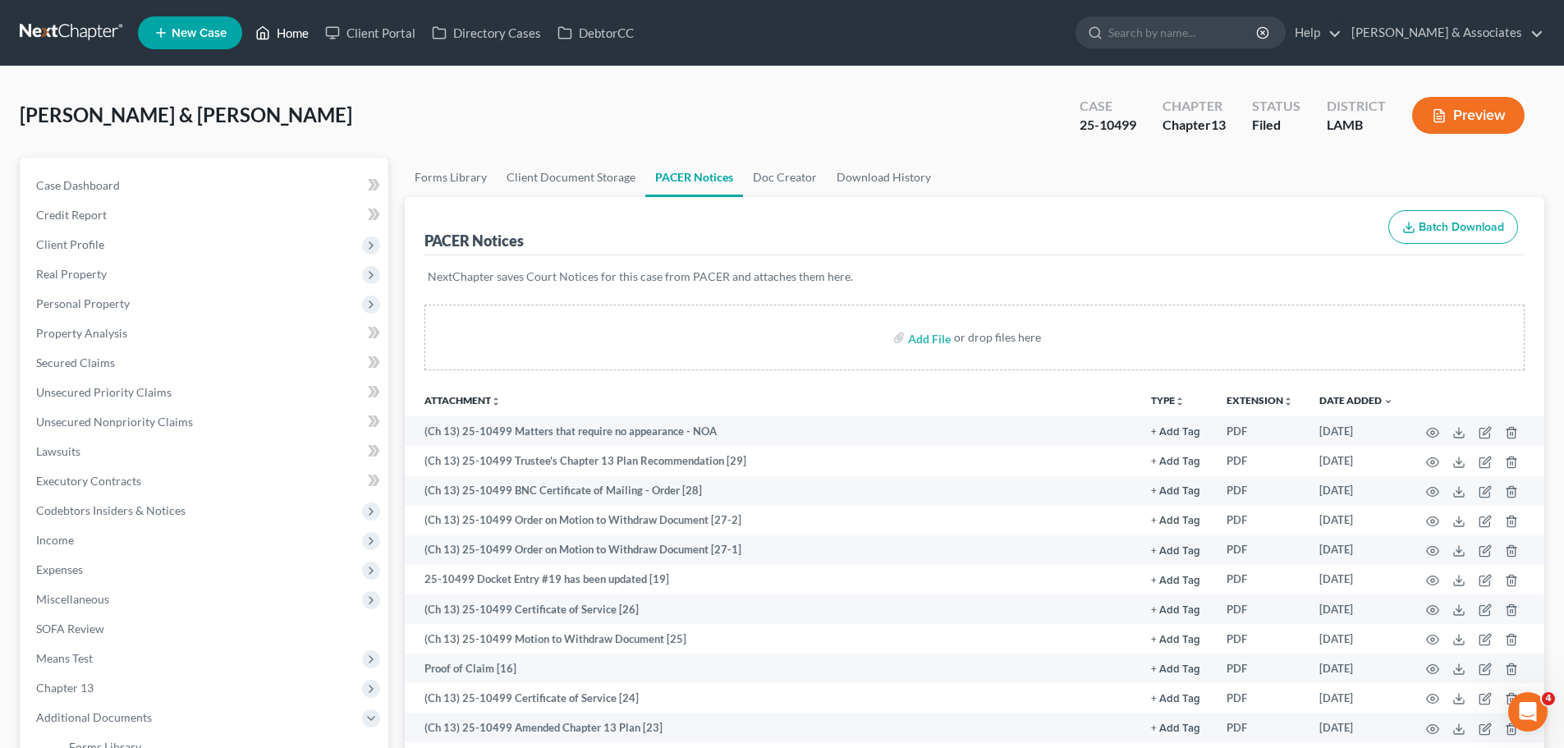
click at [296, 33] on link "Home" at bounding box center [282, 33] width 70 height 30
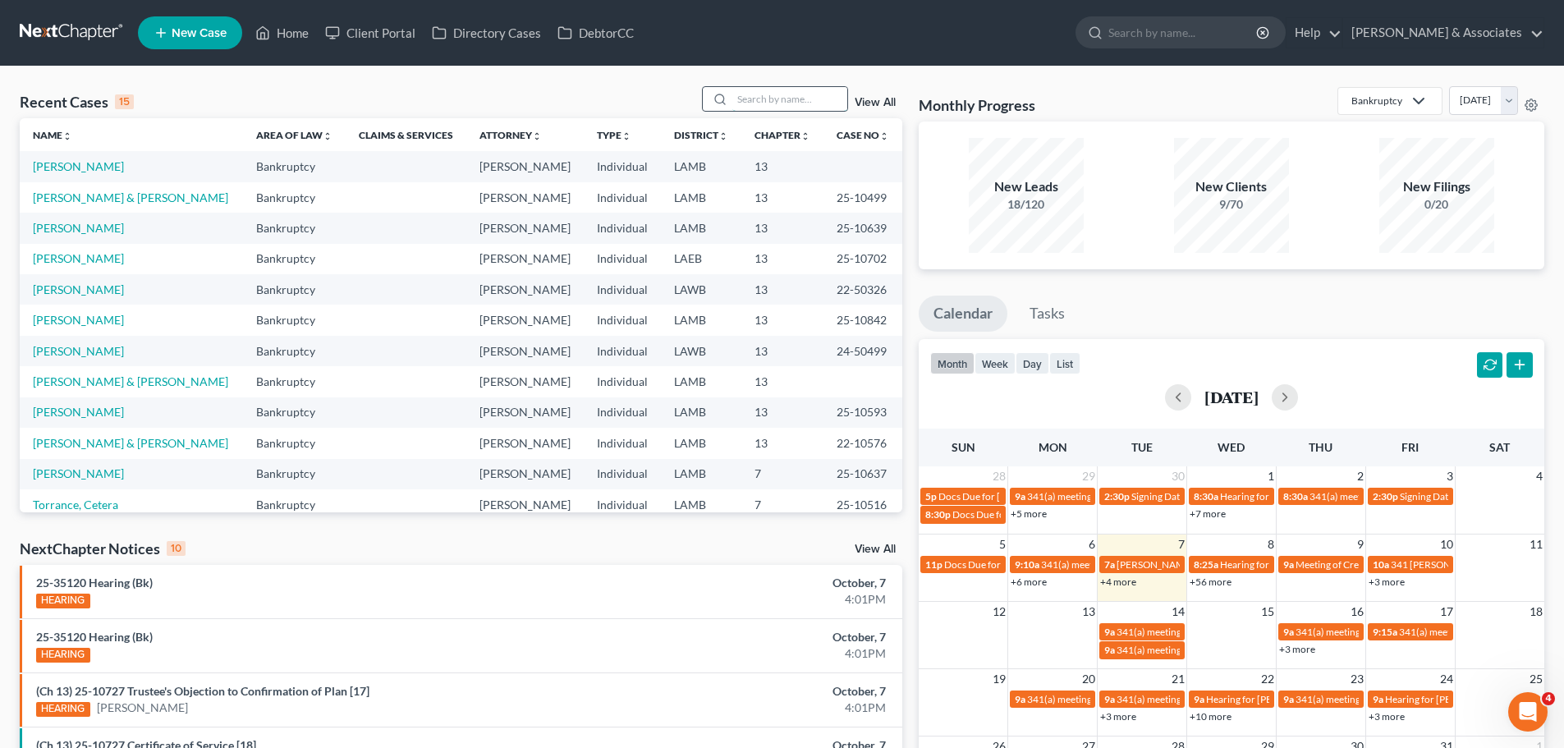
click at [773, 98] on input "search" at bounding box center [789, 99] width 115 height 24
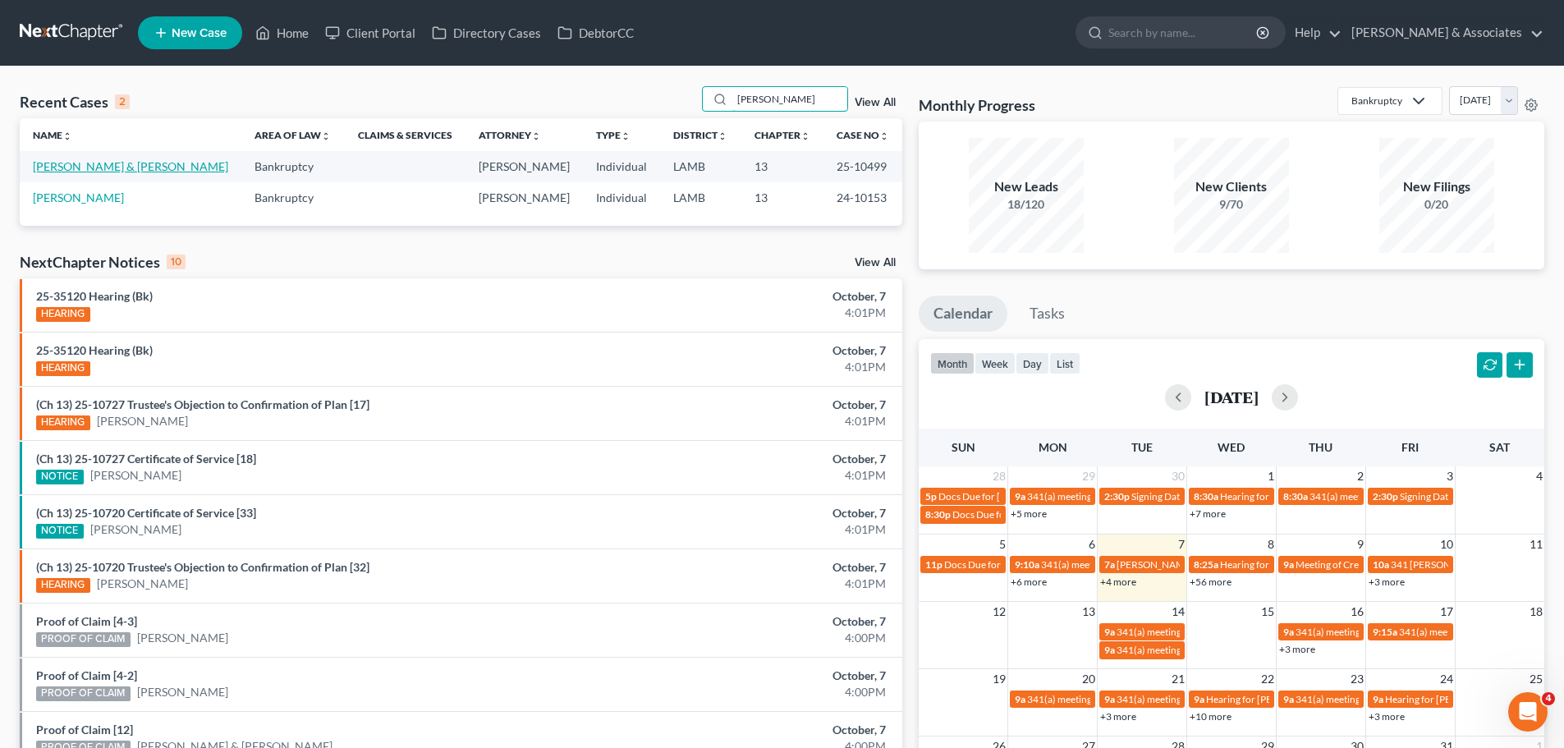
type input "[PERSON_NAME]"
click at [135, 168] on link "[PERSON_NAME] & [PERSON_NAME]" at bounding box center [130, 166] width 195 height 14
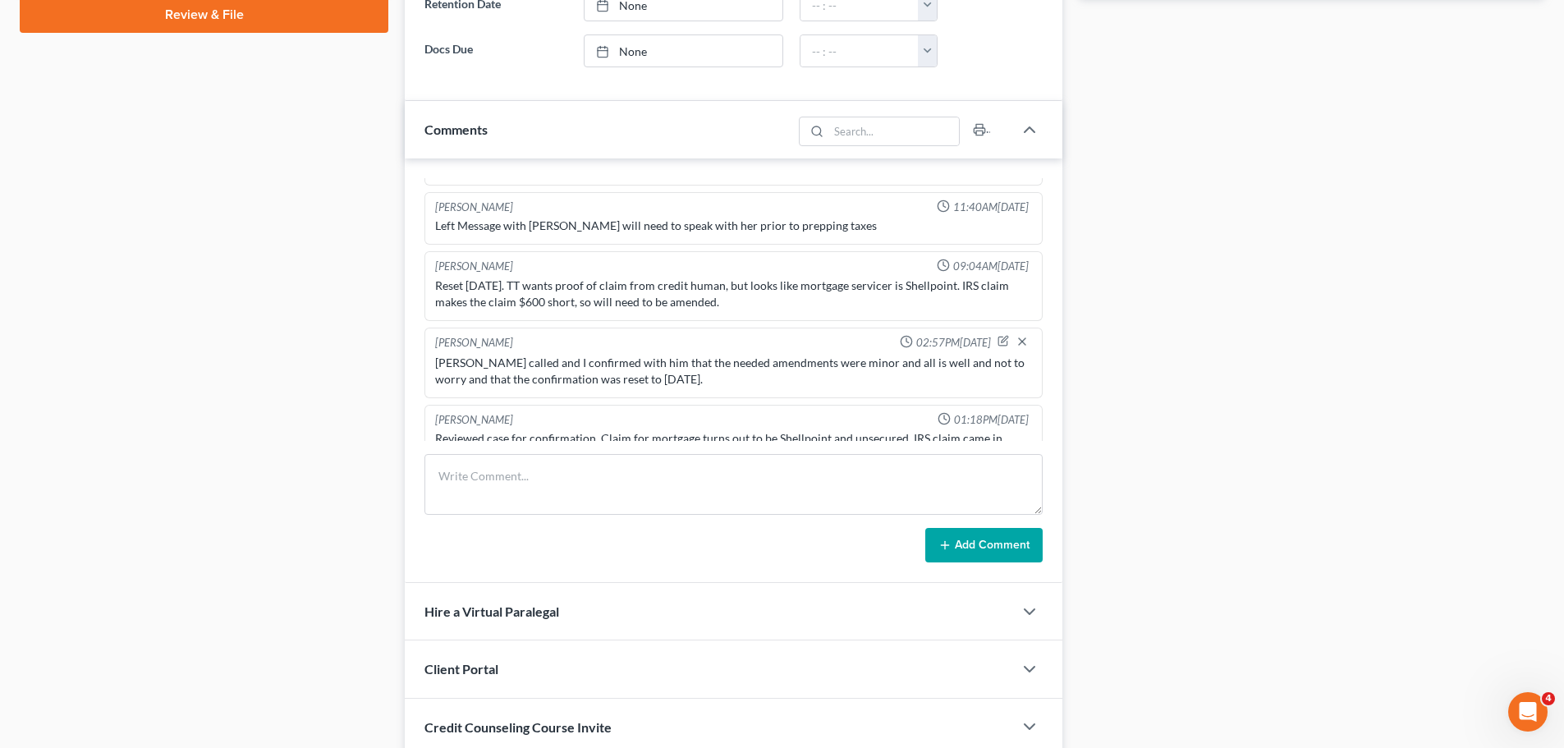
scroll to position [821, 0]
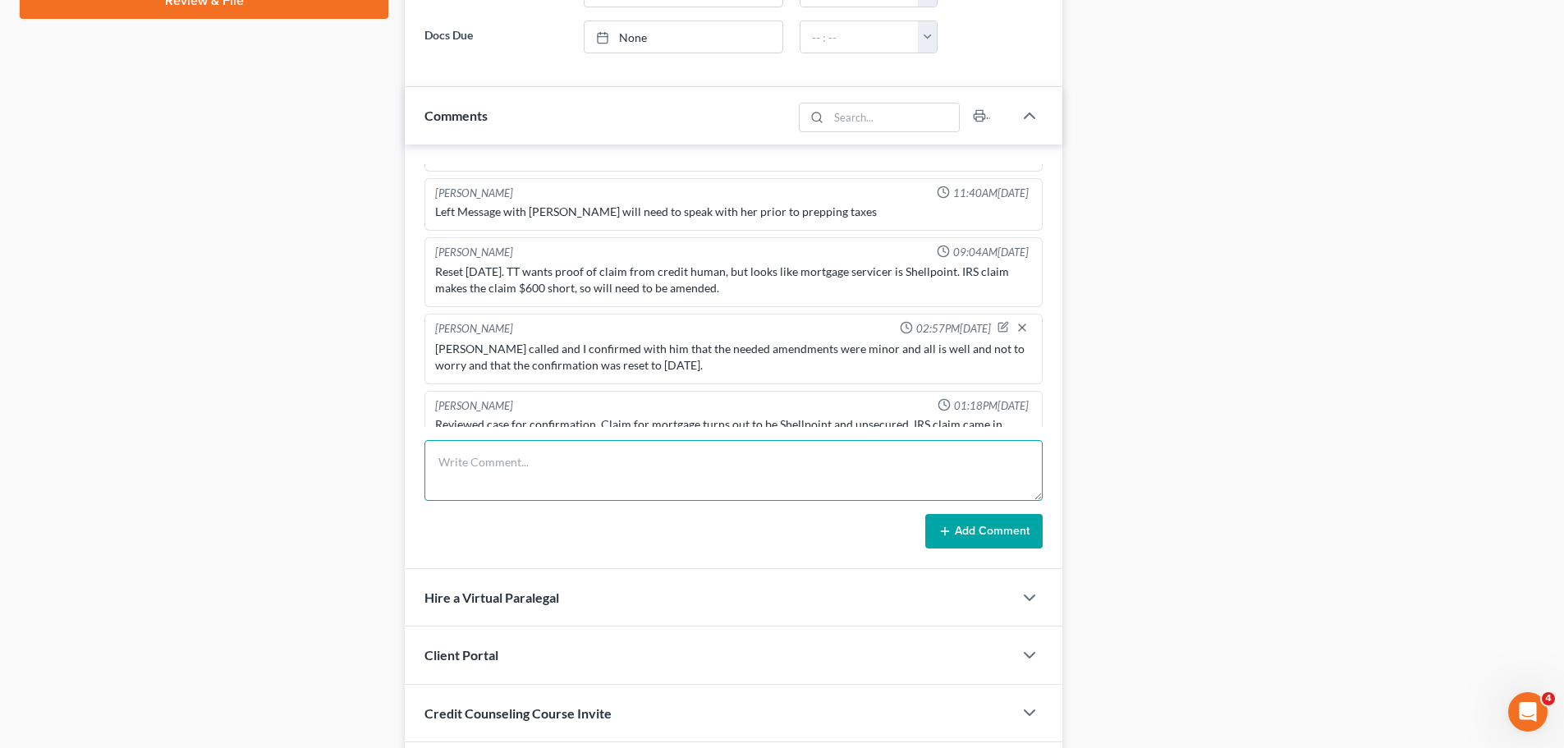
click at [511, 487] on textarea at bounding box center [734, 470] width 618 height 61
type textarea "Called to confirm that the most recent mailer was fine and that he didn't have …"
drag, startPoint x: 974, startPoint y: 536, endPoint x: 831, endPoint y: 451, distance: 166.5
click at [974, 535] on button "Add Comment" at bounding box center [983, 531] width 117 height 34
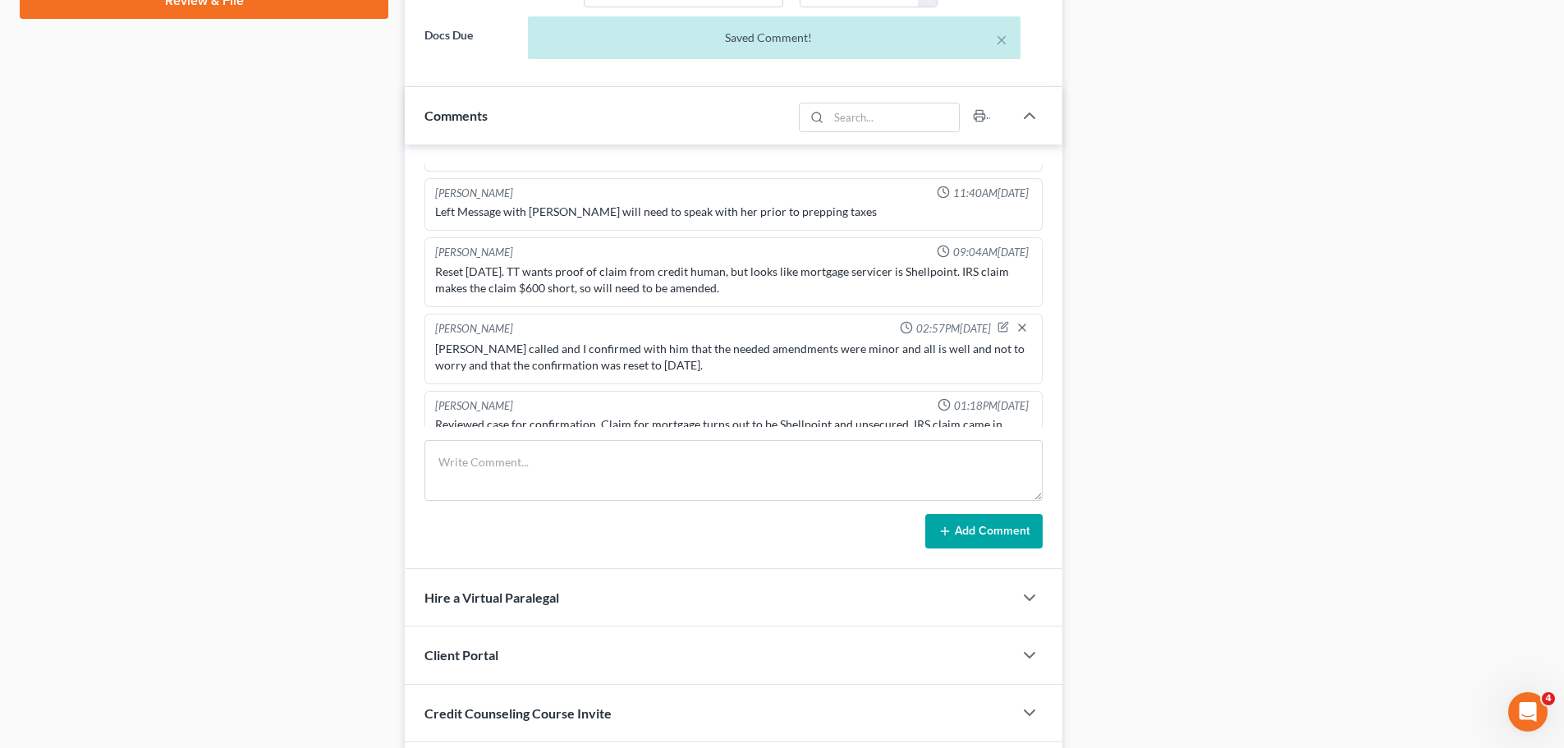
scroll to position [4611, 0]
